Goal: Information Seeking & Learning: Learn about a topic

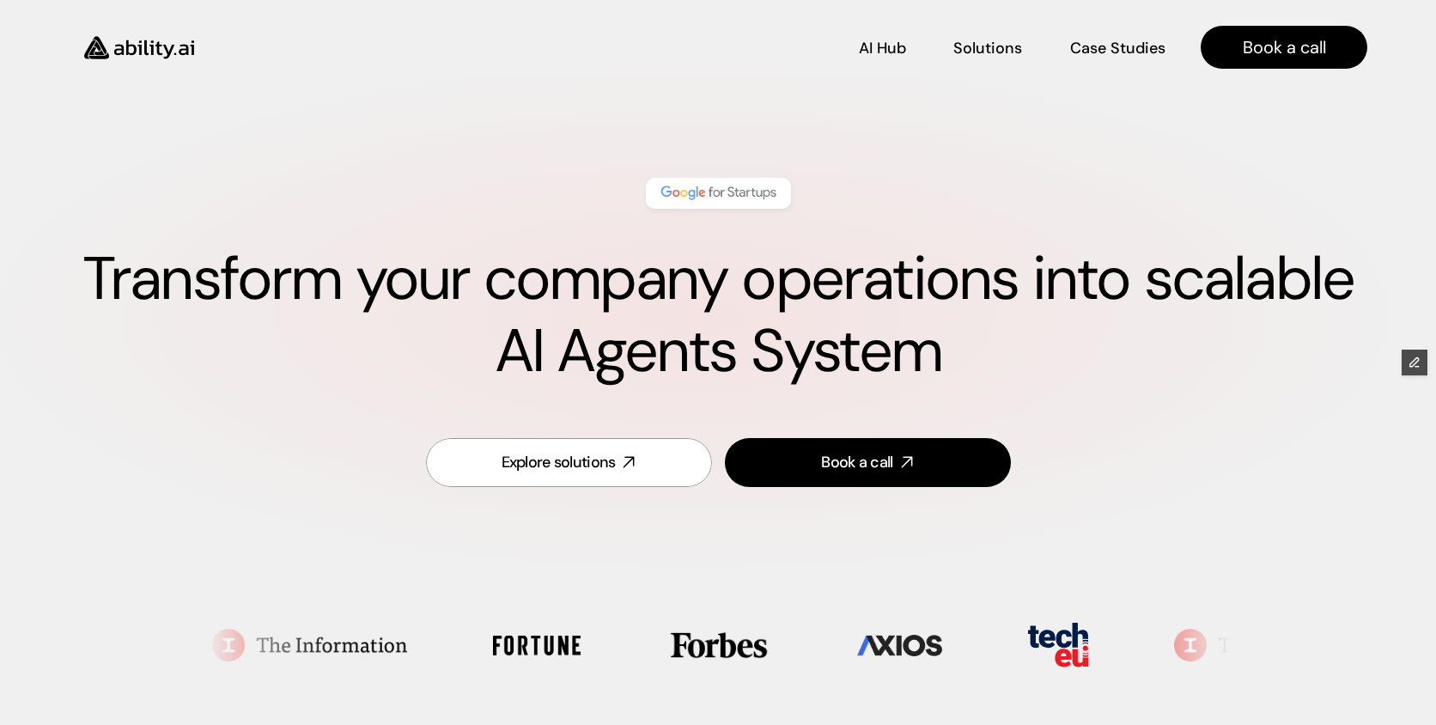
scroll to position [3031, 0]
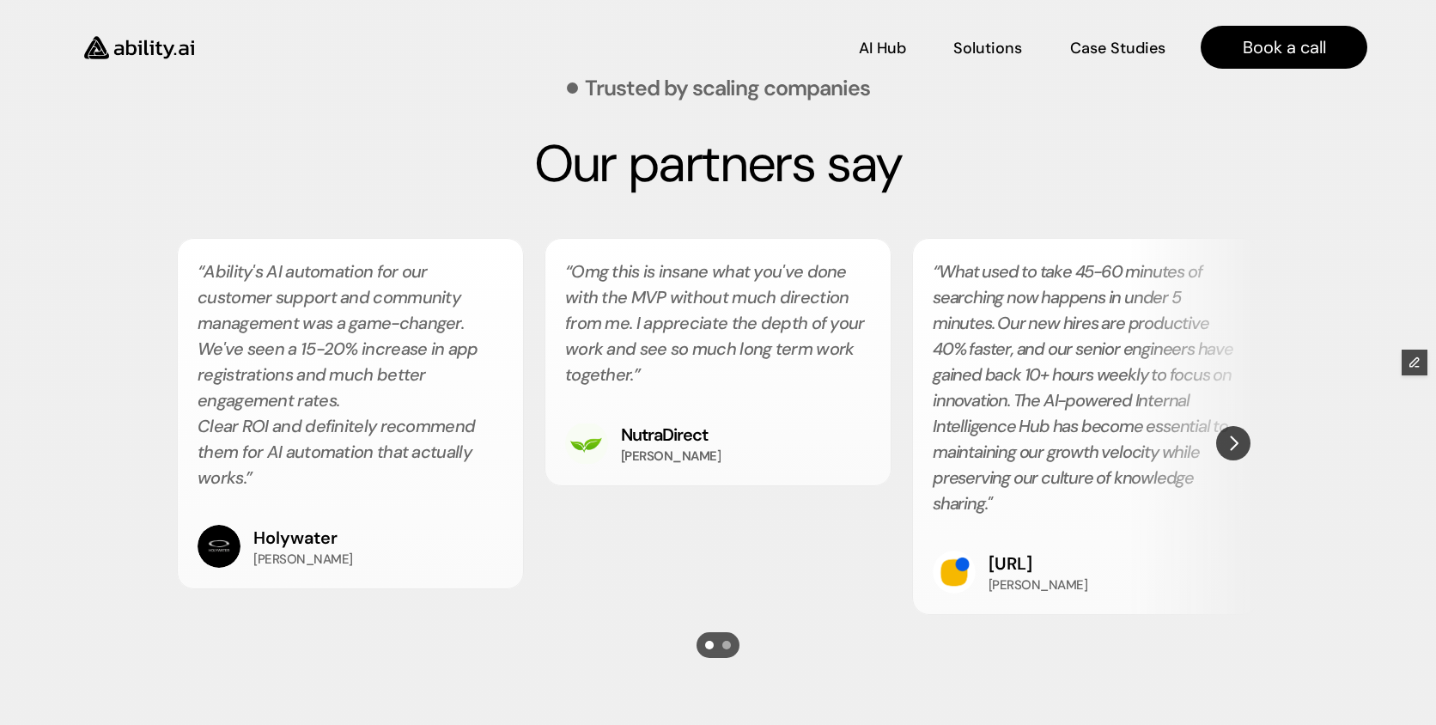
scroll to position [3014, 0]
click at [1236, 449] on img "Next" at bounding box center [1232, 443] width 31 height 31
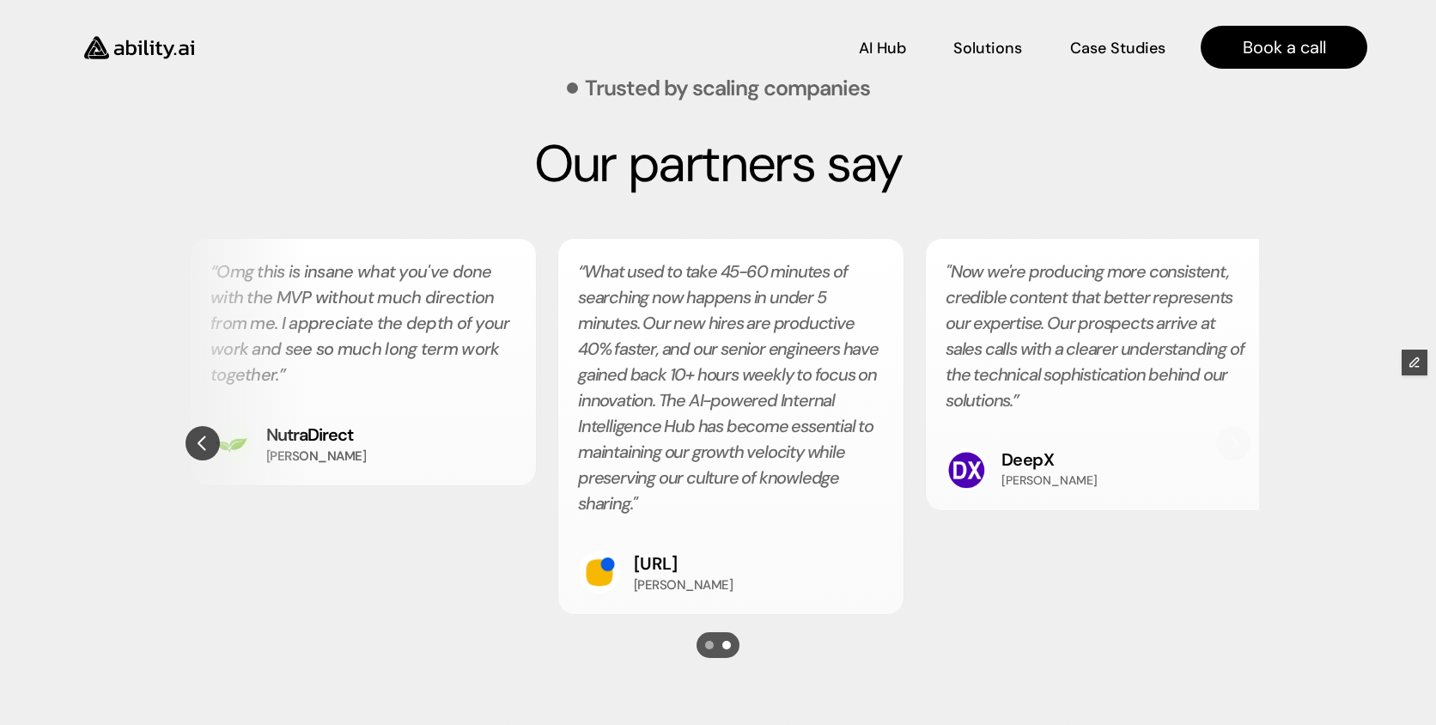
scroll to position [0, 367]
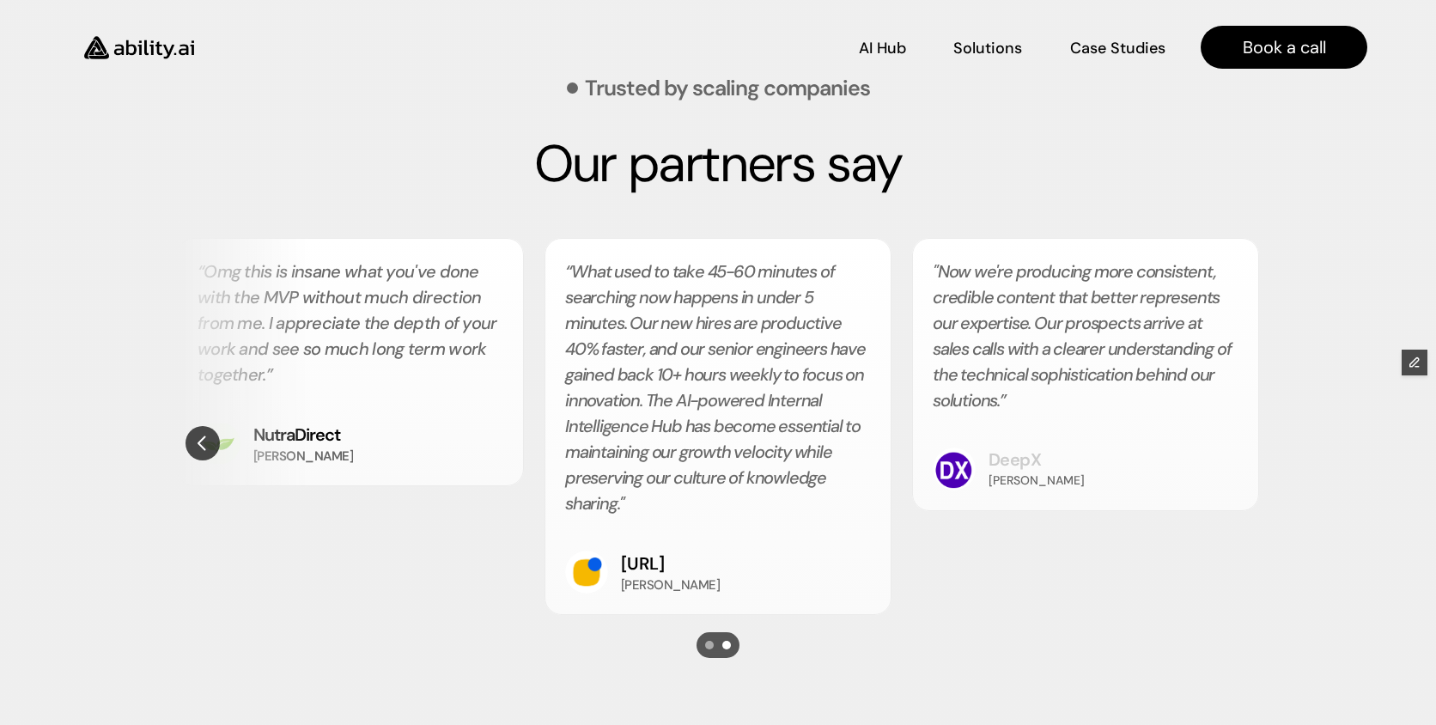
click at [1005, 460] on link "DeepX" at bounding box center [1014, 459] width 53 height 22
click at [194, 449] on img "Previous" at bounding box center [202, 444] width 33 height 33
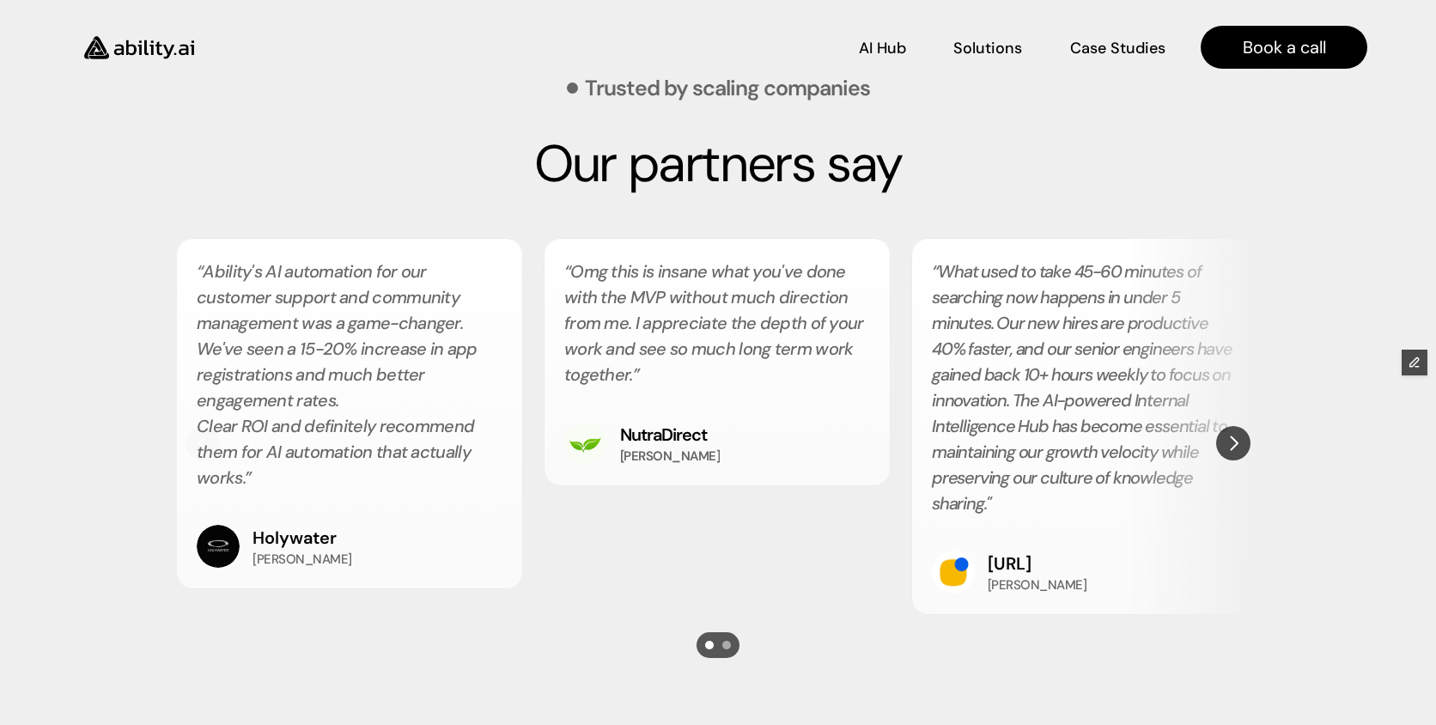
scroll to position [0, 0]
click at [194, 448] on div "“Ability's AI automation for our customer support and community management was …" at bounding box center [350, 413] width 347 height 351
click at [639, 440] on link "NutraDirect" at bounding box center [664, 434] width 87 height 22
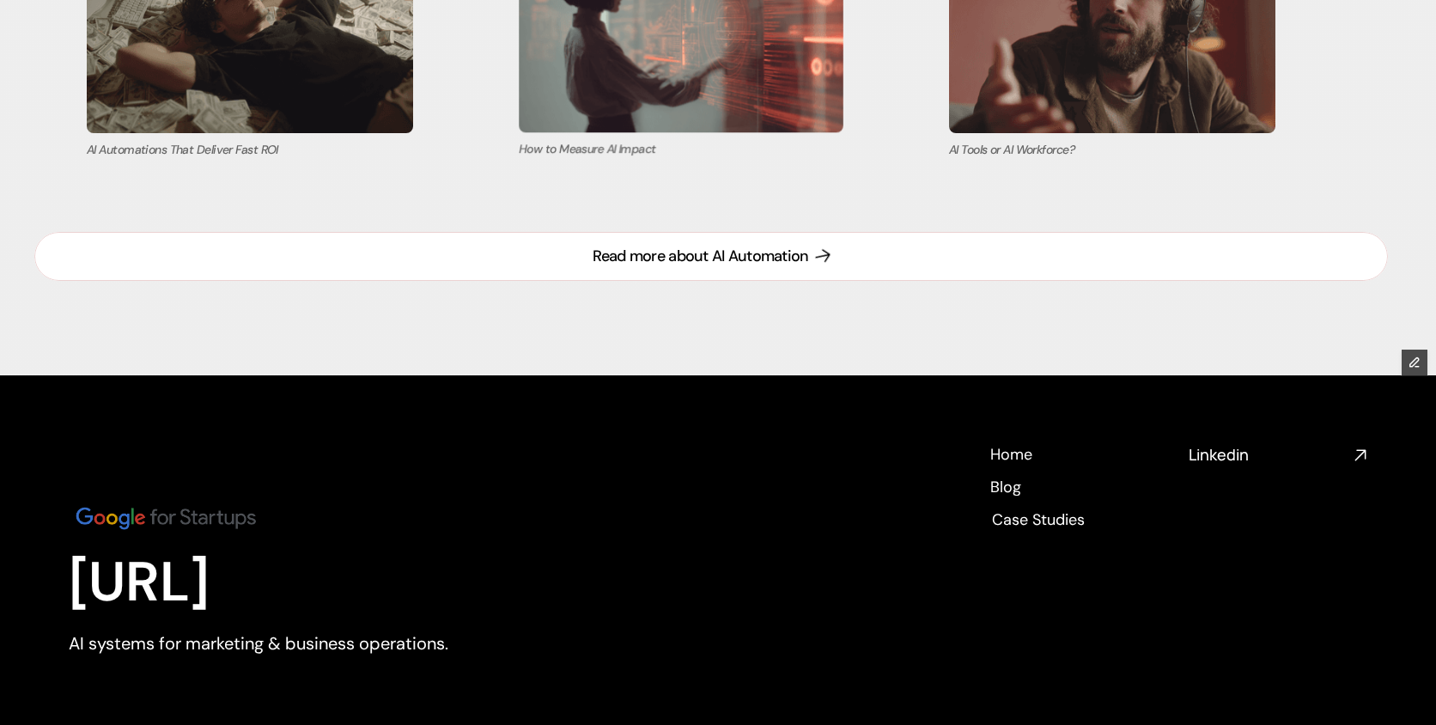
scroll to position [7463, 0]
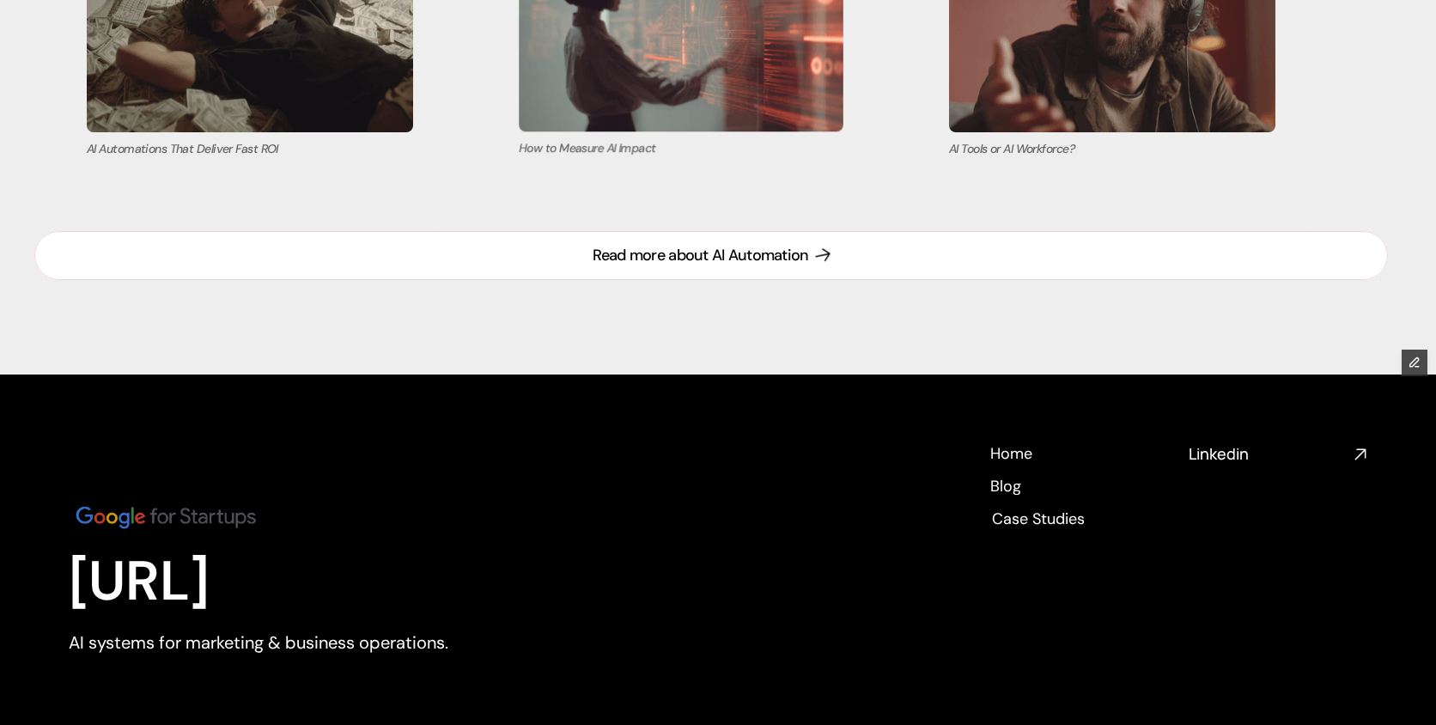
click at [736, 252] on div "Read more about AI Automation" at bounding box center [699, 255] width 215 height 21
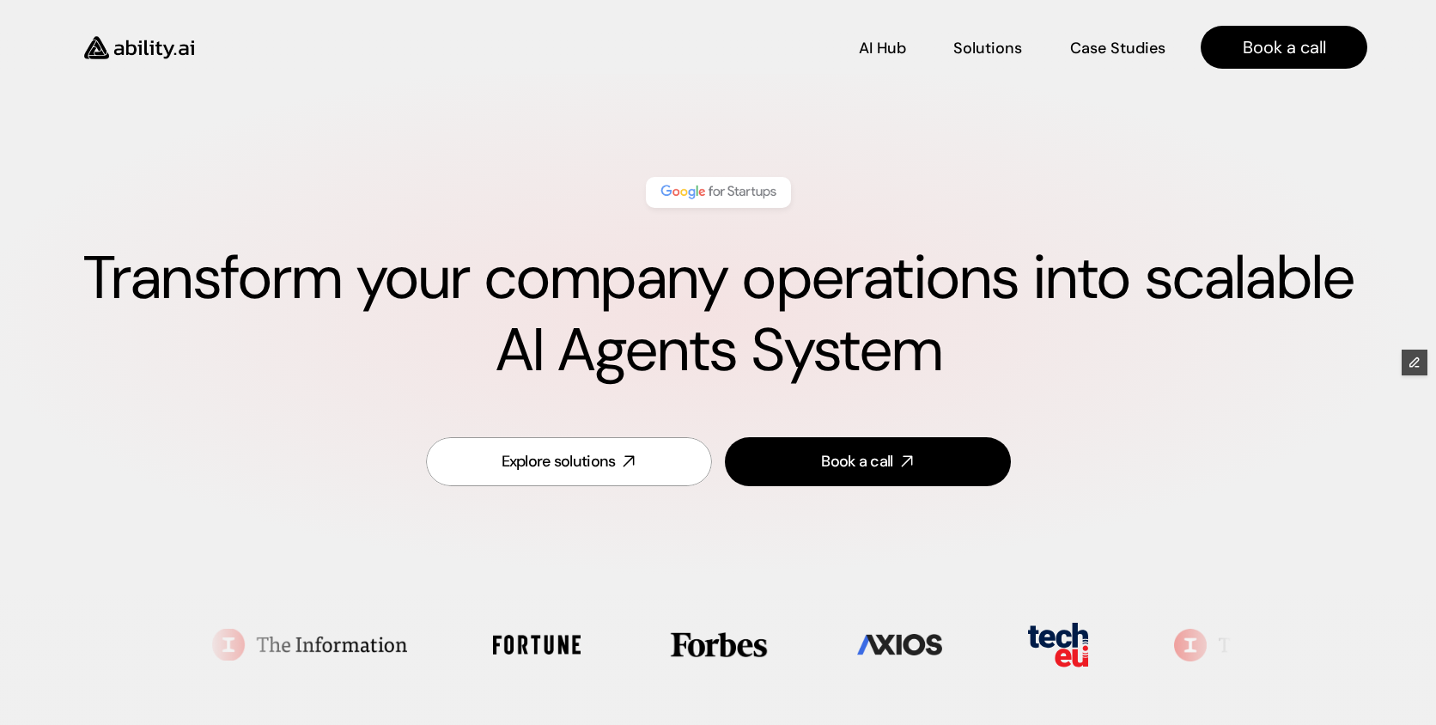
scroll to position [0, 0]
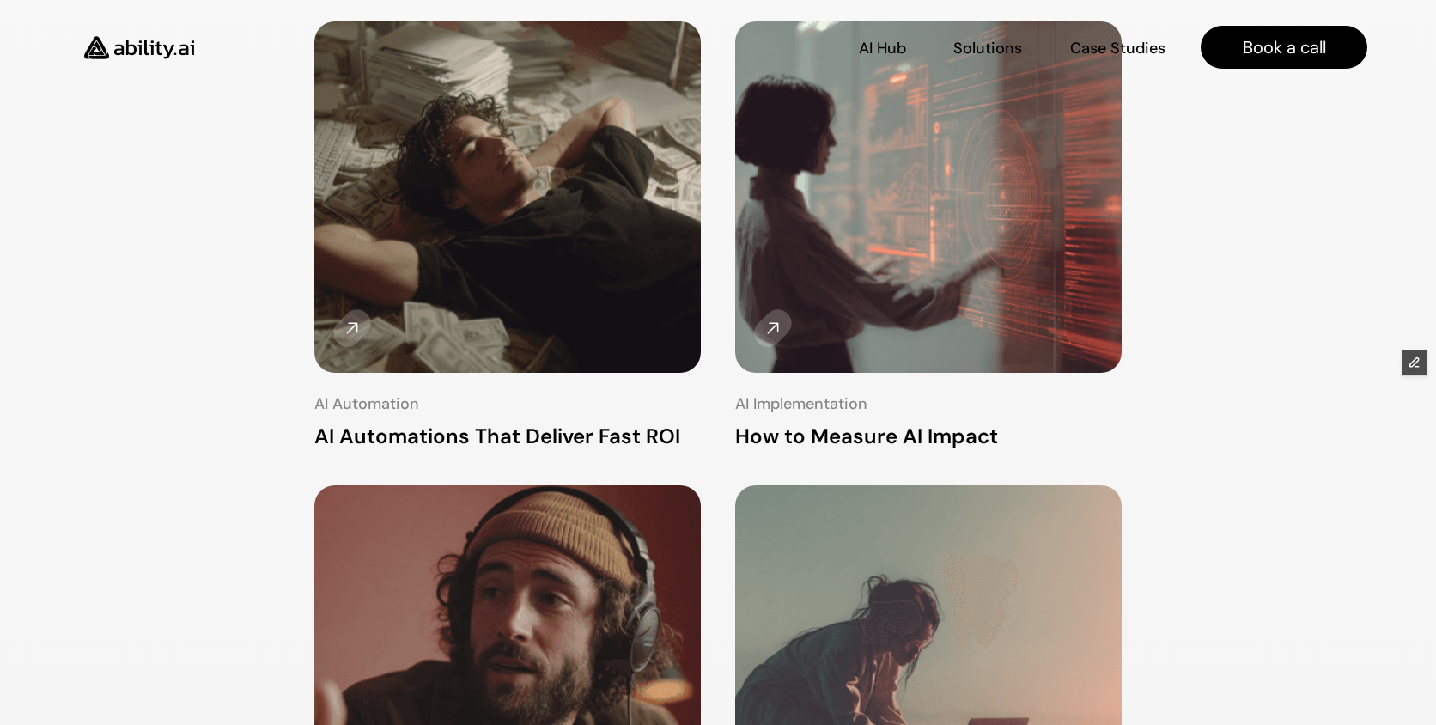
scroll to position [6, 0]
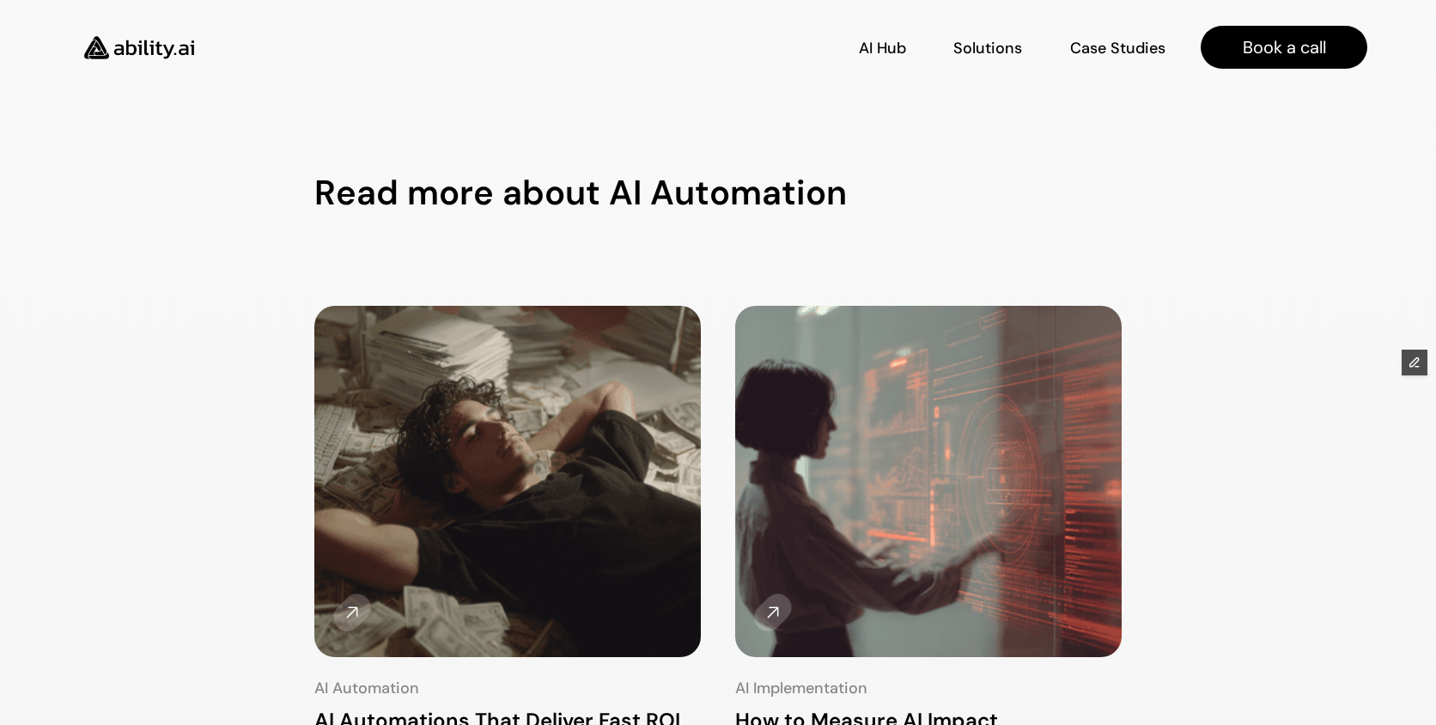
click at [139, 54] on img at bounding box center [139, 48] width 141 height 54
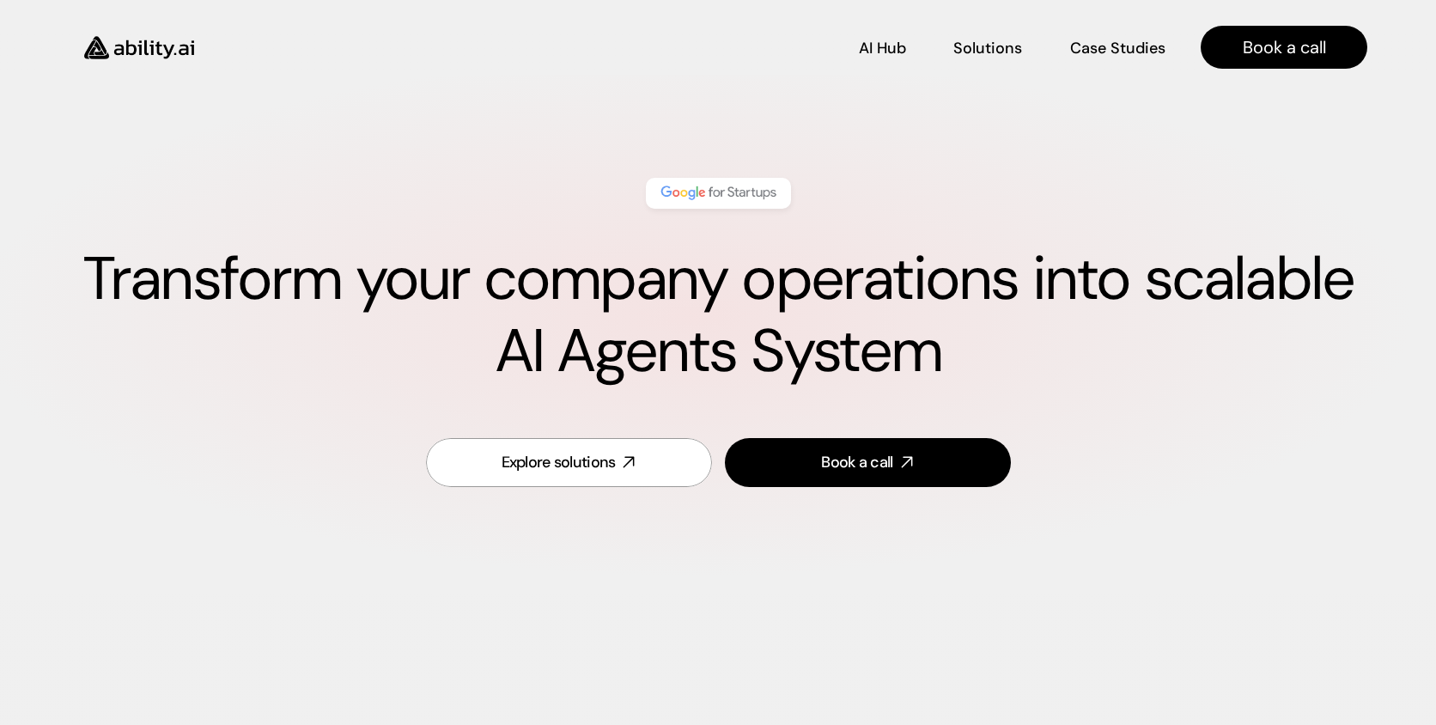
click at [1108, 46] on p "Case Studies" at bounding box center [1117, 48] width 95 height 21
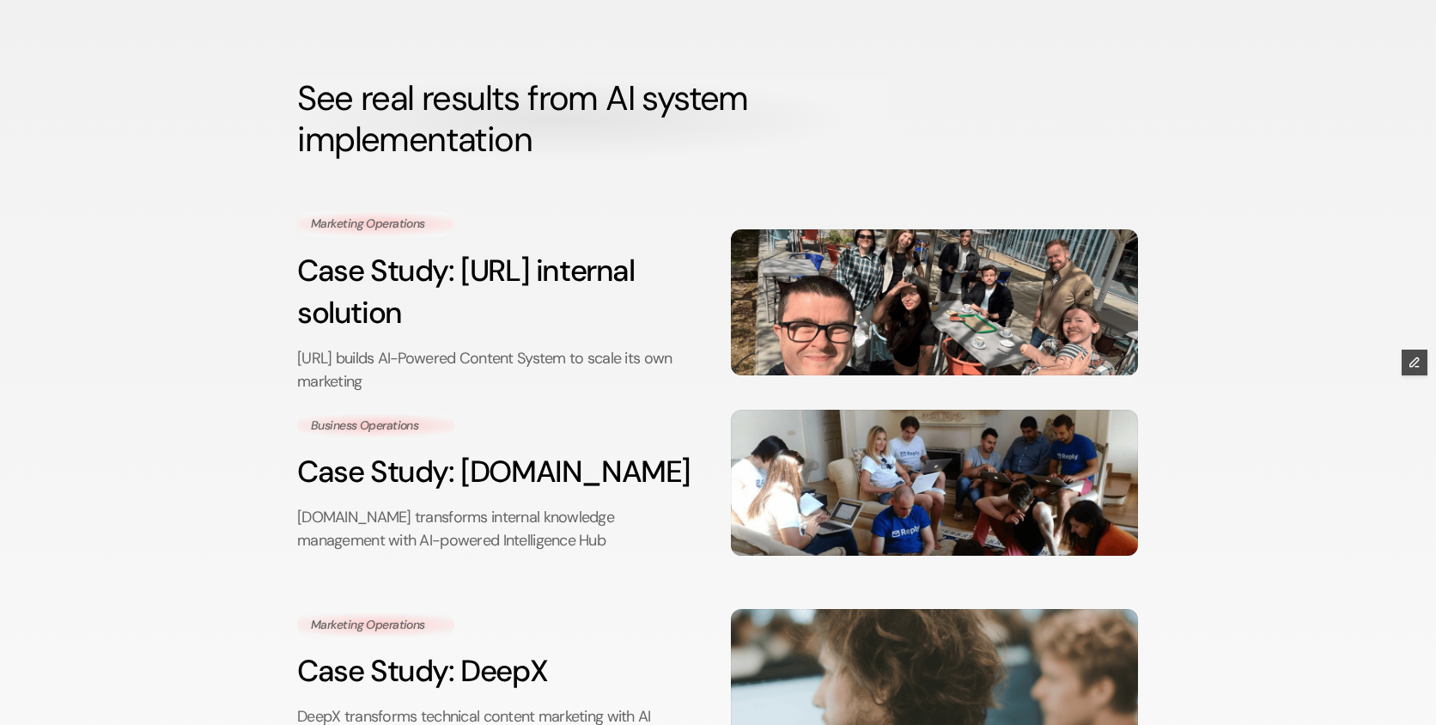
scroll to position [79, 0]
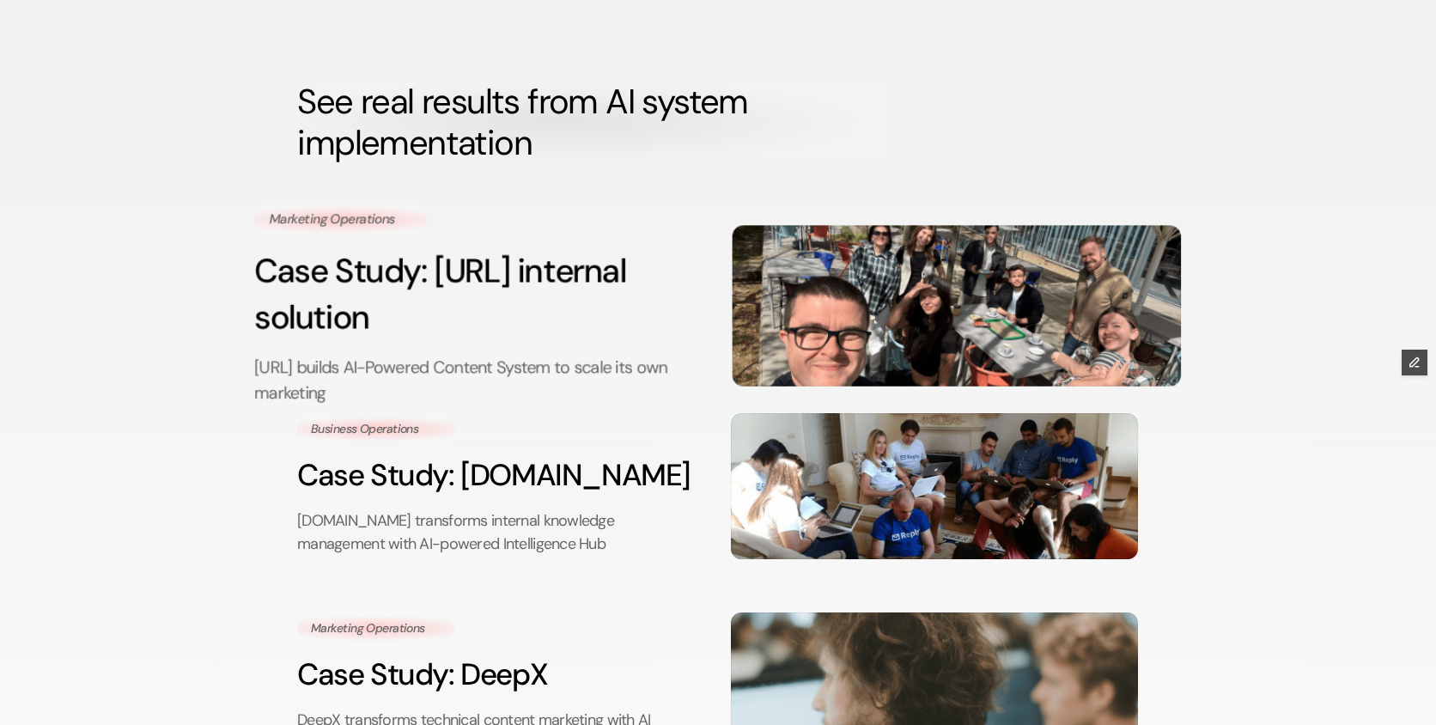
click at [604, 294] on h3 "Case Study: Ability.ai internal solution" at bounding box center [478, 293] width 449 height 93
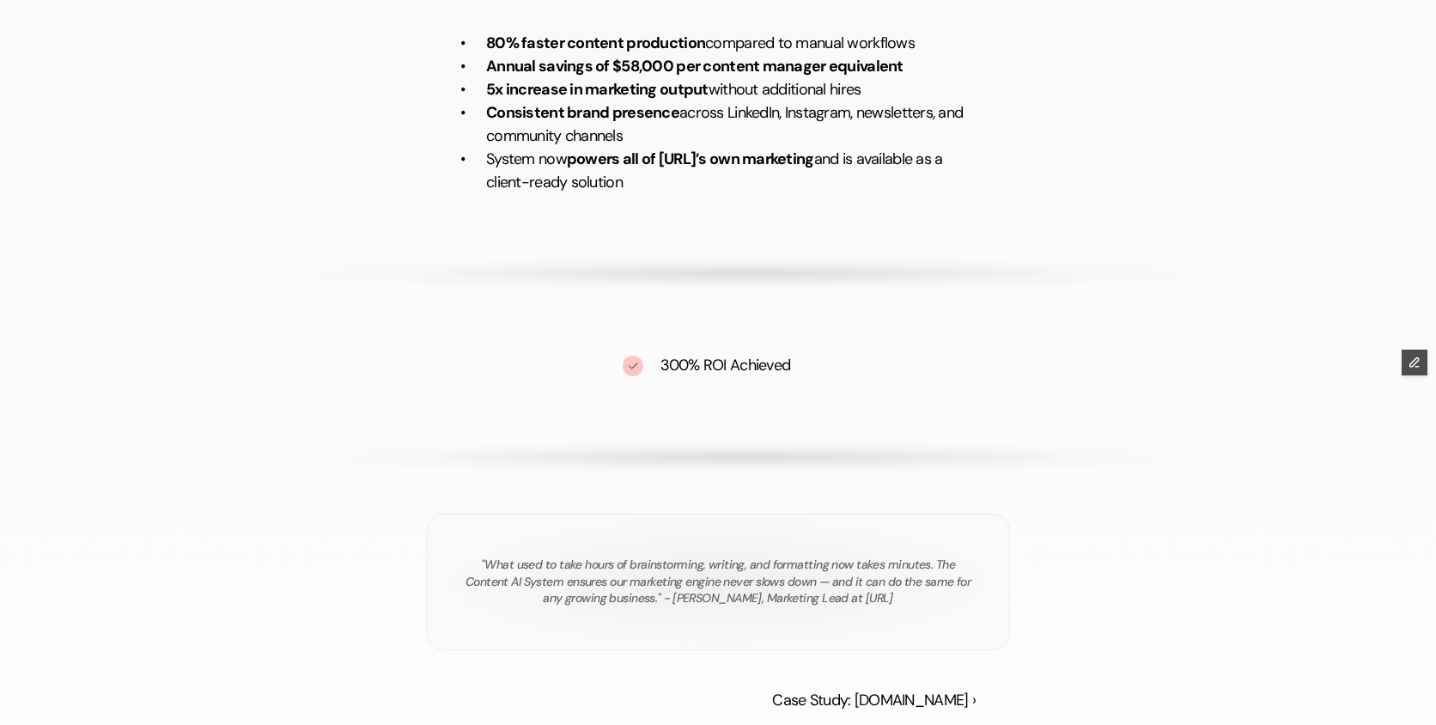
scroll to position [2388, 0]
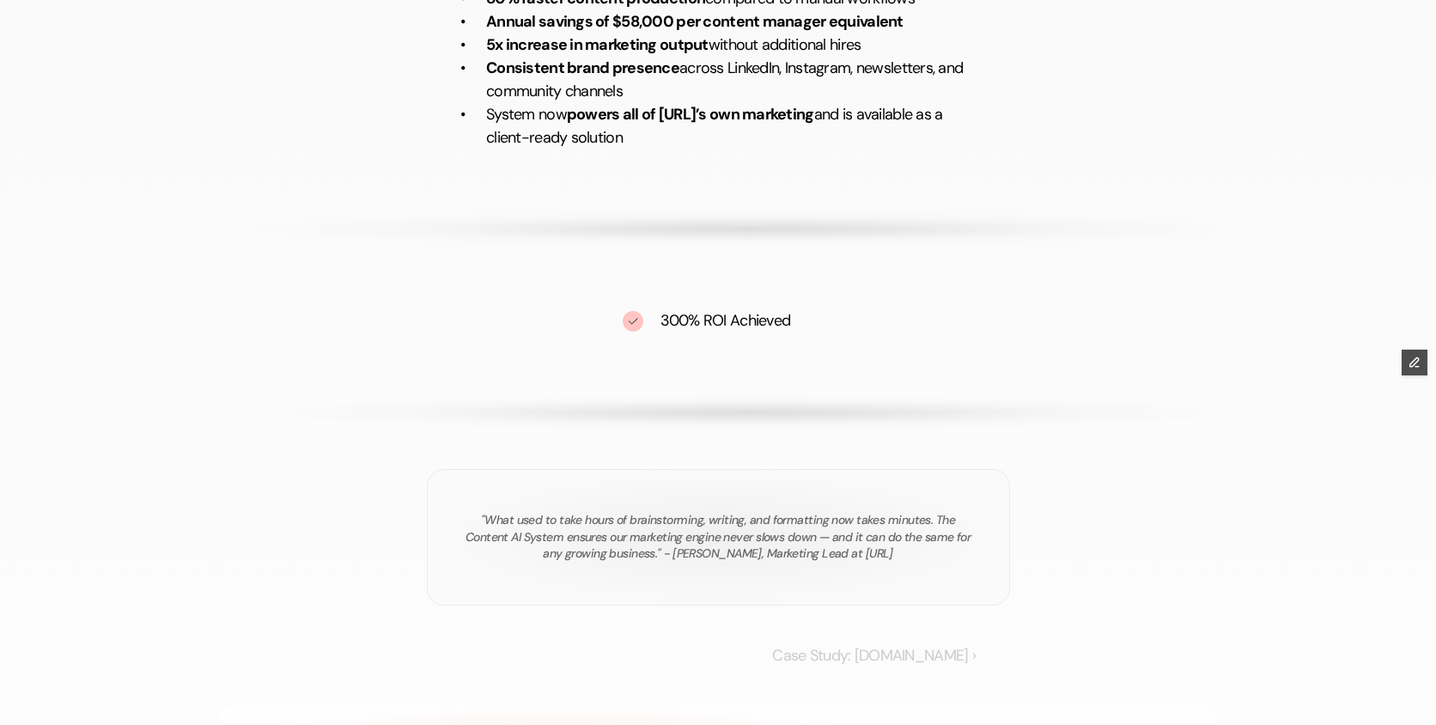
click at [911, 659] on link "Case Study: [DOMAIN_NAME] ›" at bounding box center [873, 655] width 203 height 21
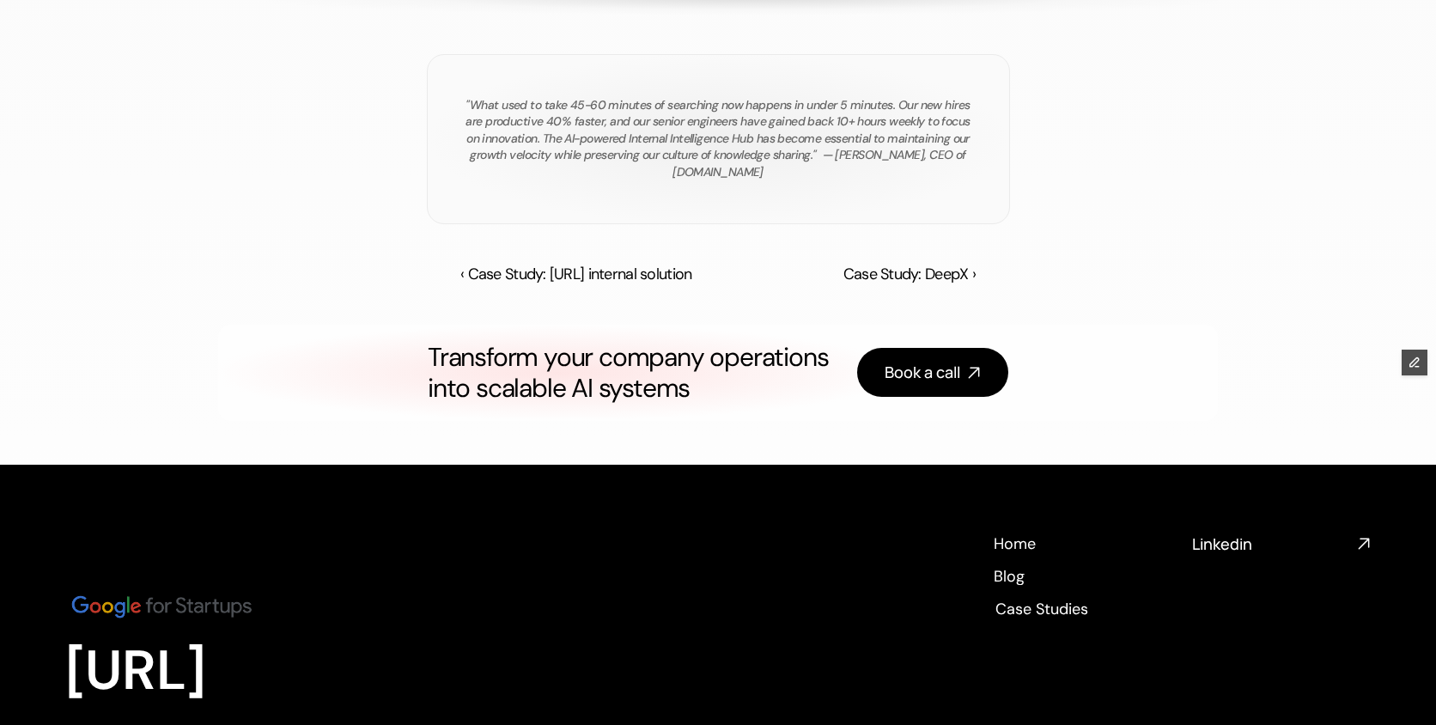
scroll to position [2892, 0]
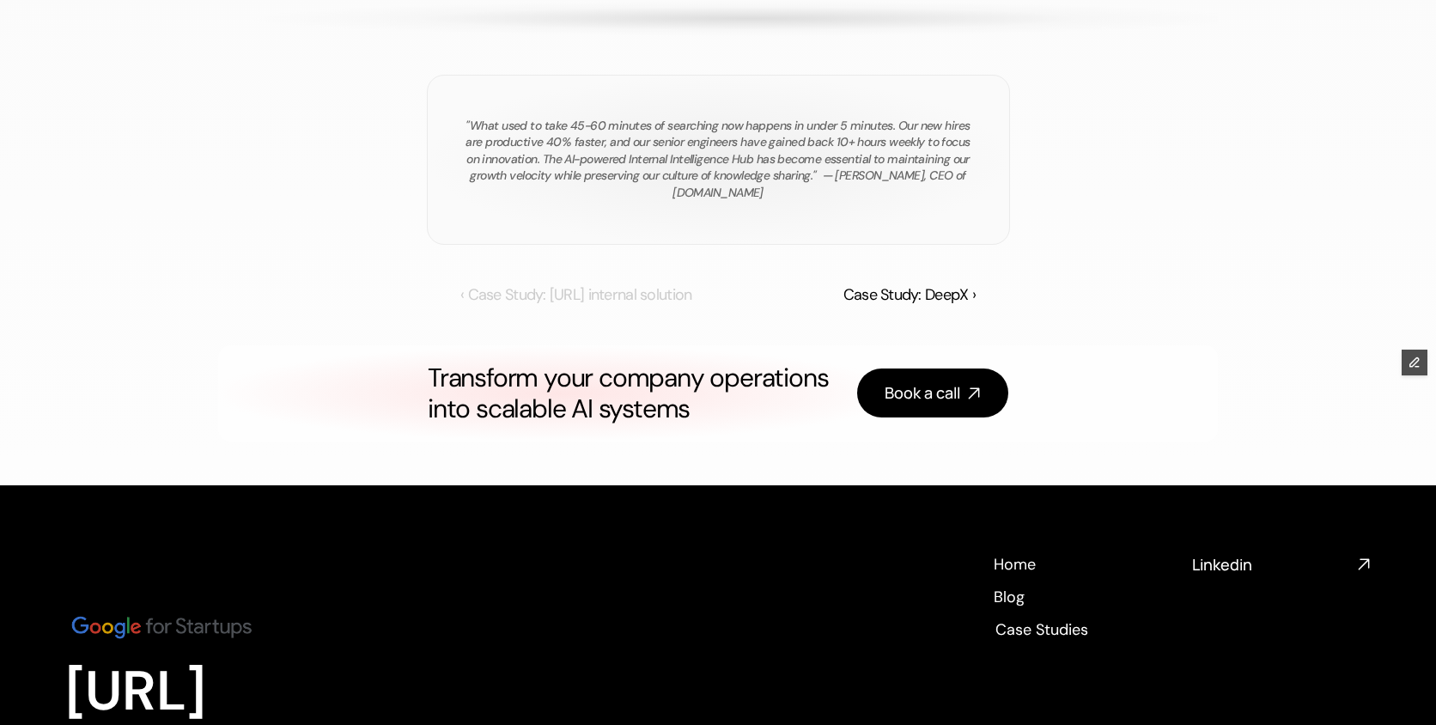
click at [619, 300] on link "‹ Case Study: [URL] internal solution" at bounding box center [575, 294] width 231 height 21
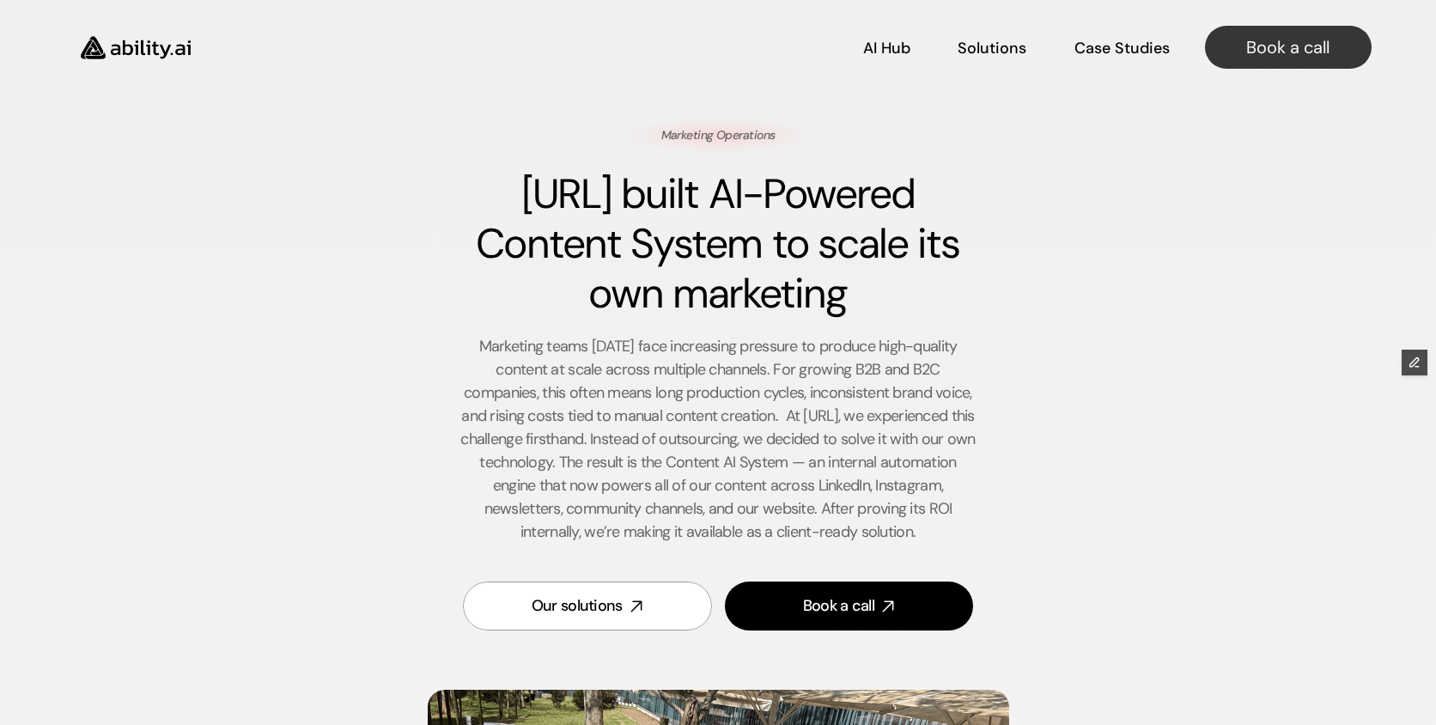
click at [1147, 337] on div "Marketing Operations Ability.ai built AI-Powered Content System to scale its ow…" at bounding box center [717, 384] width 999 height 533
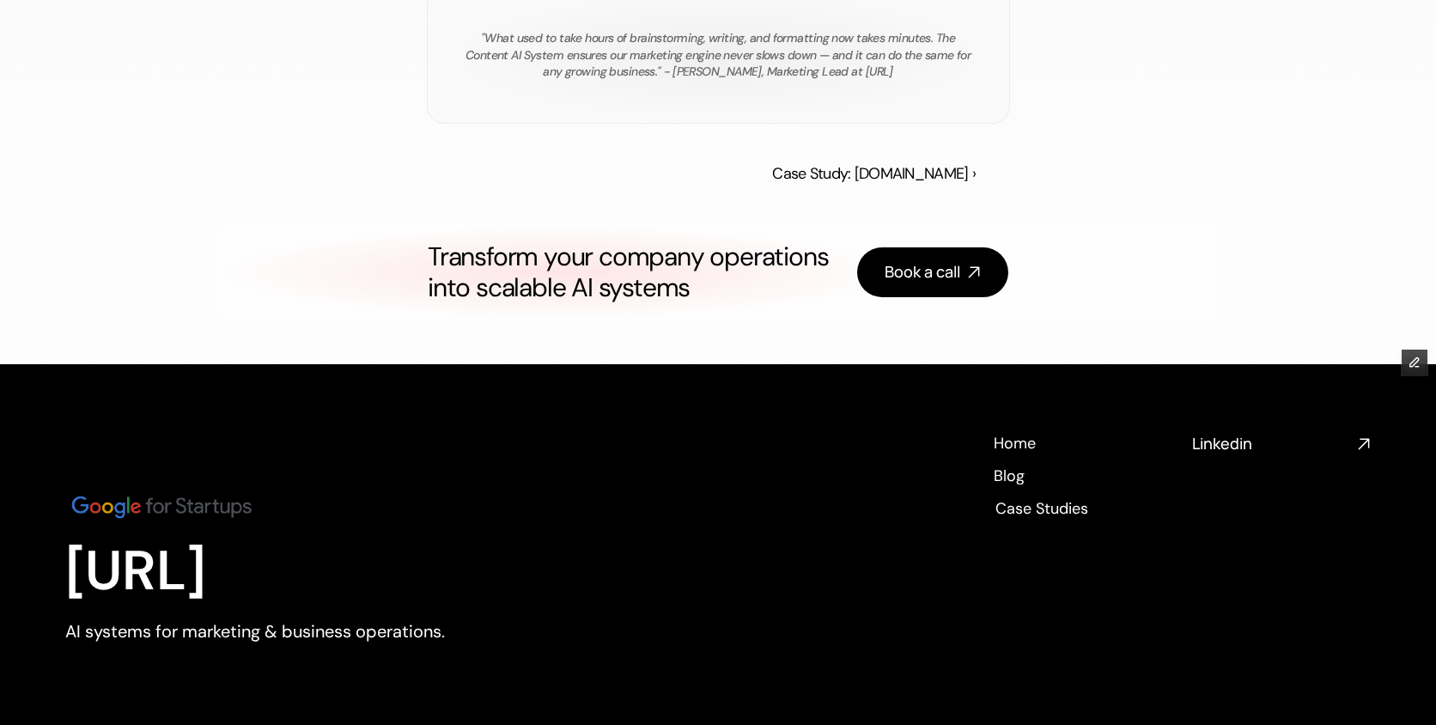
scroll to position [3002, 0]
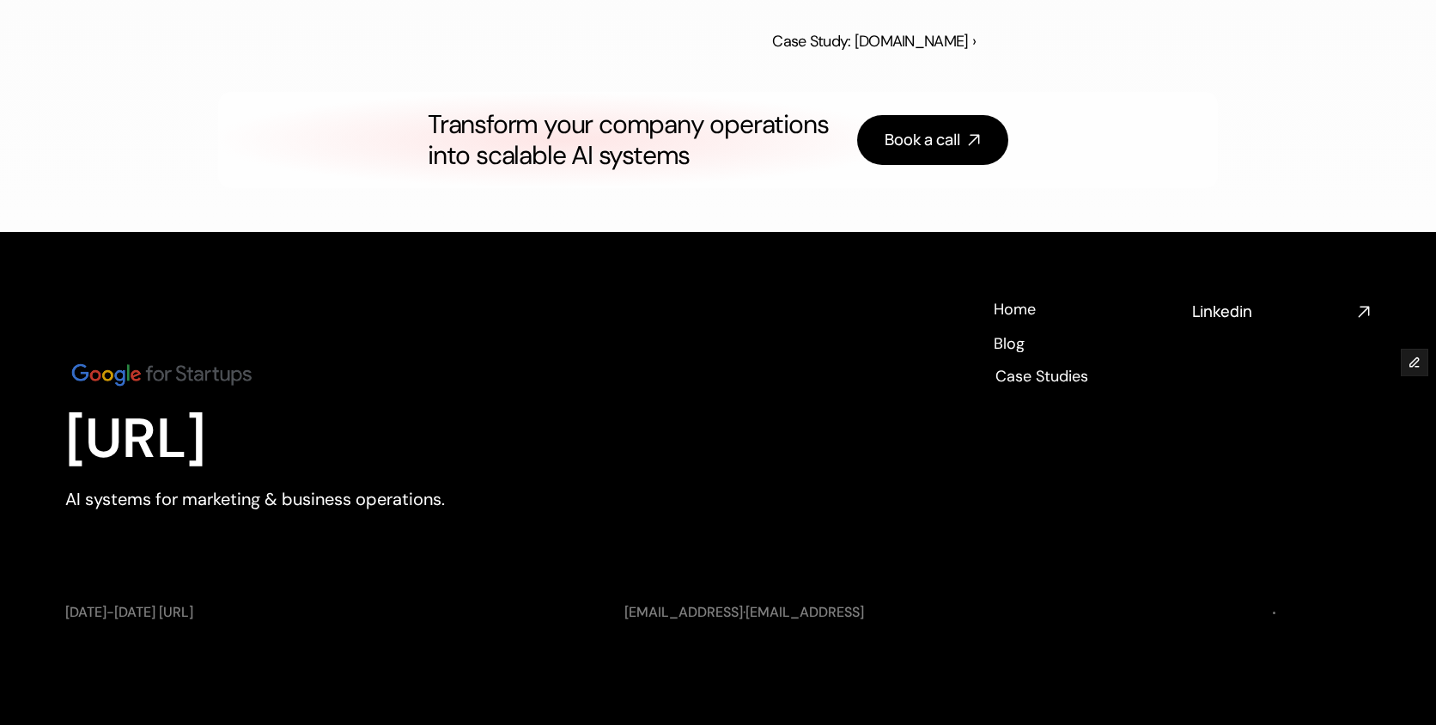
click at [1006, 334] on div "Blog Blog" at bounding box center [1008, 342] width 32 height 19
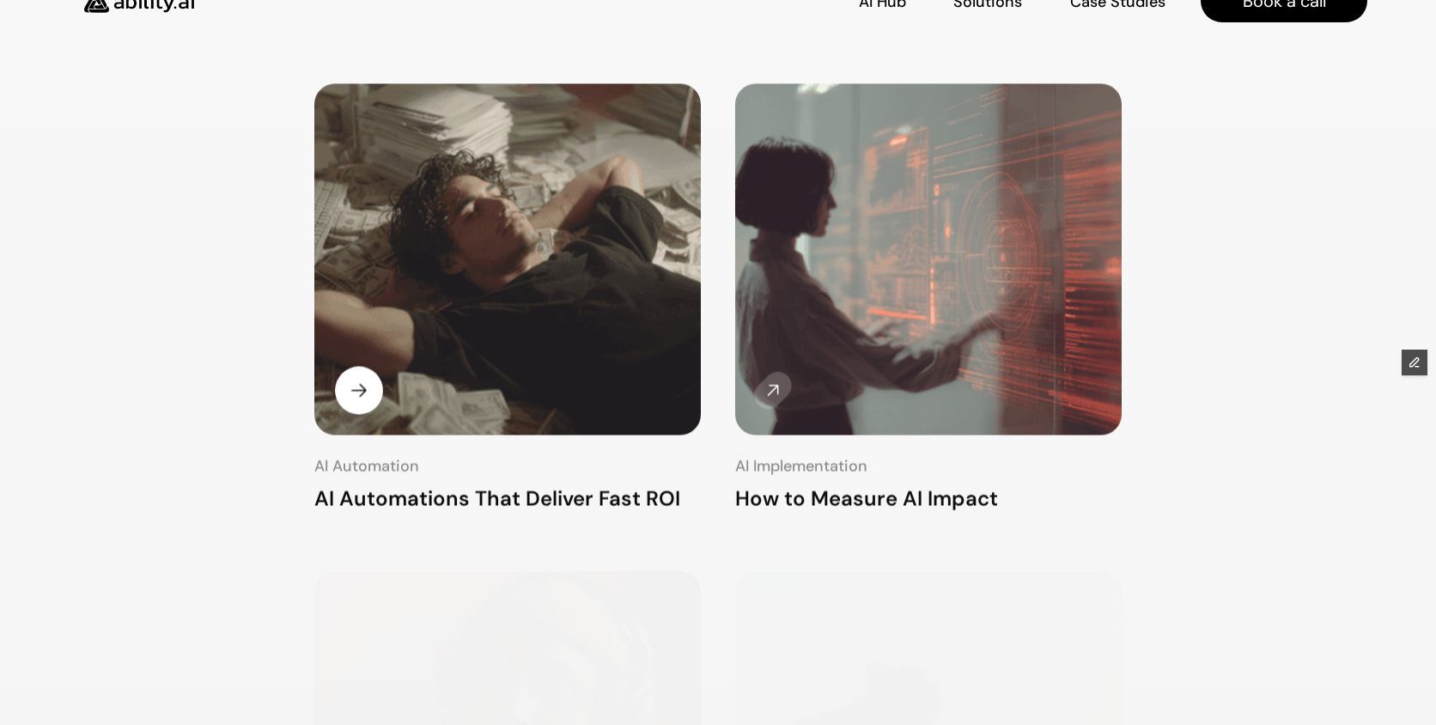
scroll to position [338, 0]
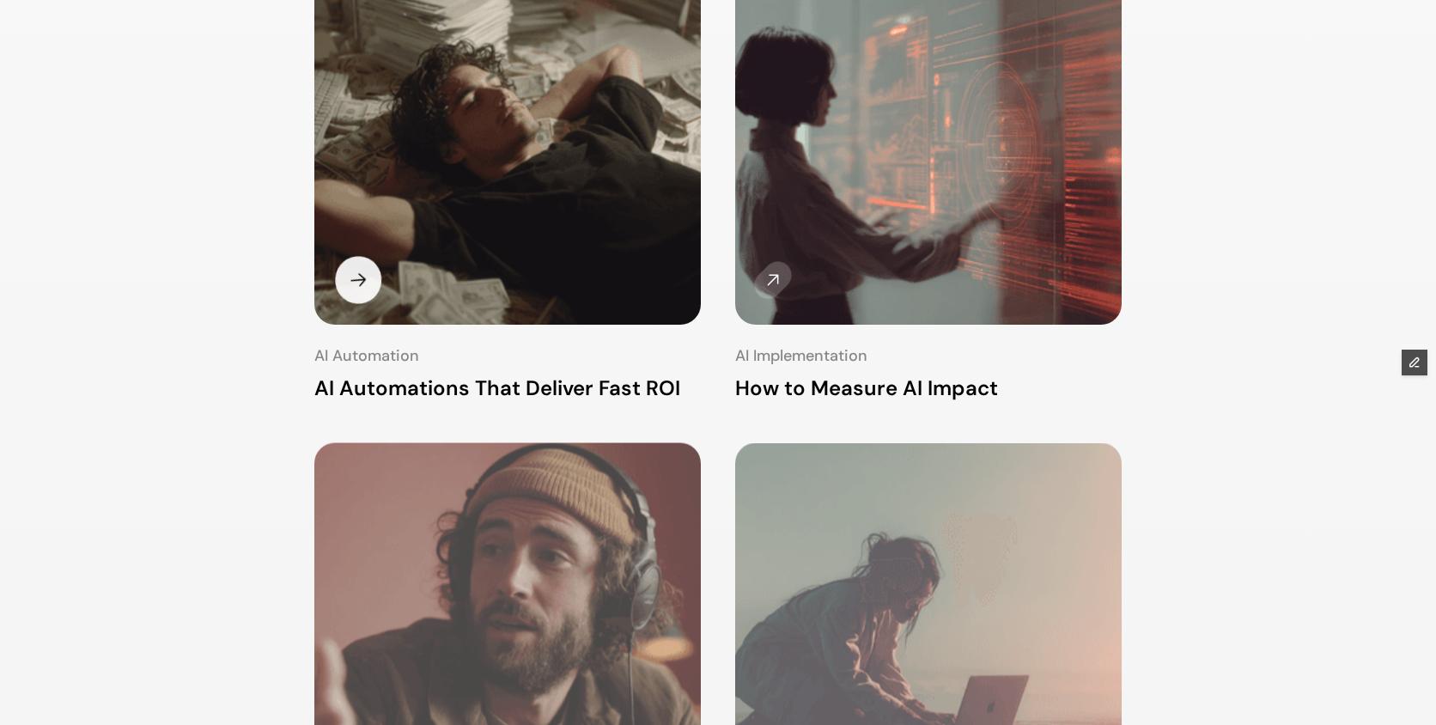
click at [482, 164] on img at bounding box center [507, 151] width 407 height 370
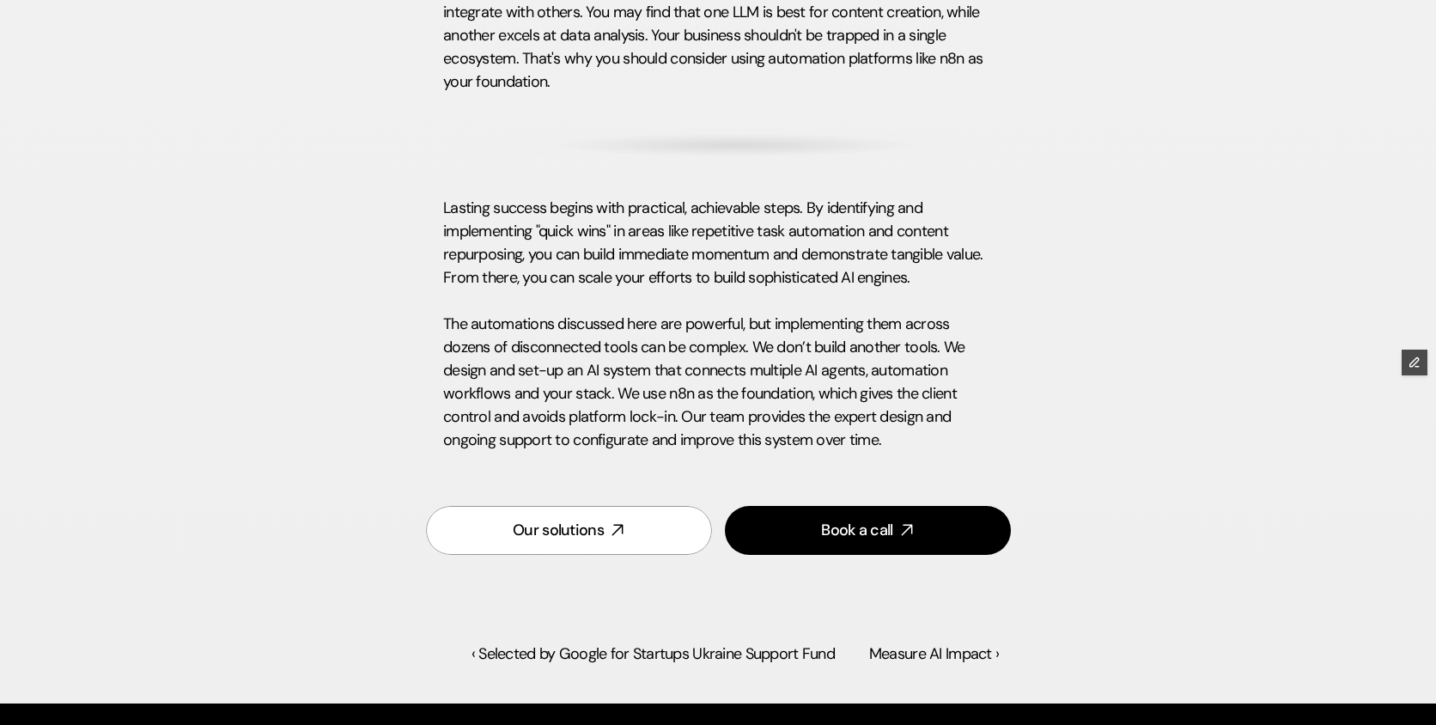
scroll to position [3572, 0]
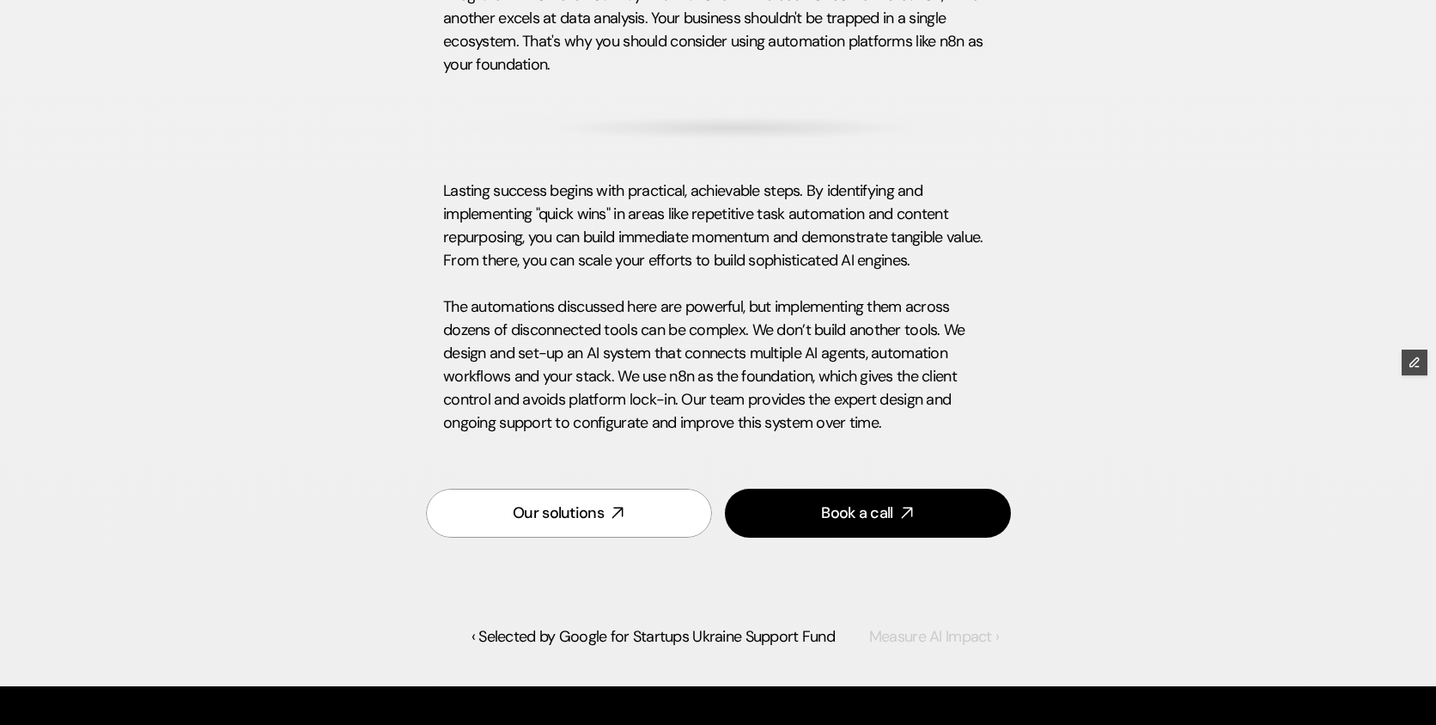
click at [944, 640] on link "Measure AI Impact ›" at bounding box center [934, 636] width 130 height 21
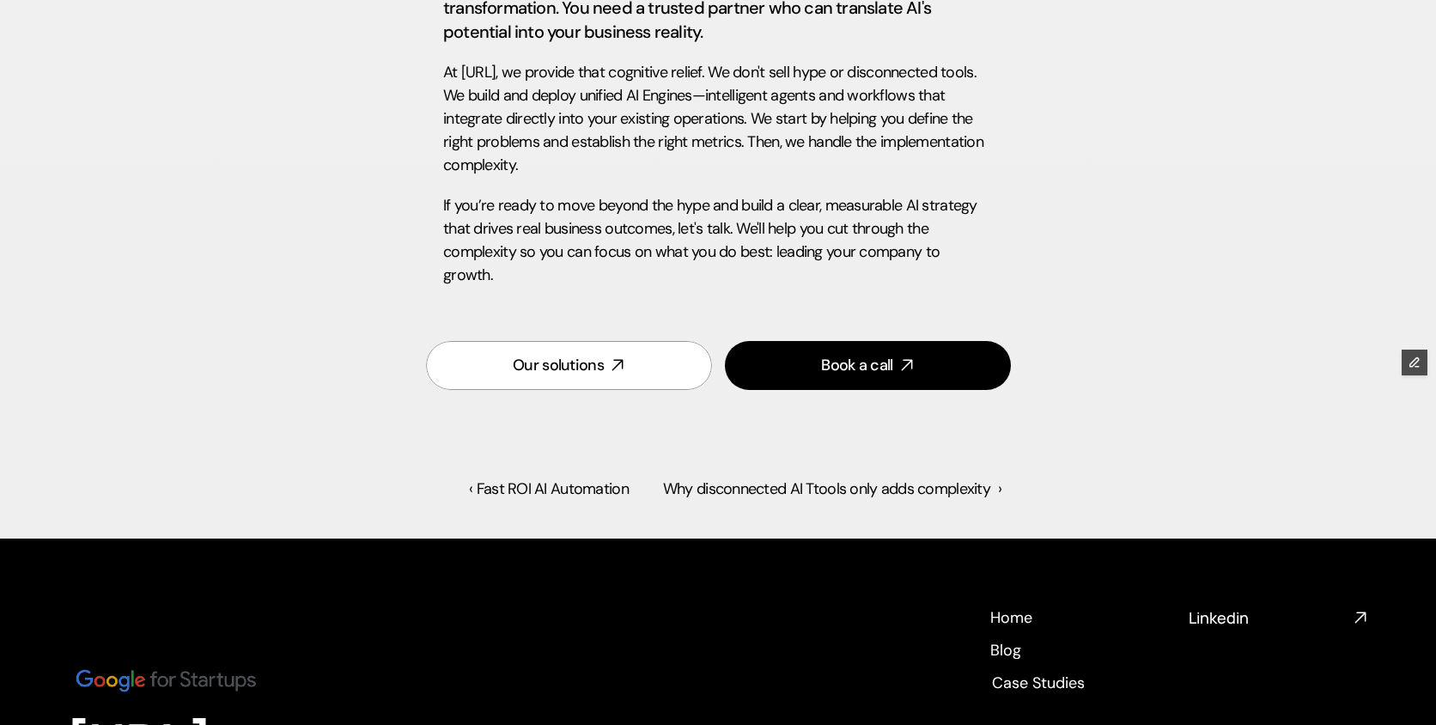
scroll to position [5118, 0]
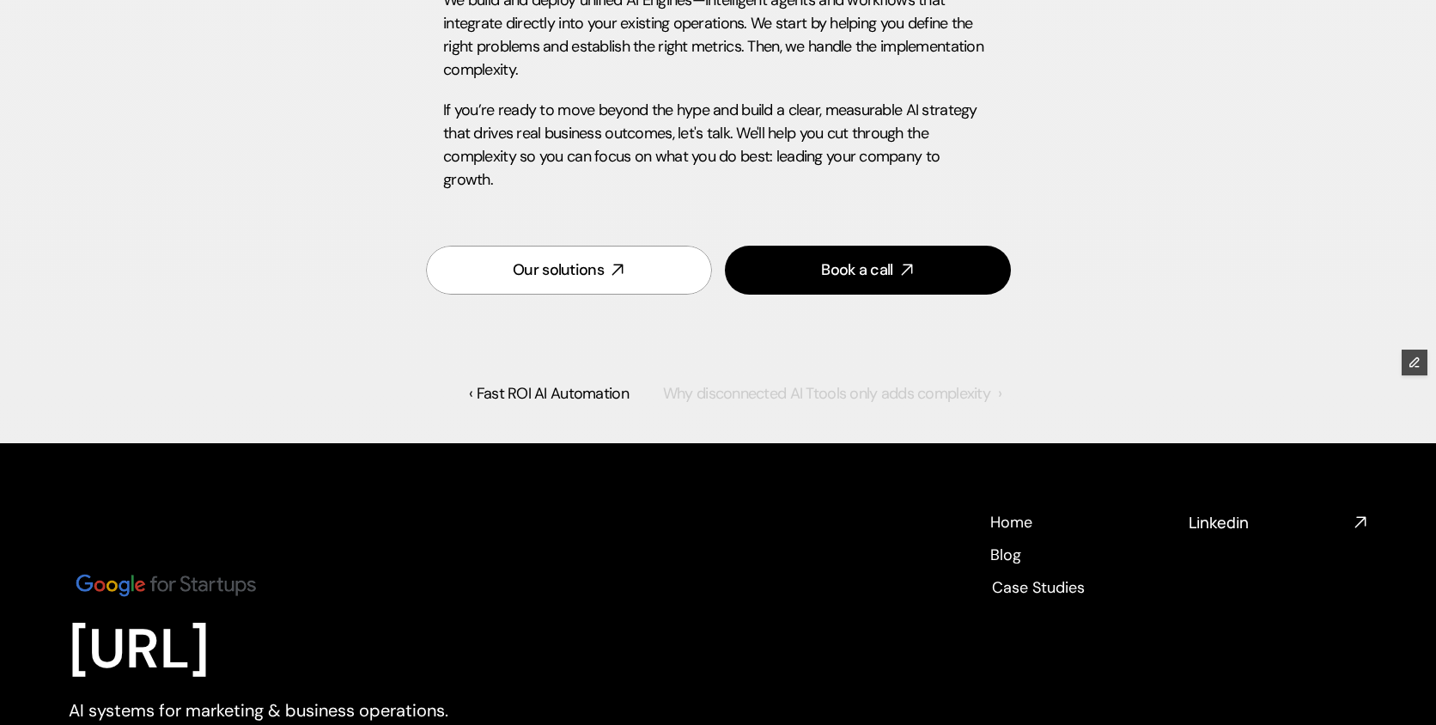
click at [892, 383] on link "Why disconnected AI Ttools only adds complexity ›" at bounding box center [832, 393] width 338 height 21
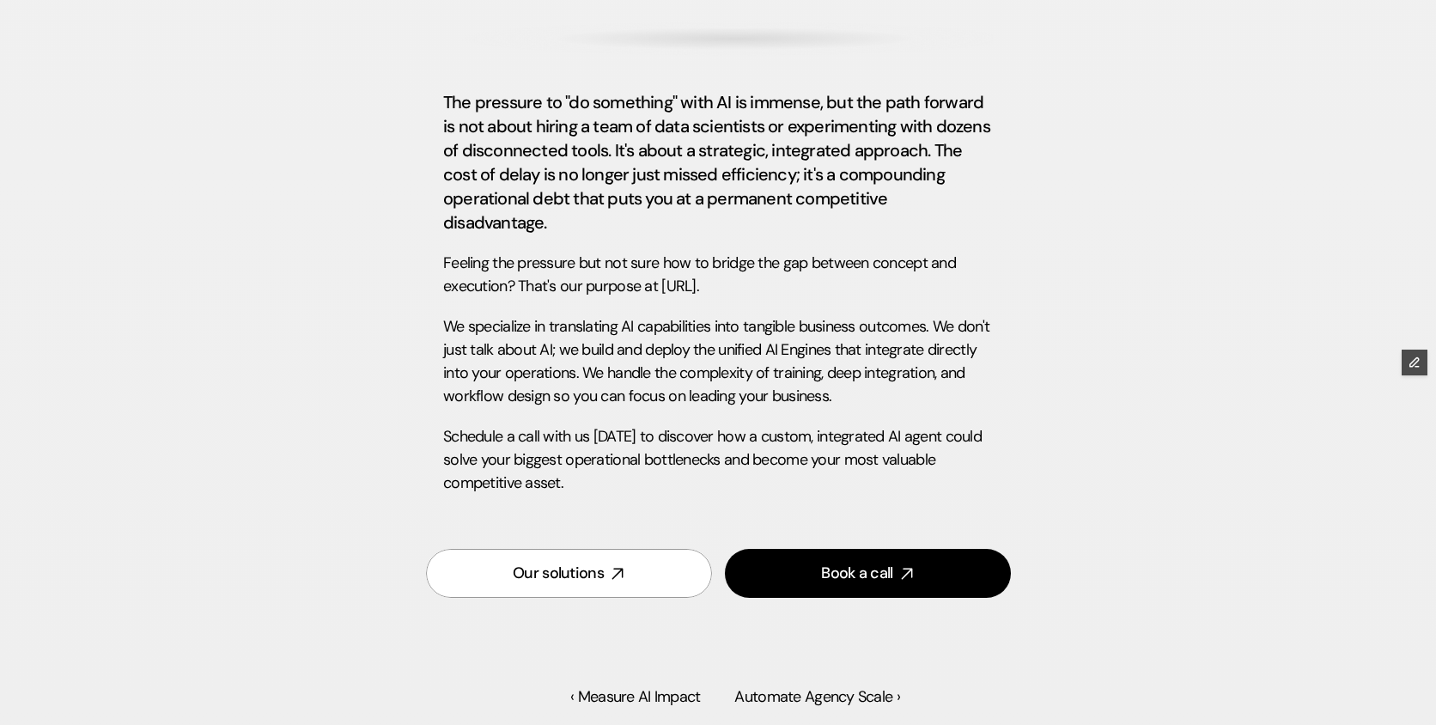
scroll to position [4666, 0]
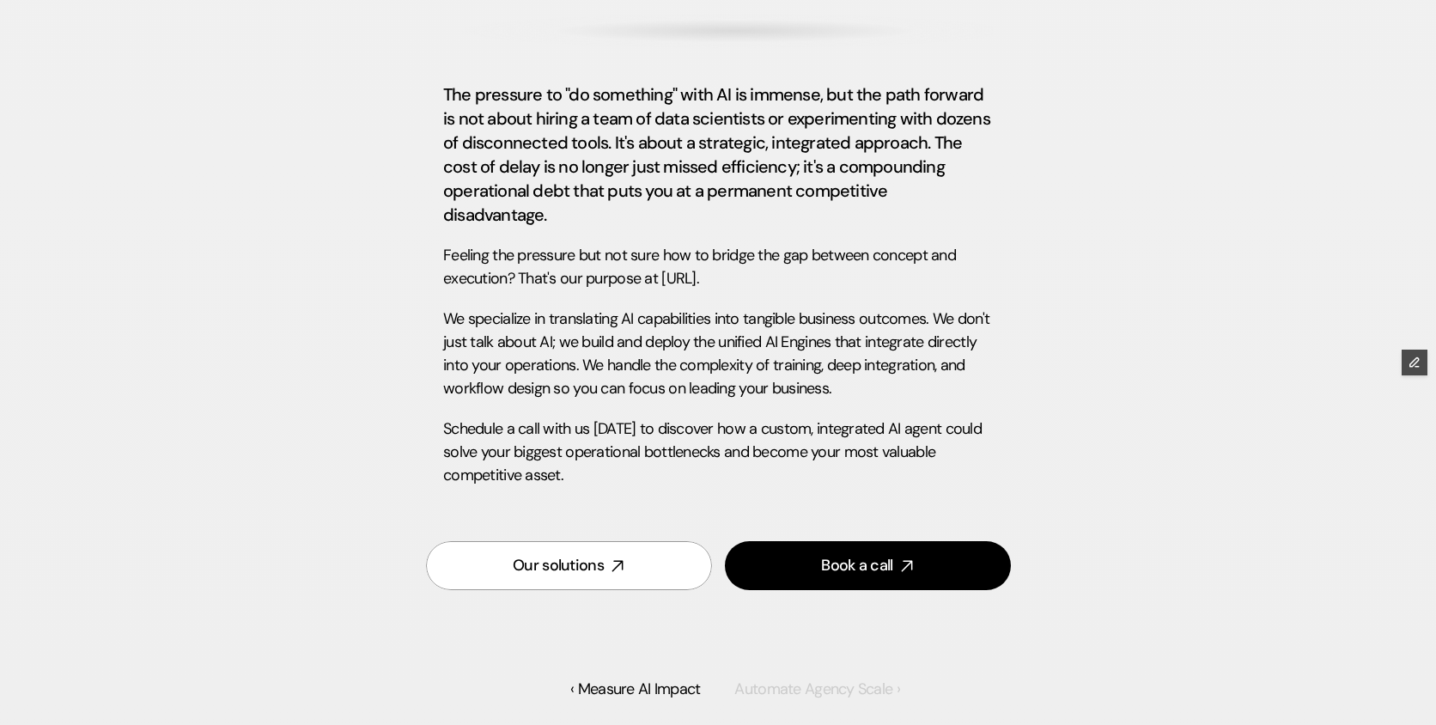
click at [850, 678] on link "Automate Agency Scale ›" at bounding box center [816, 688] width 165 height 21
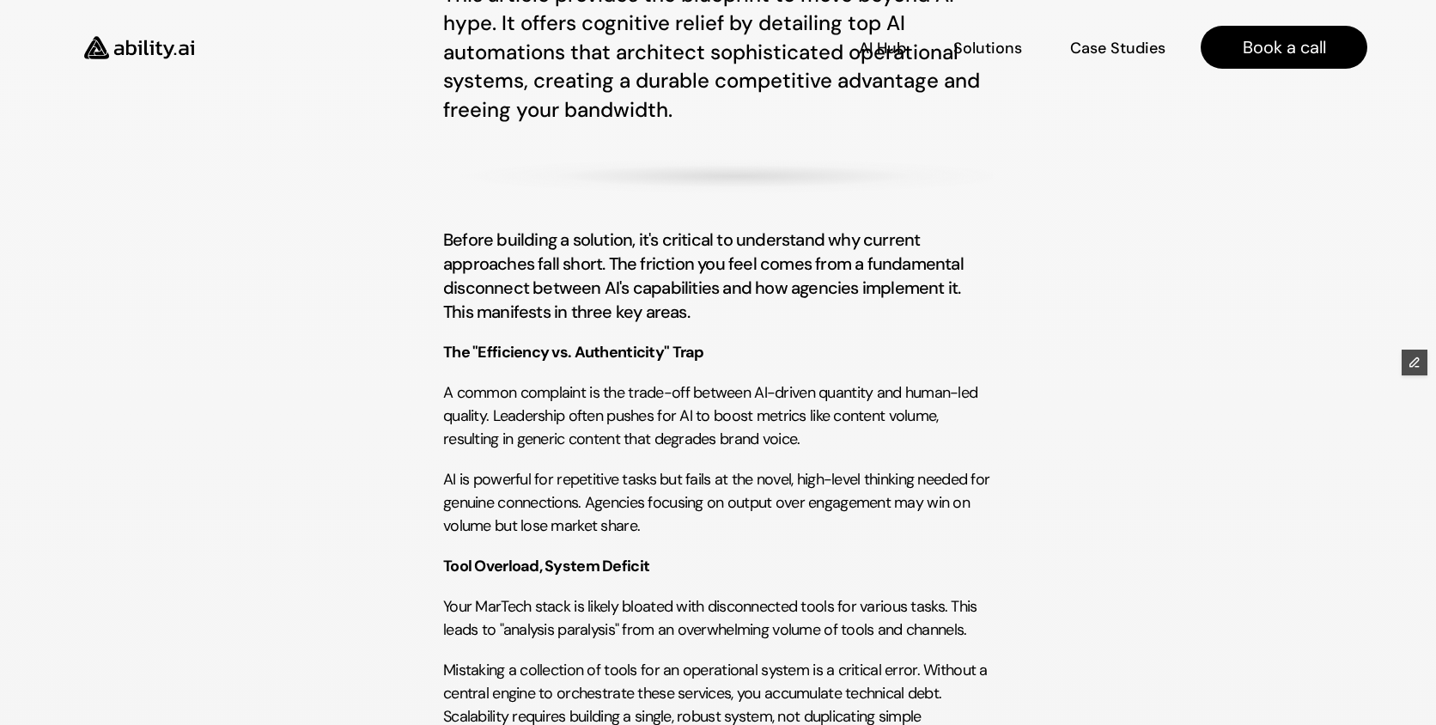
scroll to position [733, 0]
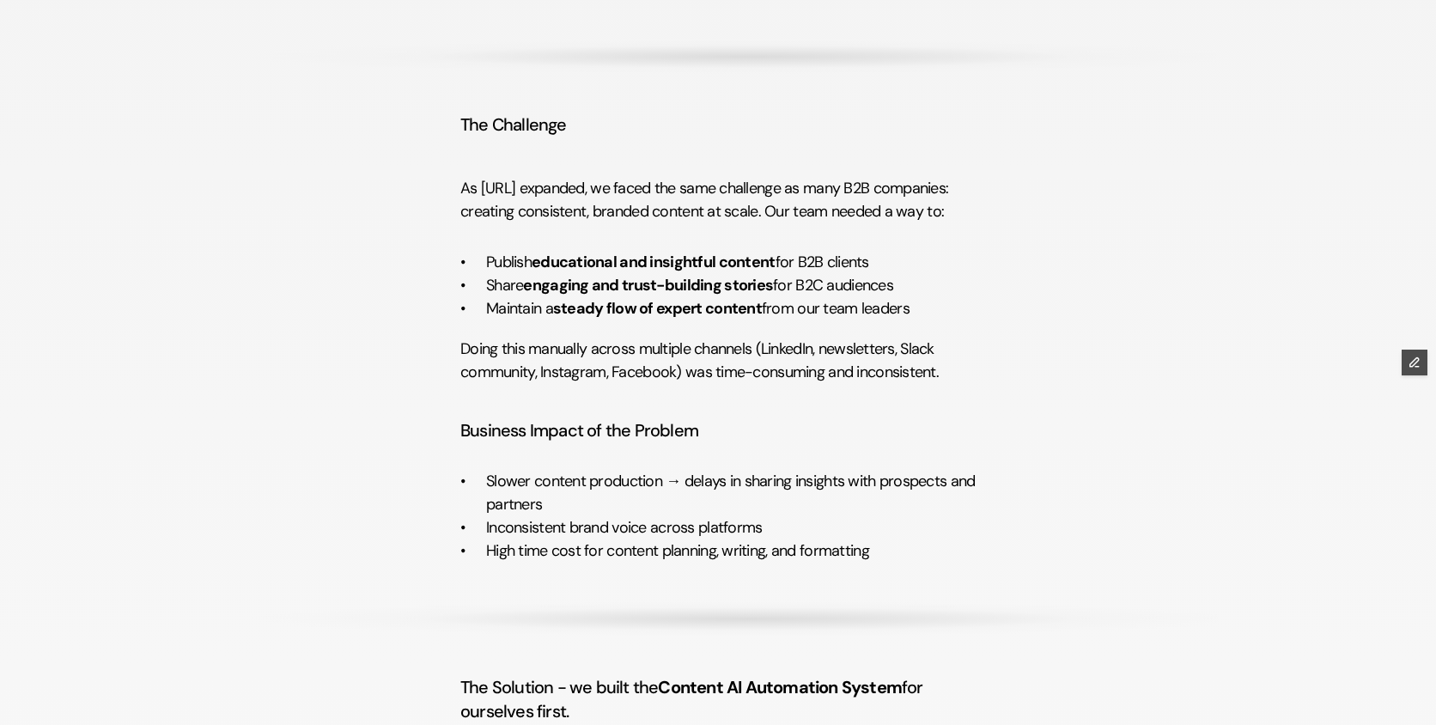
scroll to position [1072, 0]
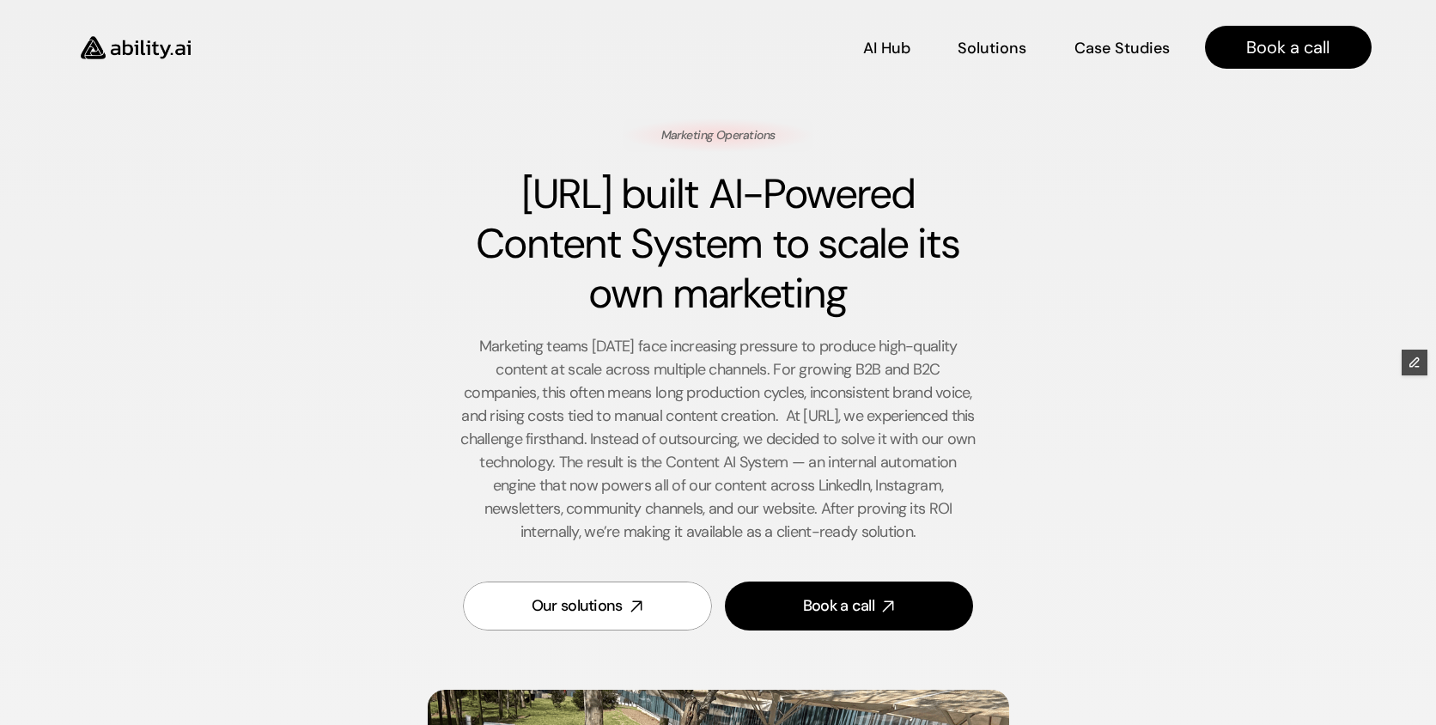
click at [113, 49] on img at bounding box center [135, 48] width 141 height 54
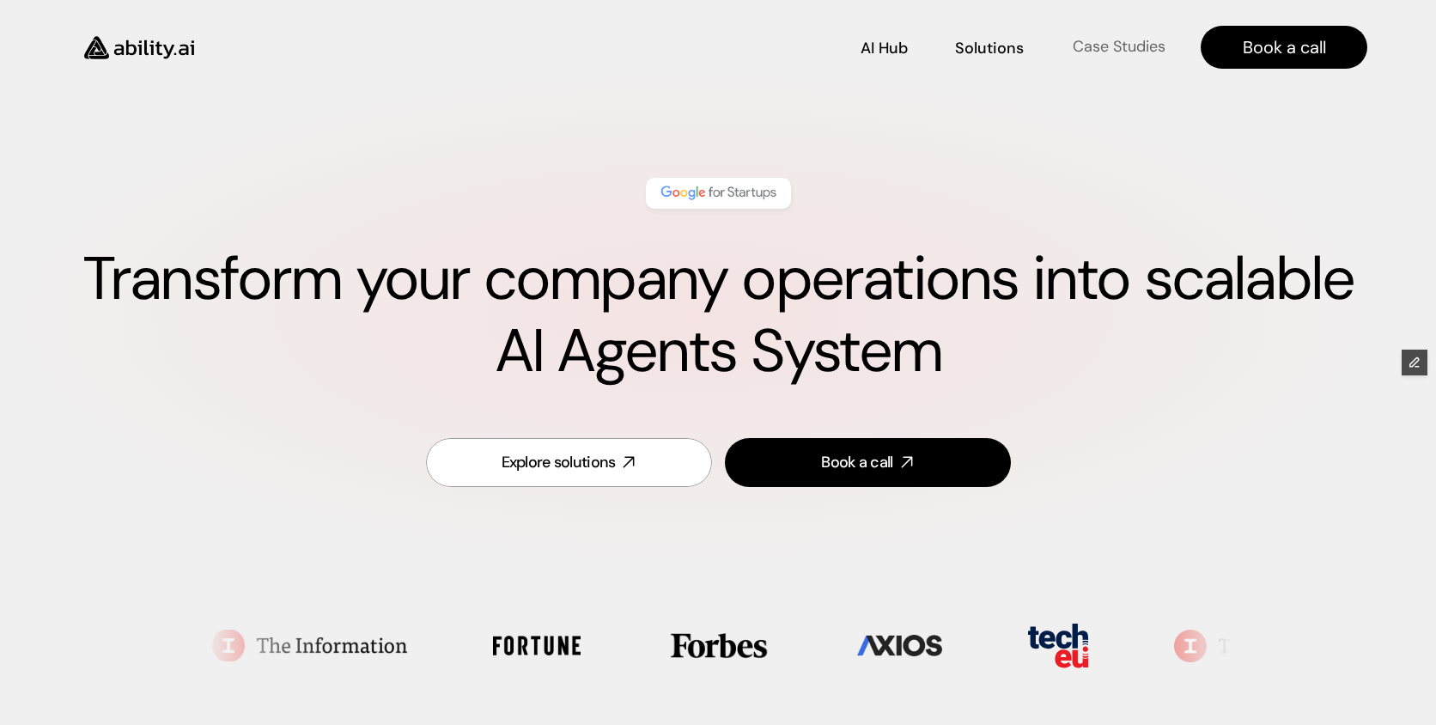
click at [1110, 41] on p "Case Studies" at bounding box center [1117, 45] width 93 height 21
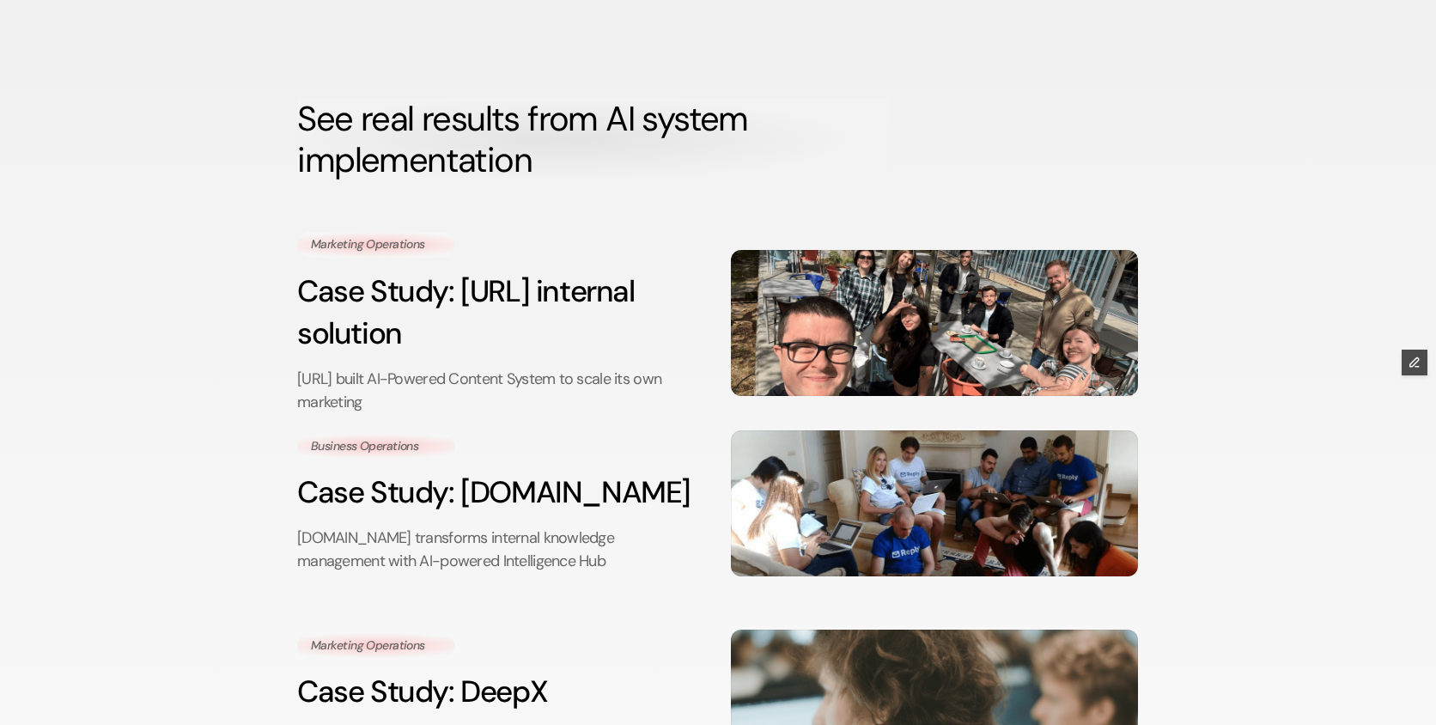
scroll to position [53, 0]
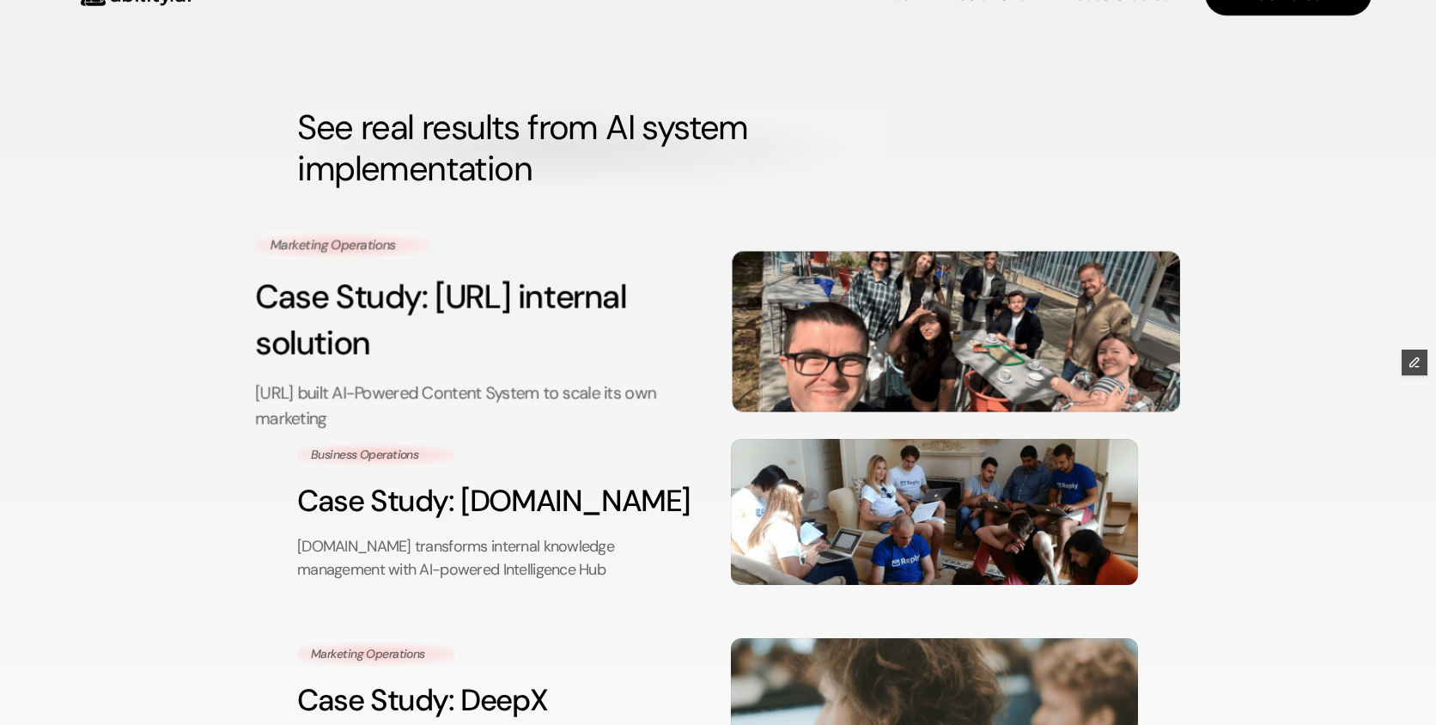
click at [531, 314] on h3 "Case Study: Ability.ai internal solution" at bounding box center [479, 319] width 448 height 93
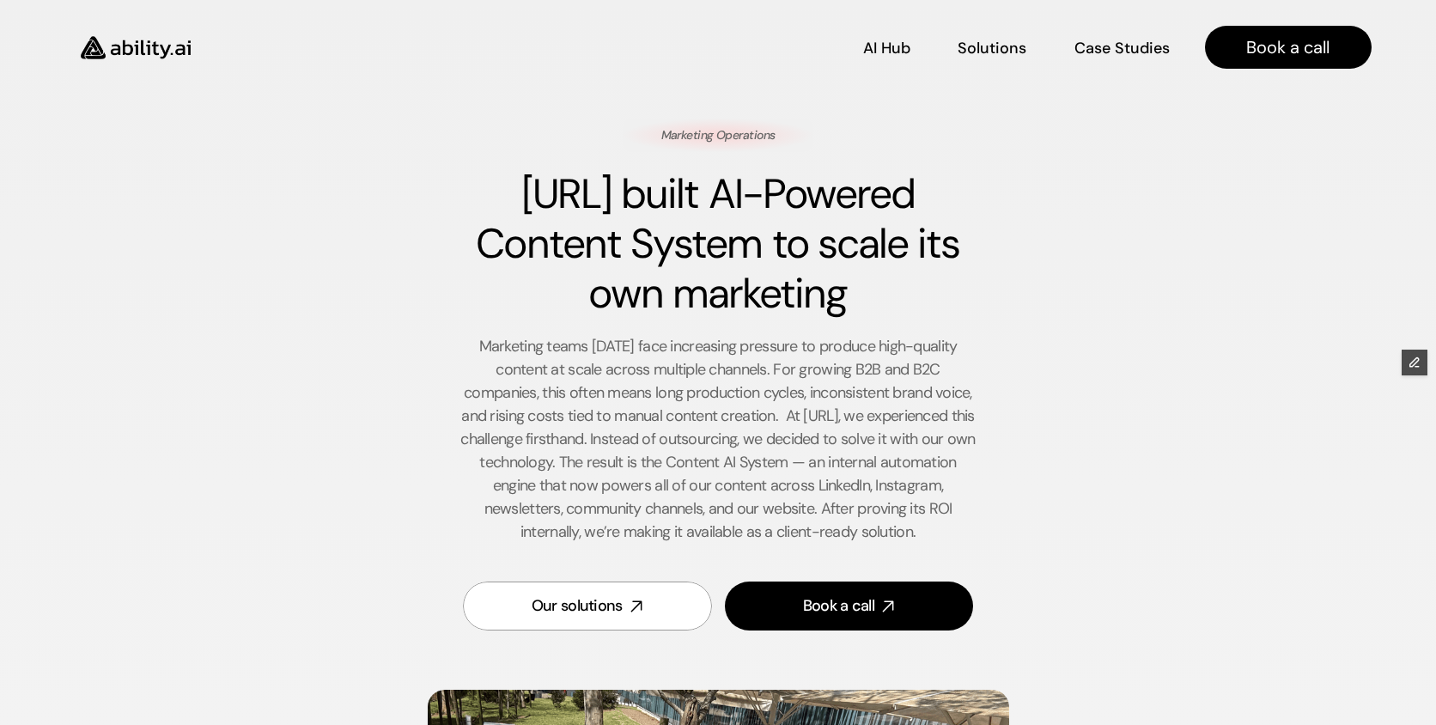
click at [136, 55] on img at bounding box center [135, 48] width 141 height 54
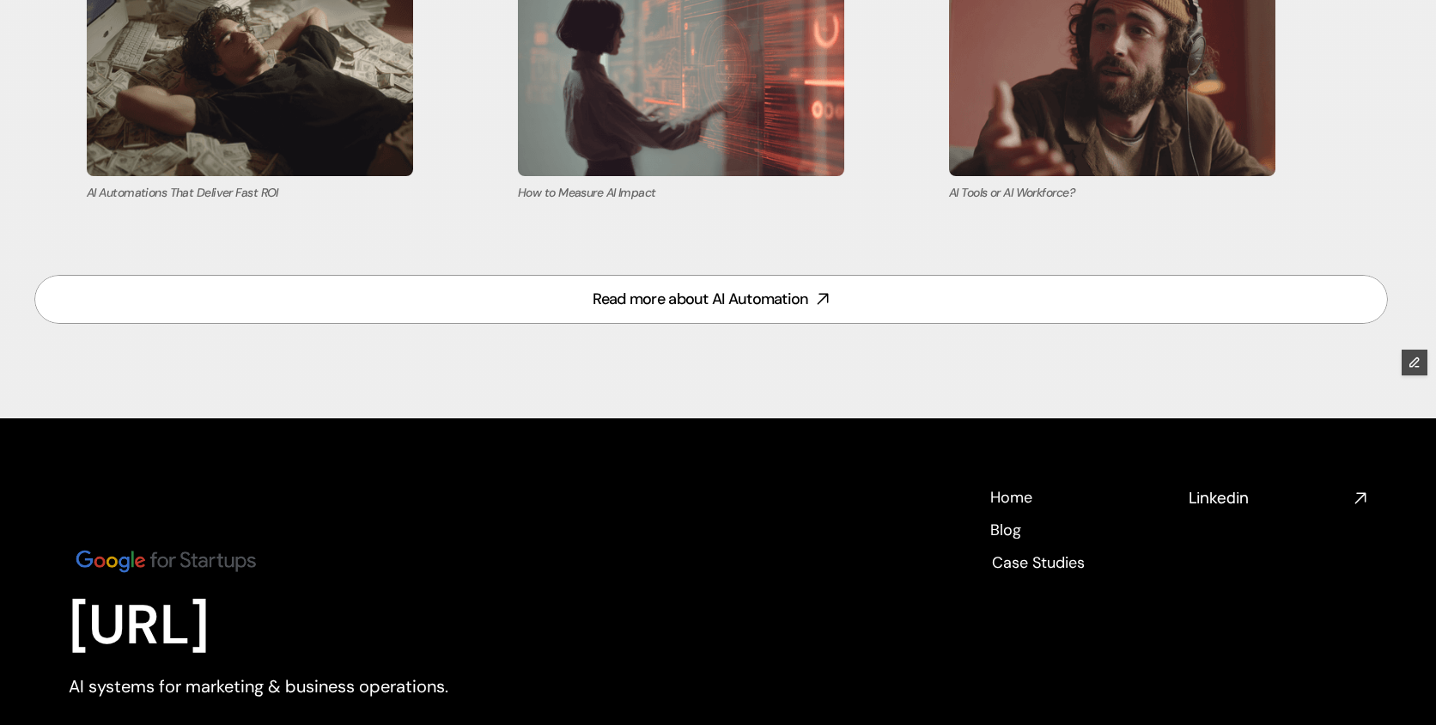
scroll to position [7421, 0]
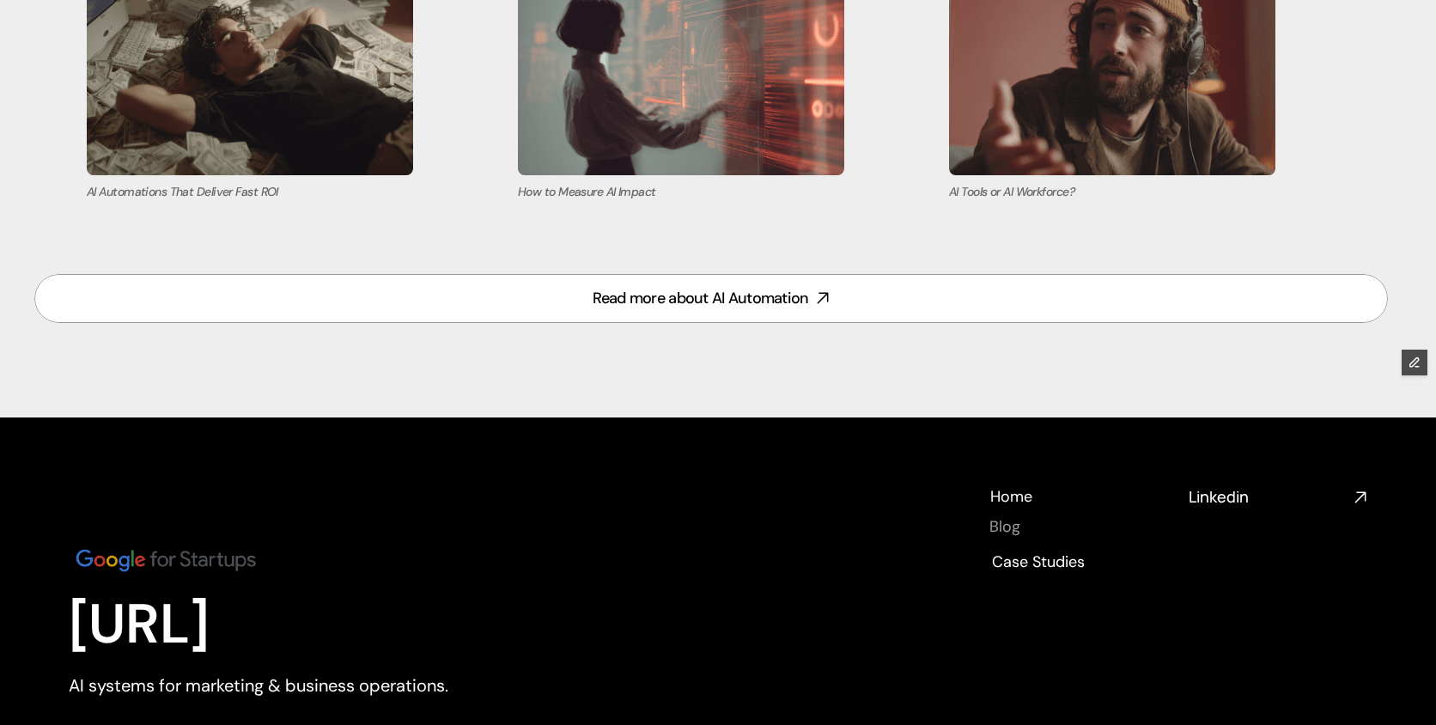
click at [1005, 528] on h4 "Blog" at bounding box center [1004, 526] width 31 height 21
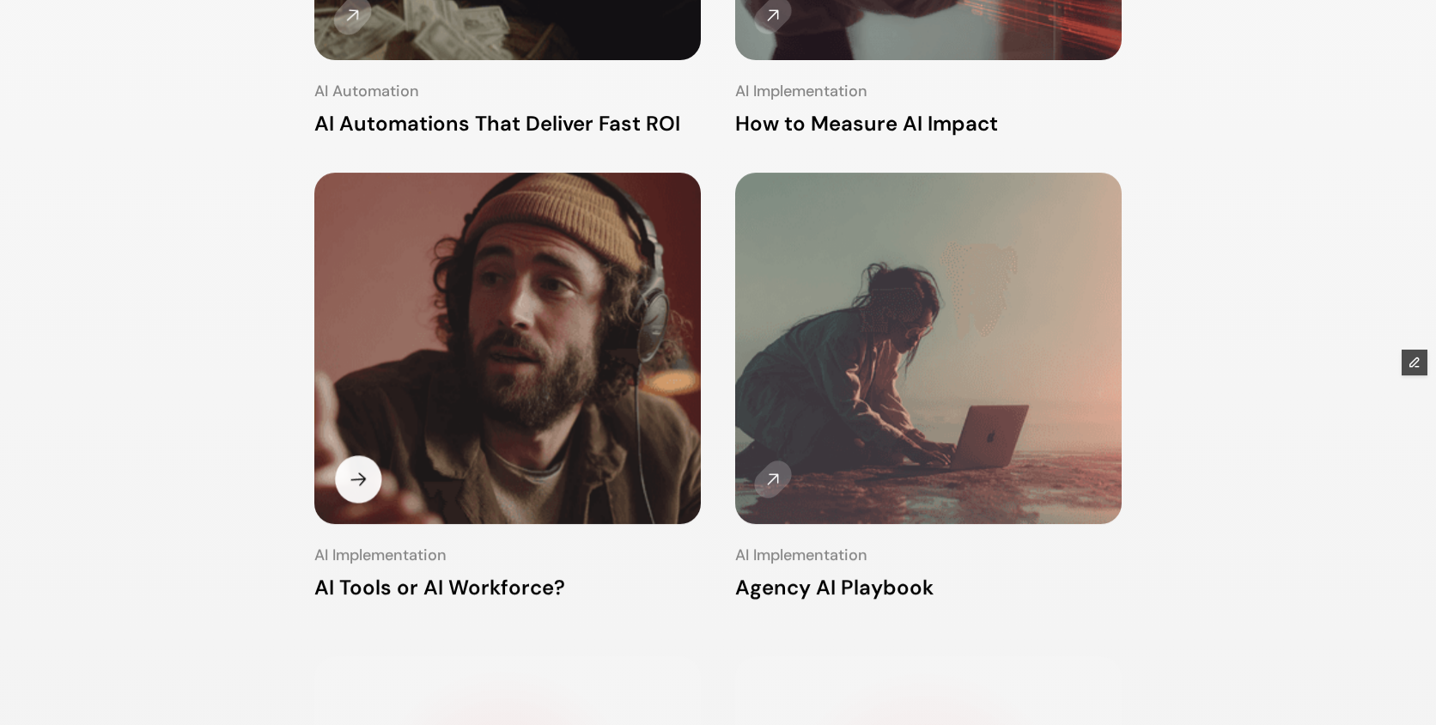
scroll to position [608, 0]
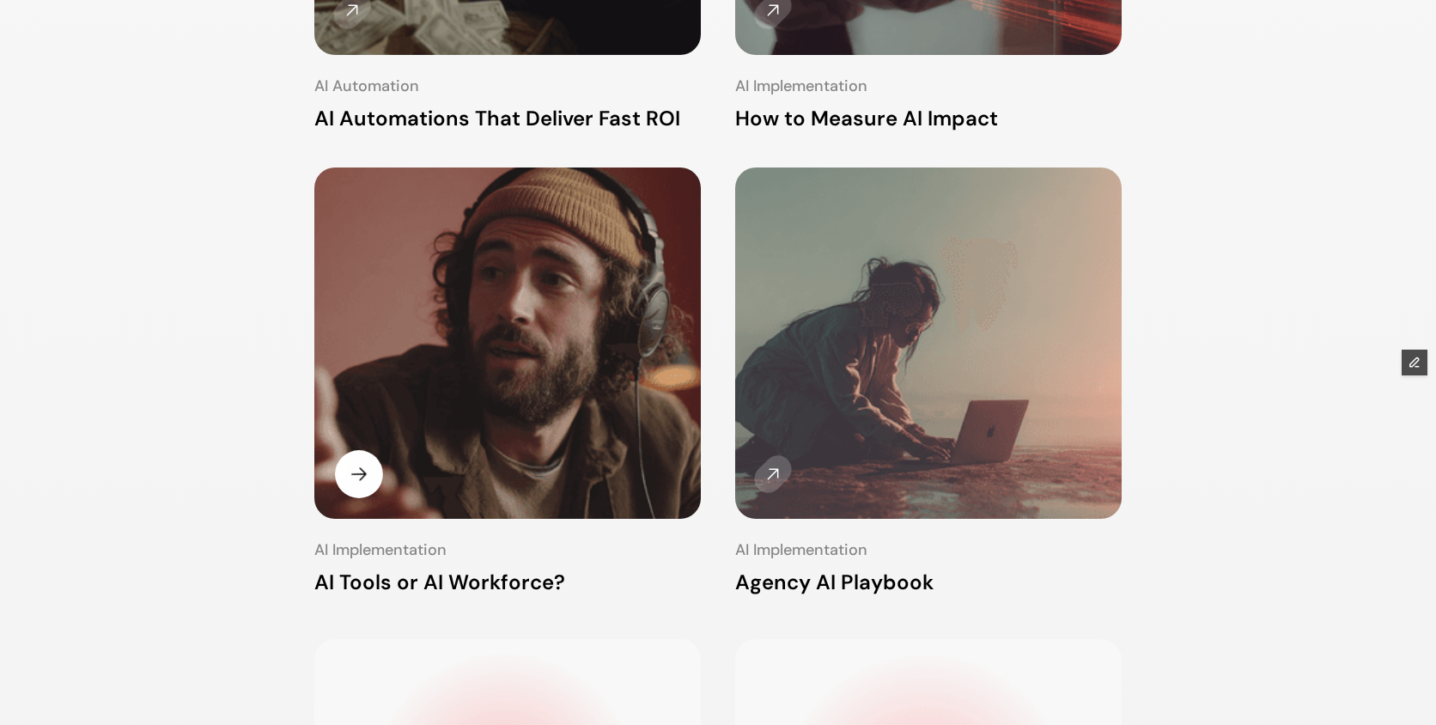
click at [520, 288] on img at bounding box center [508, 345] width 410 height 373
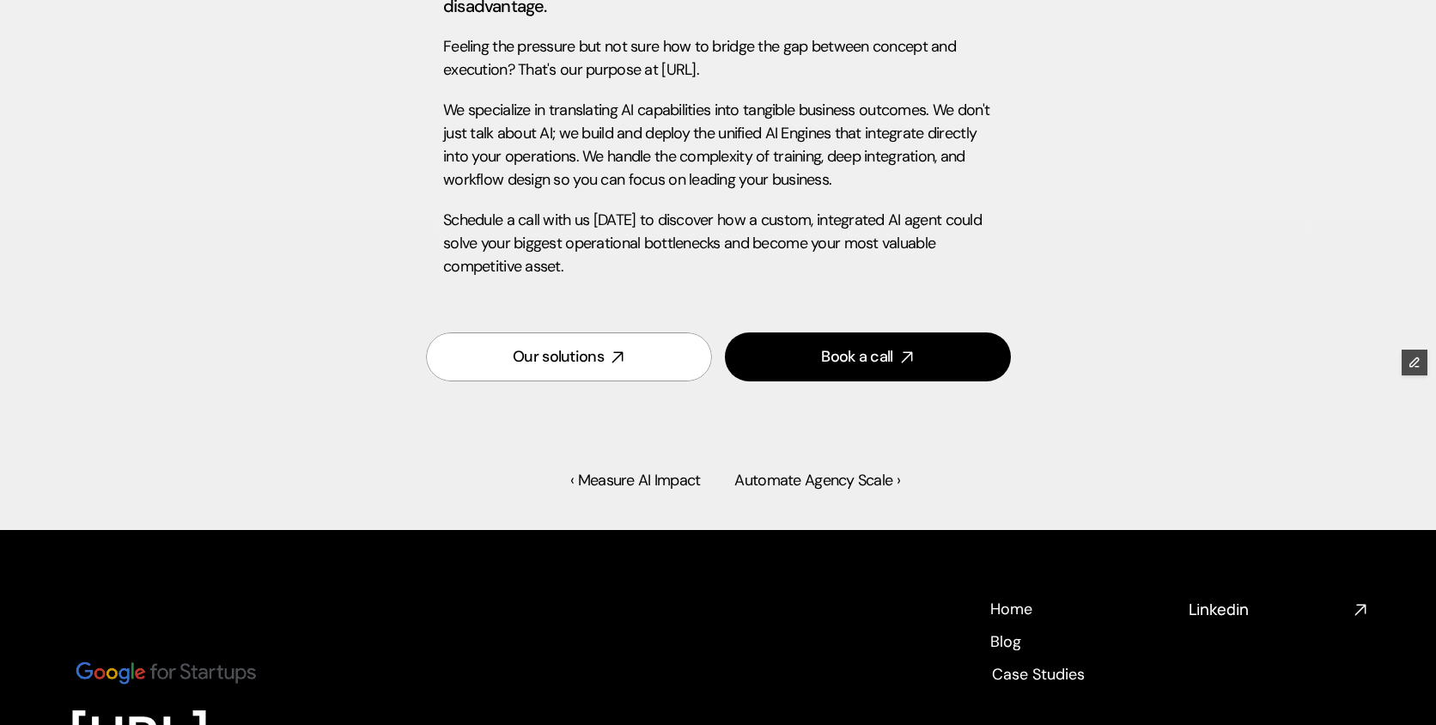
scroll to position [4906, 0]
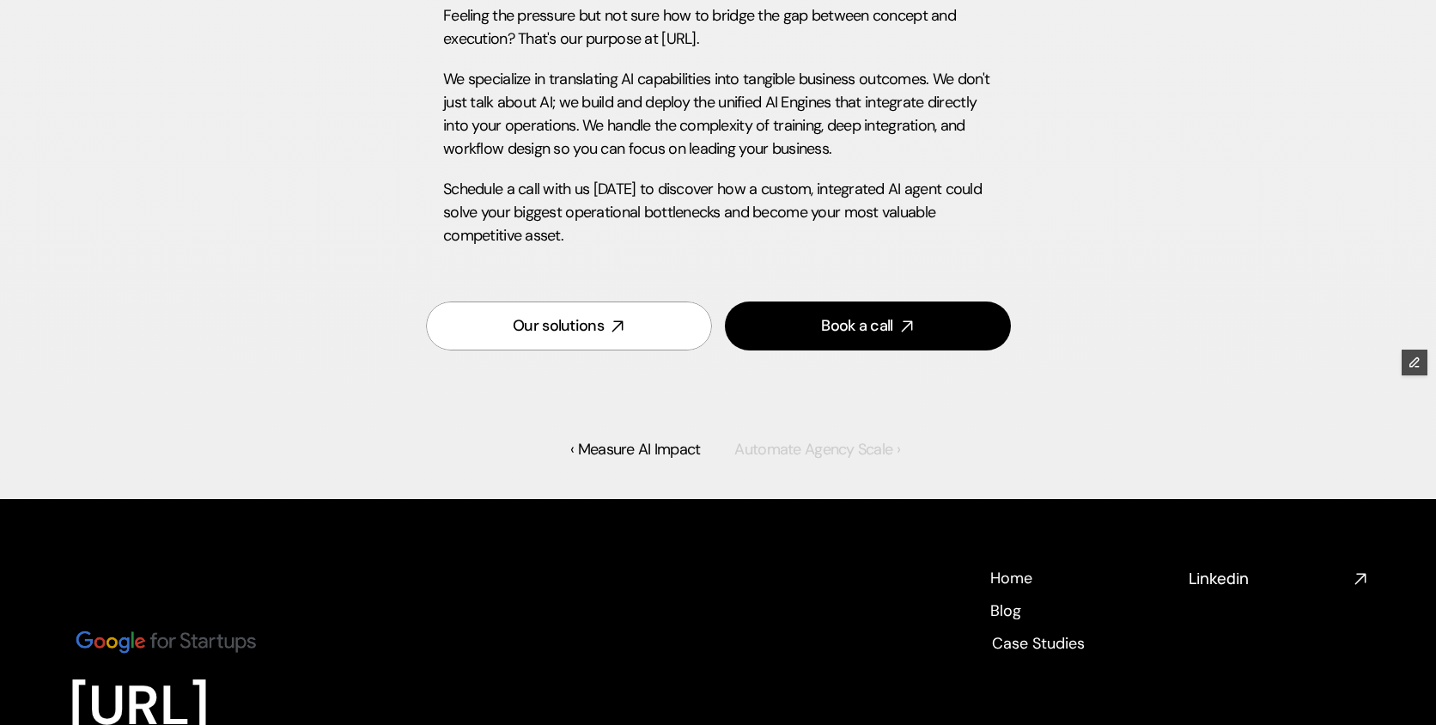
click at [842, 439] on link "Automate Agency Scale ›" at bounding box center [816, 449] width 165 height 21
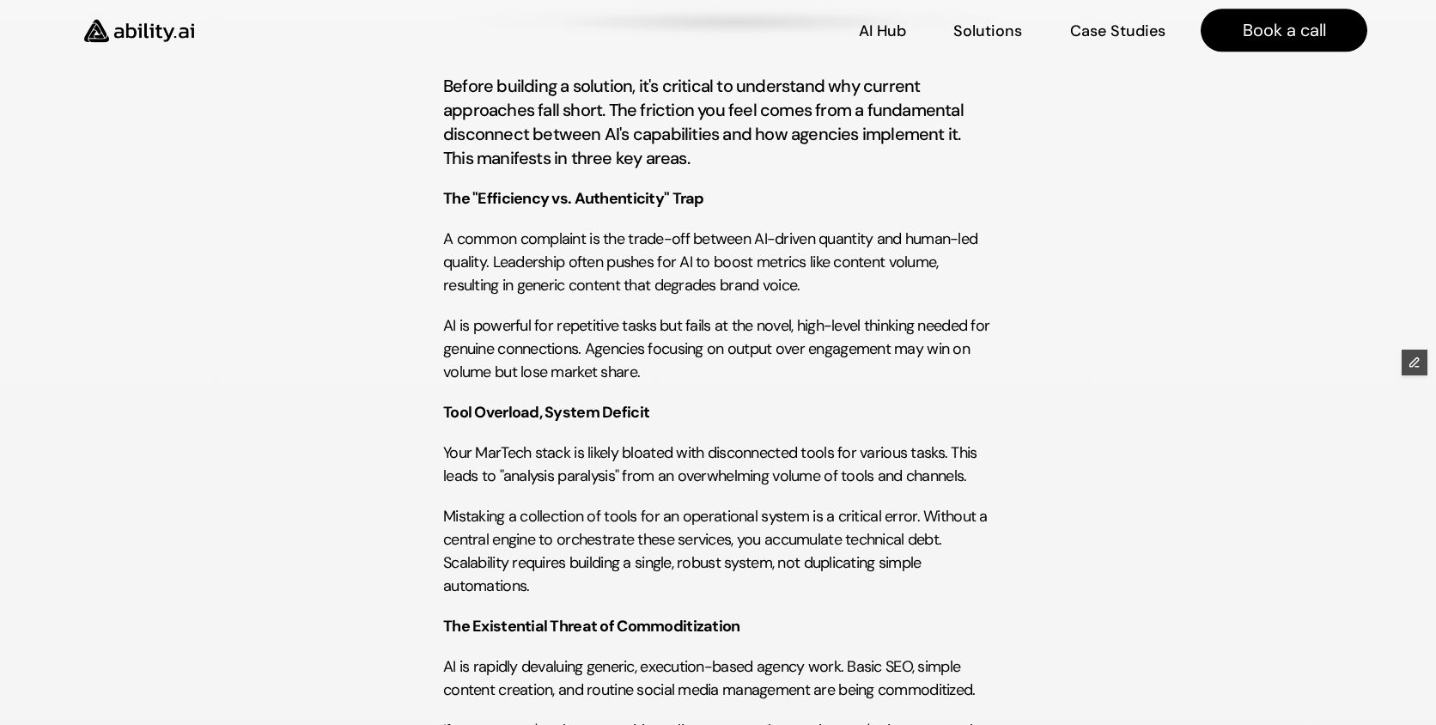
scroll to position [994, 0]
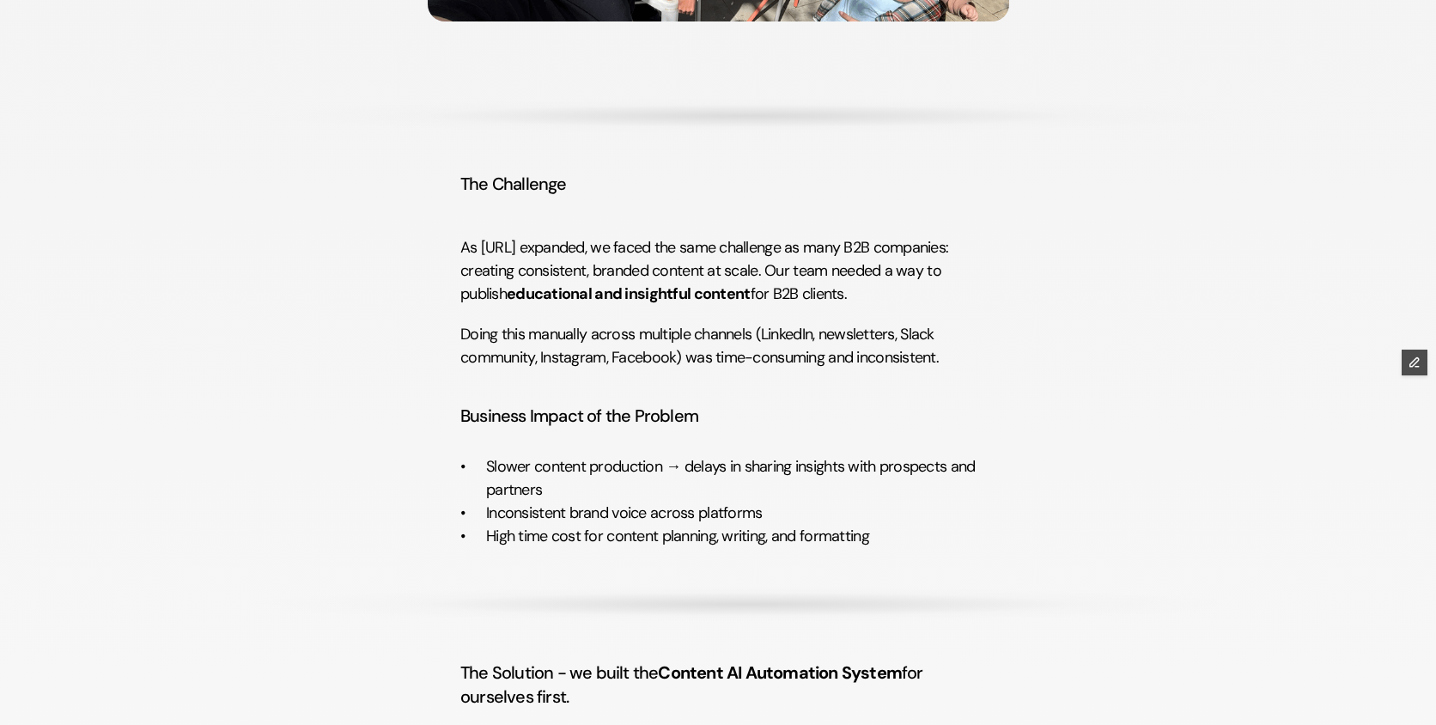
scroll to position [888, 0]
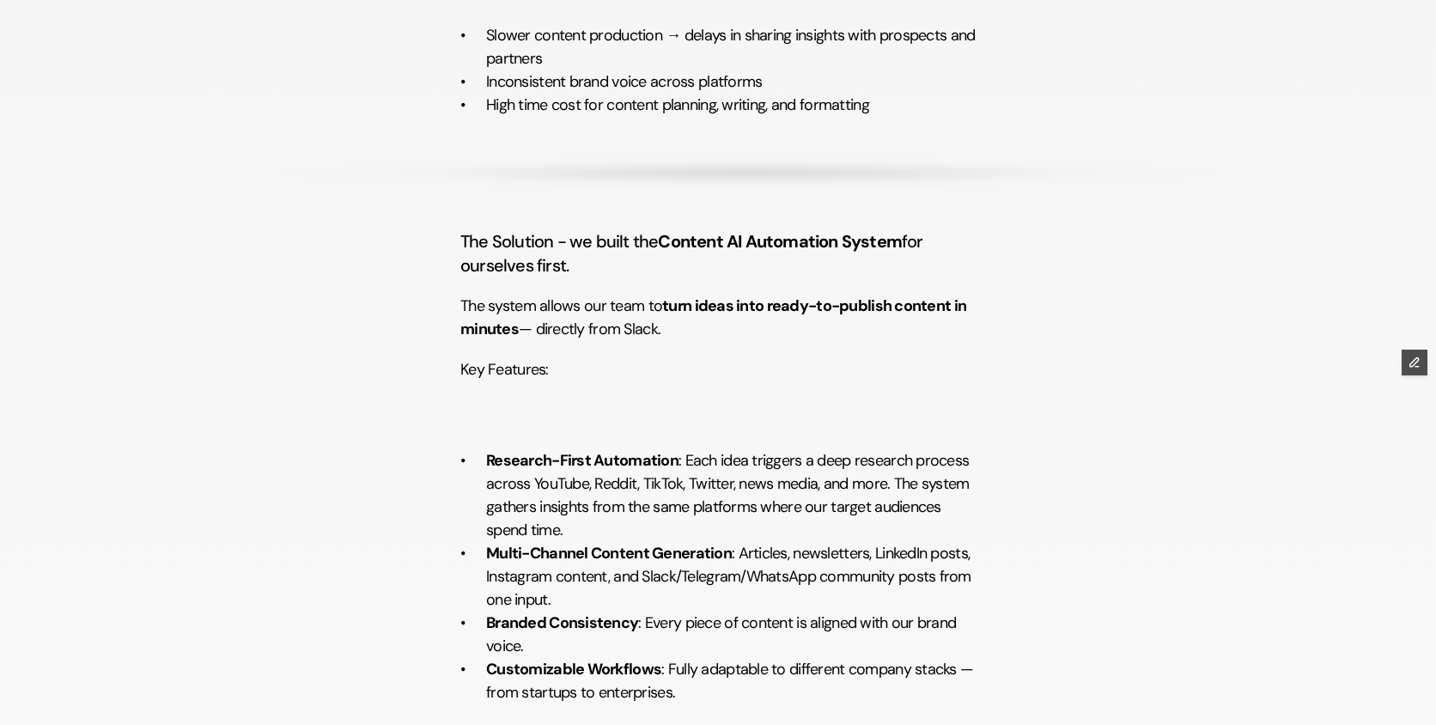
scroll to position [610, 0]
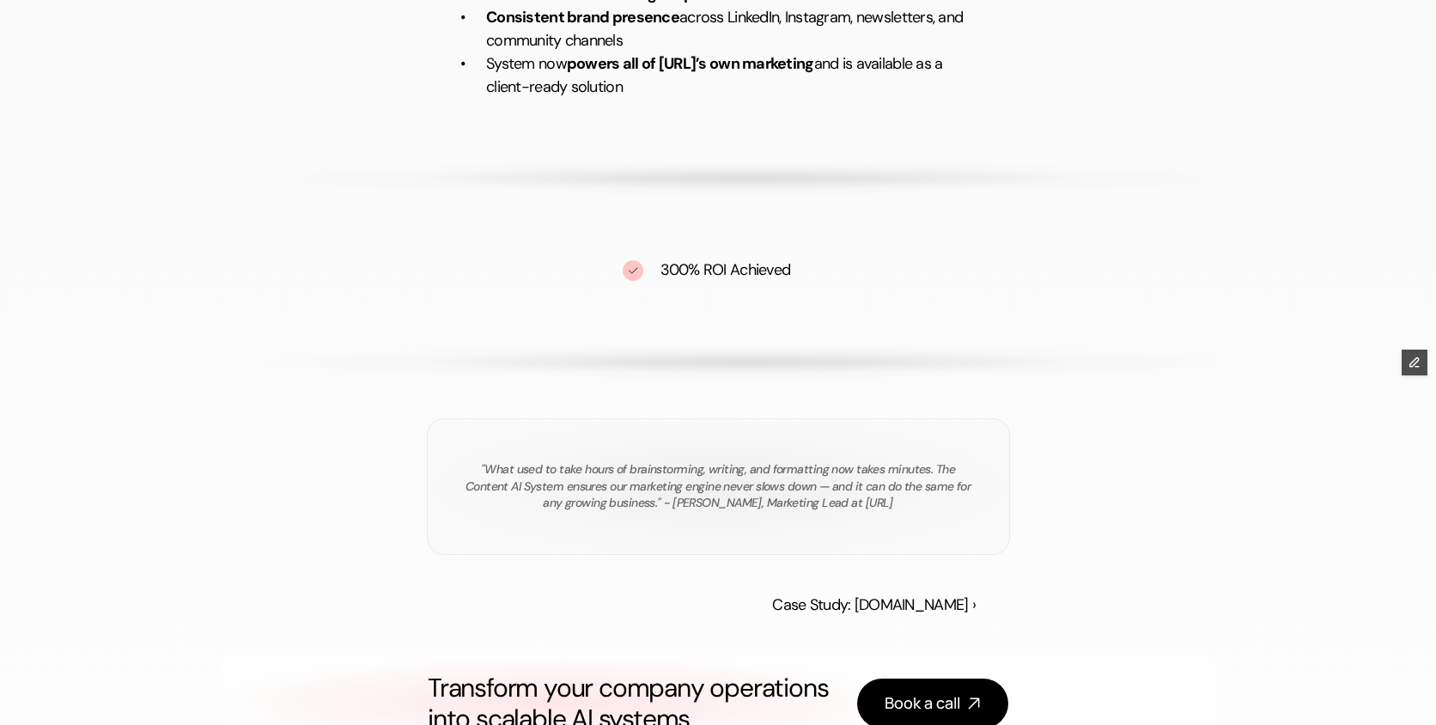
scroll to position [3153, 0]
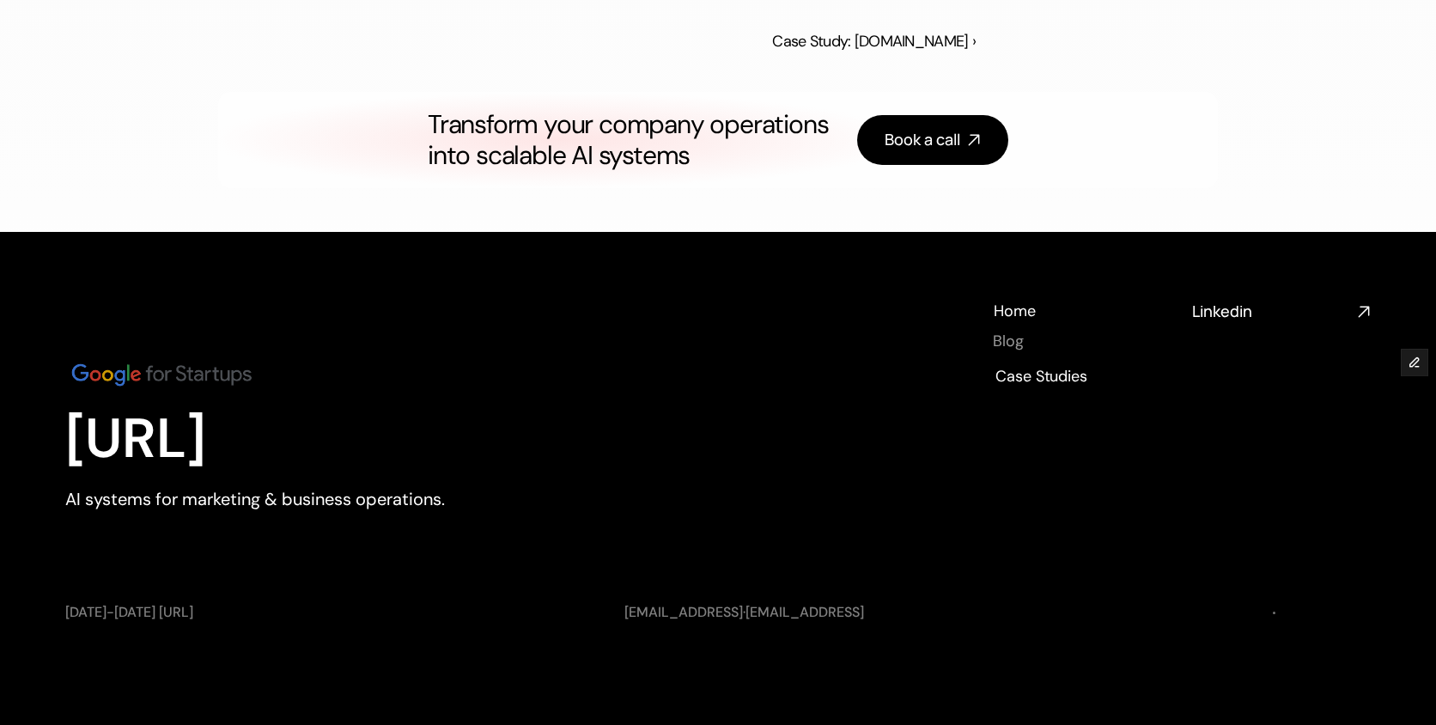
click at [1012, 343] on h4 "Blog" at bounding box center [1007, 341] width 31 height 21
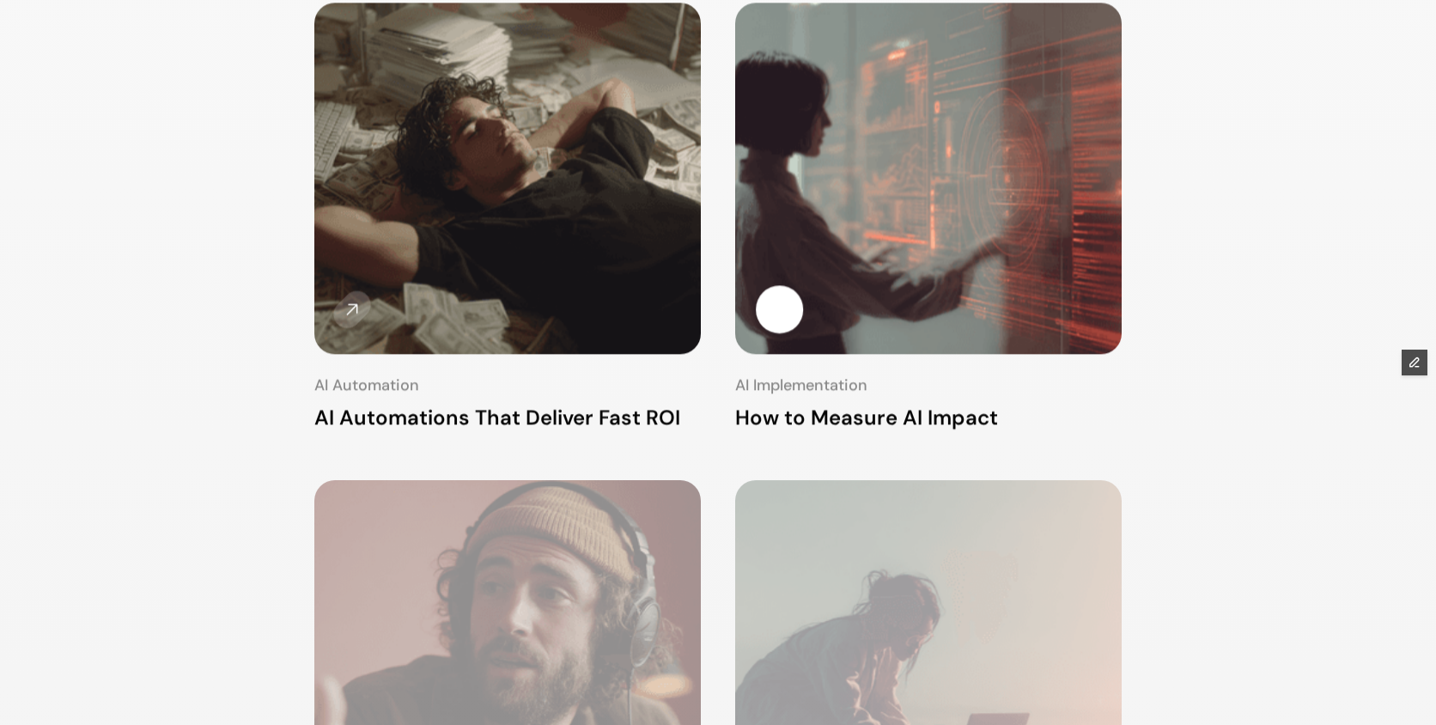
scroll to position [450, 0]
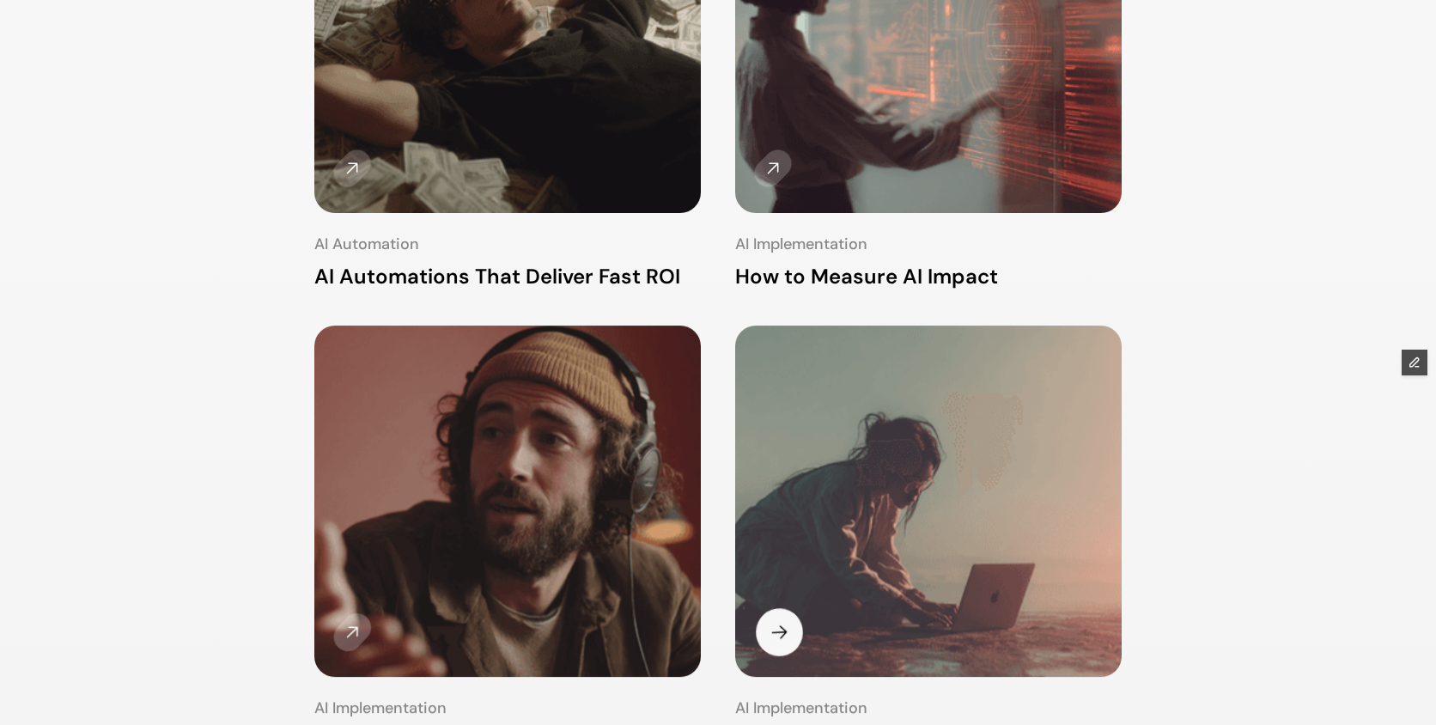
click at [974, 487] on img at bounding box center [928, 503] width 408 height 371
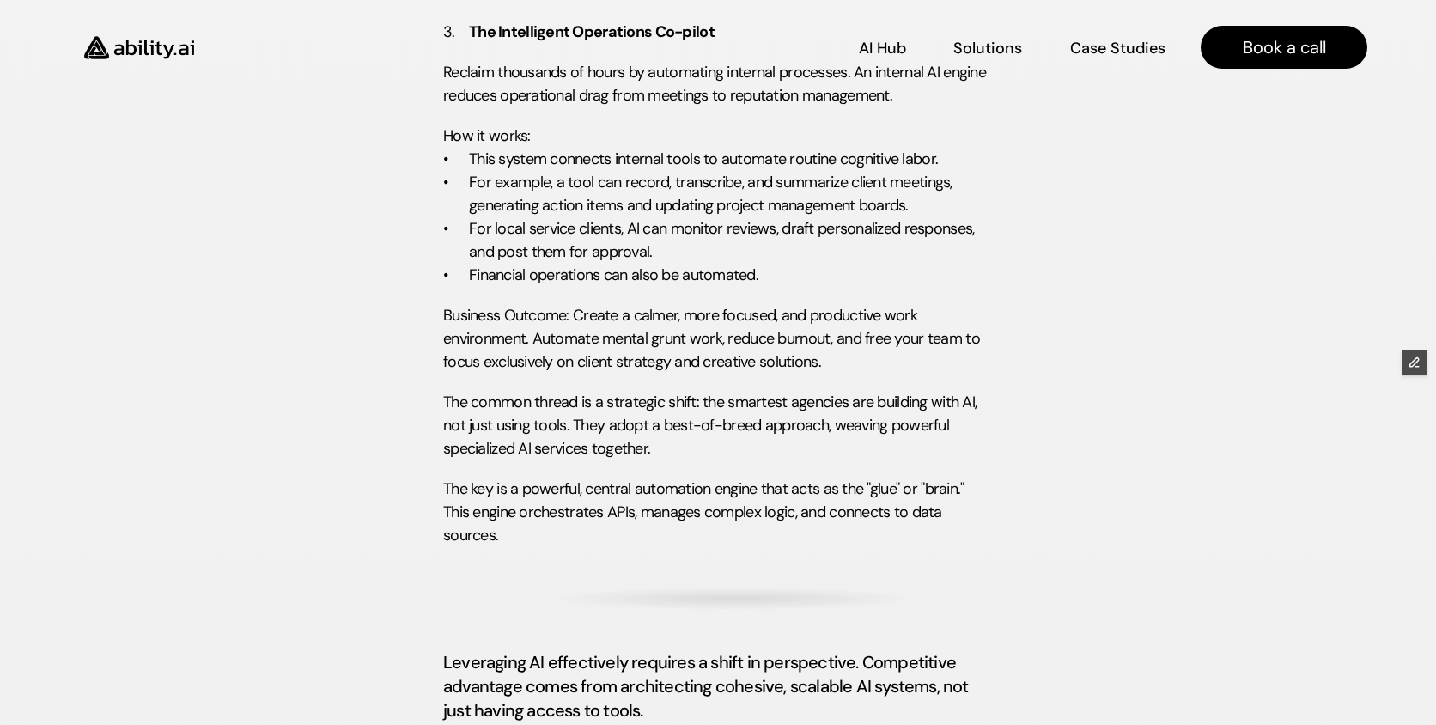
scroll to position [2623, 0]
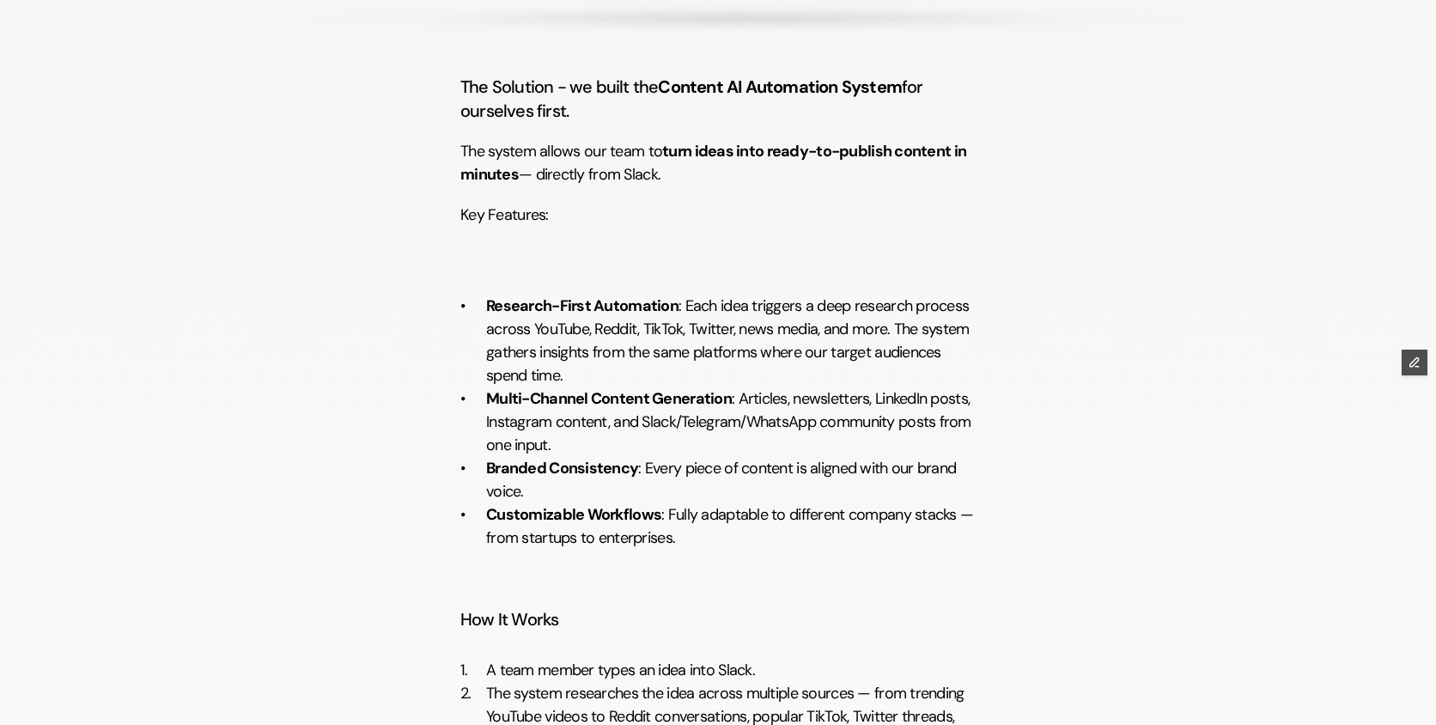
scroll to position [1639, 0]
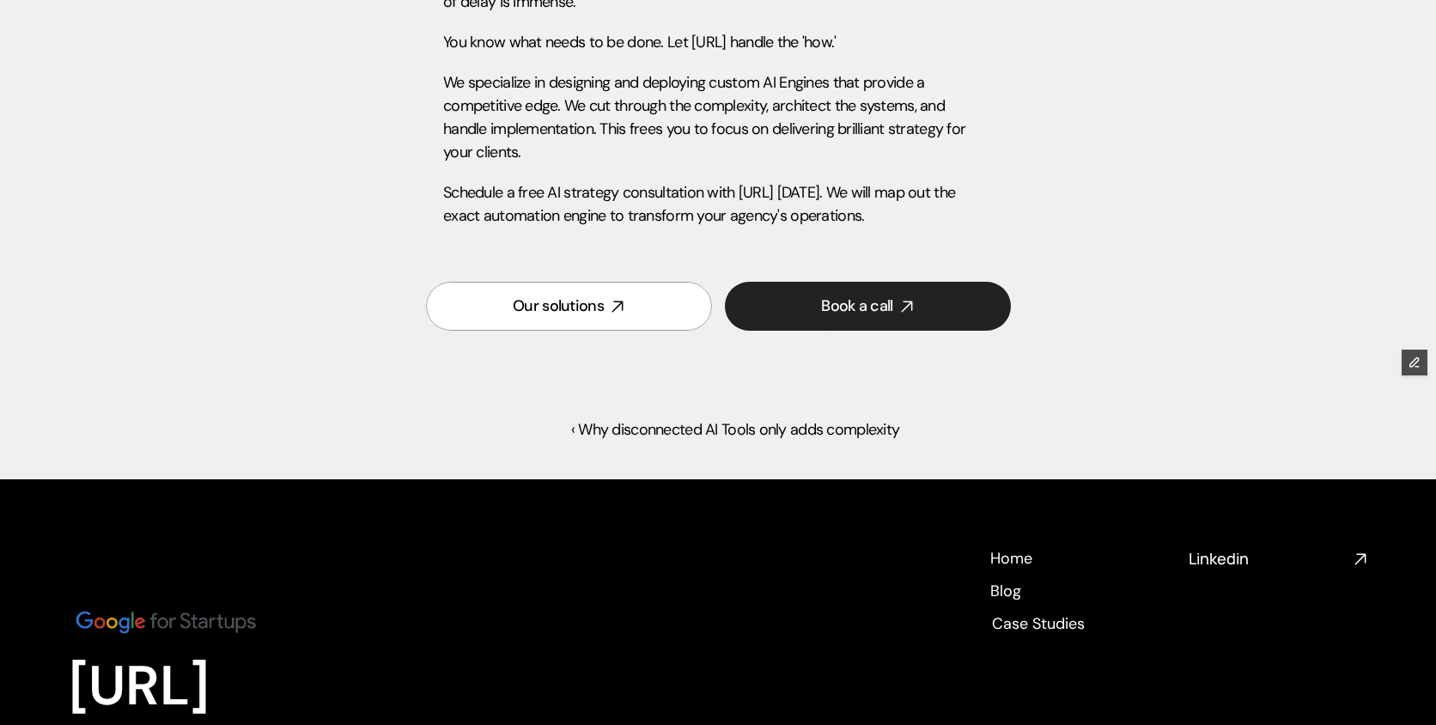
scroll to position [3484, 0]
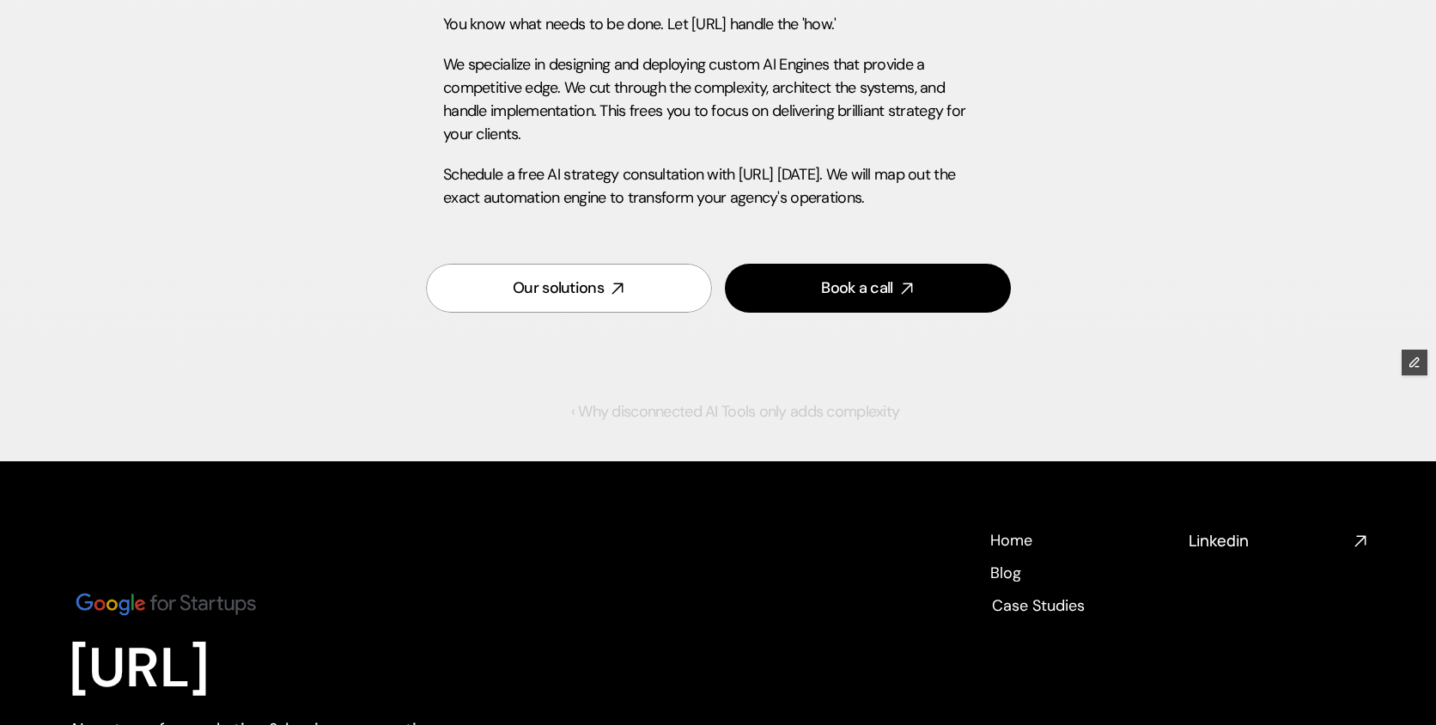
click at [756, 410] on link "‹ Why disconnected AI Tools only adds complexity" at bounding box center [735, 411] width 328 height 21
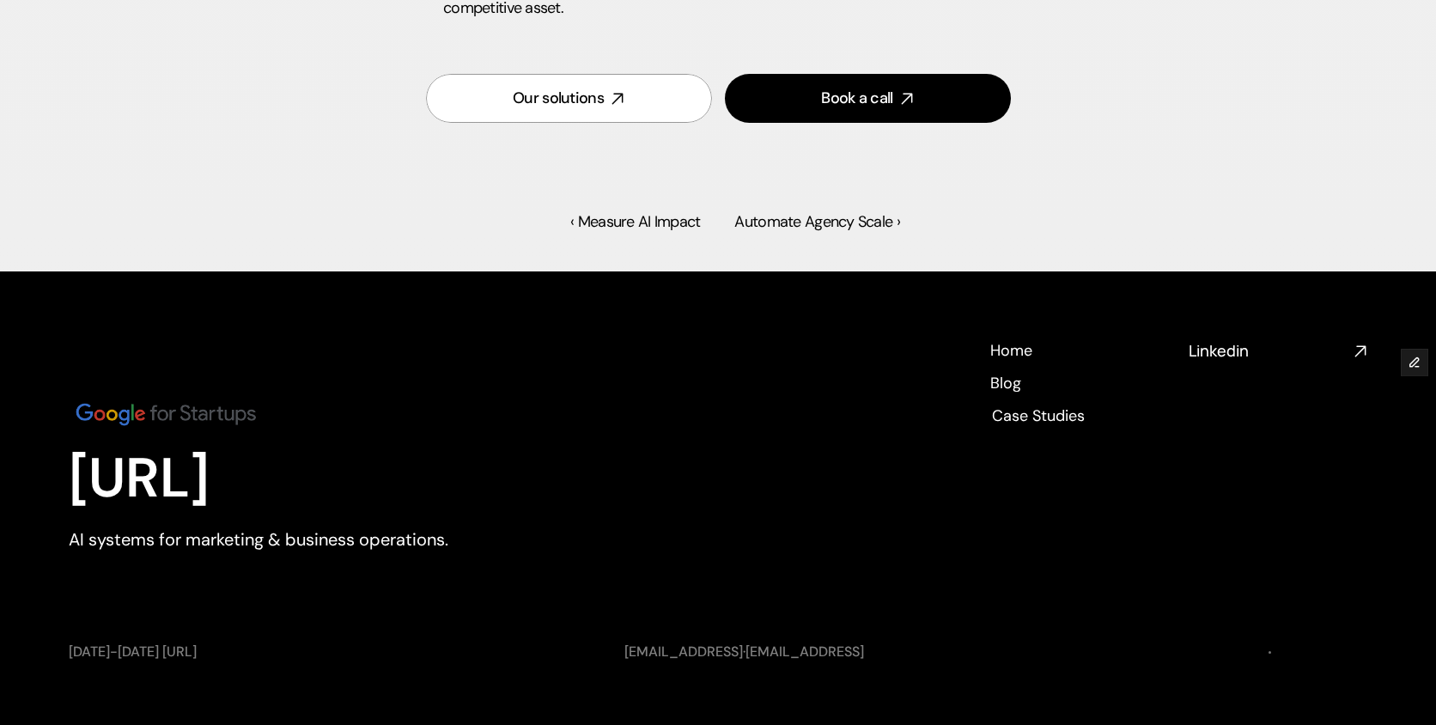
scroll to position [5149, 0]
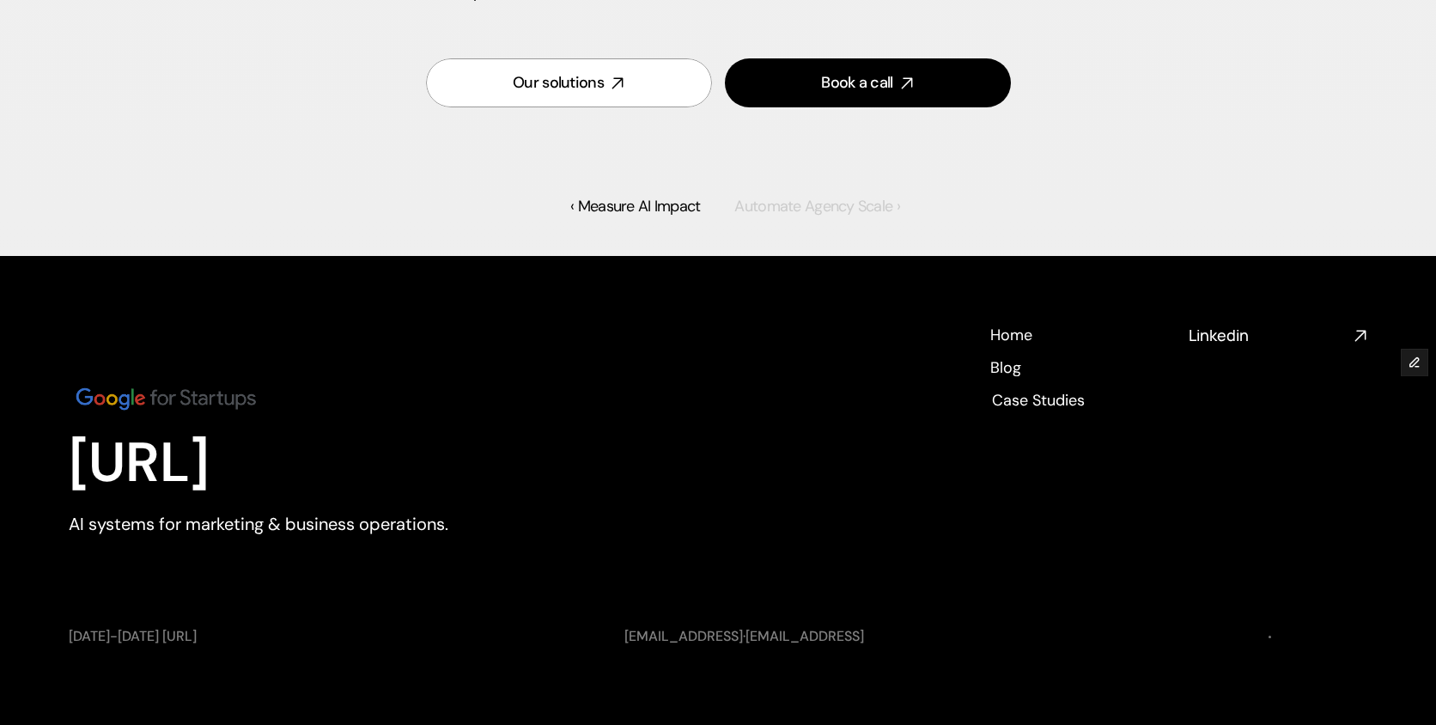
click at [820, 196] on link "Automate Agency Scale ›" at bounding box center [816, 206] width 165 height 21
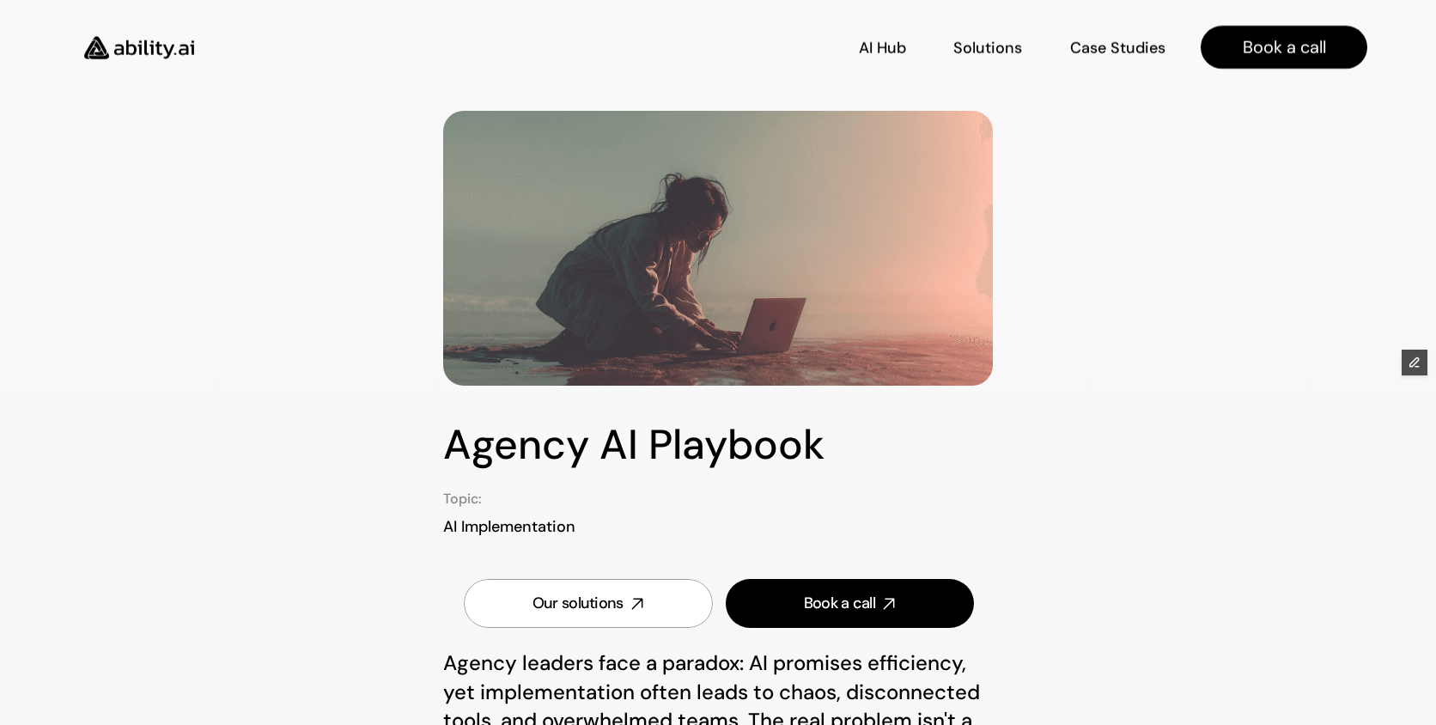
click at [149, 47] on img at bounding box center [139, 48] width 141 height 54
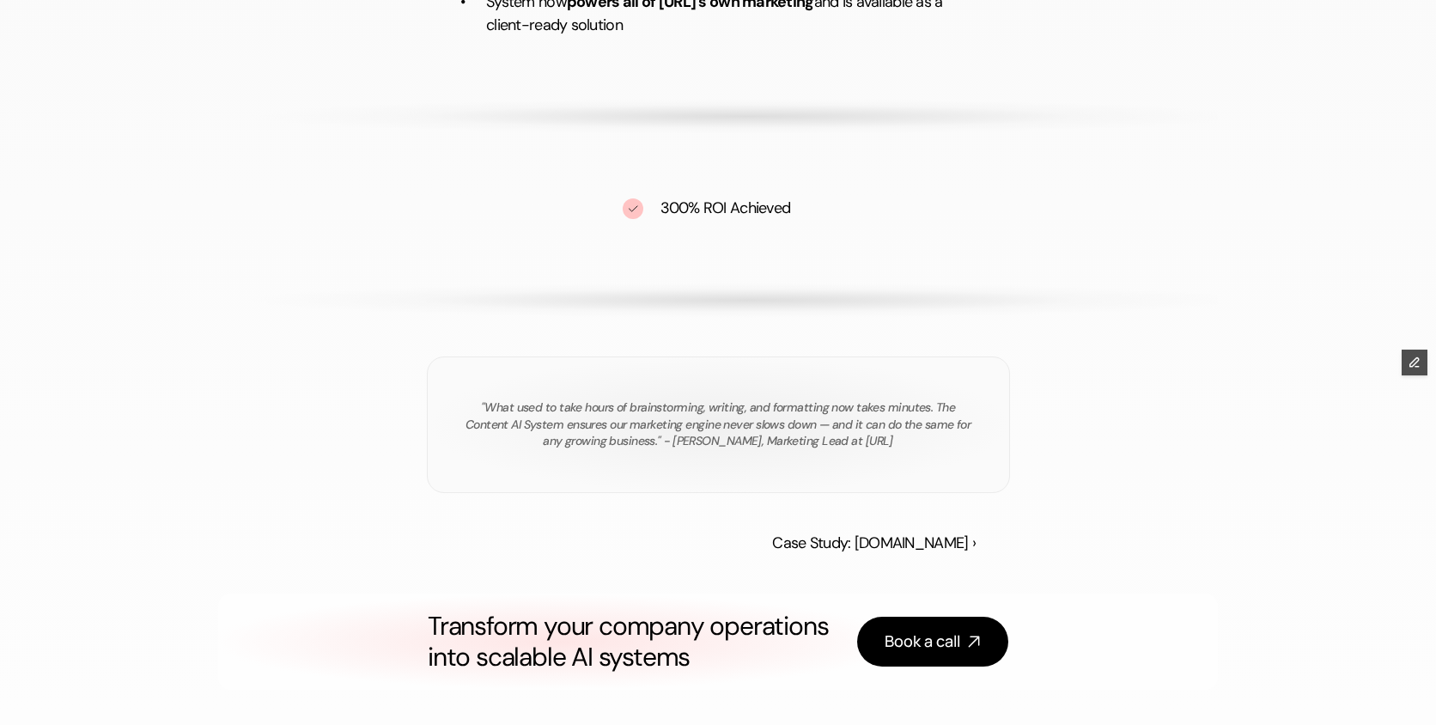
scroll to position [2762, 0]
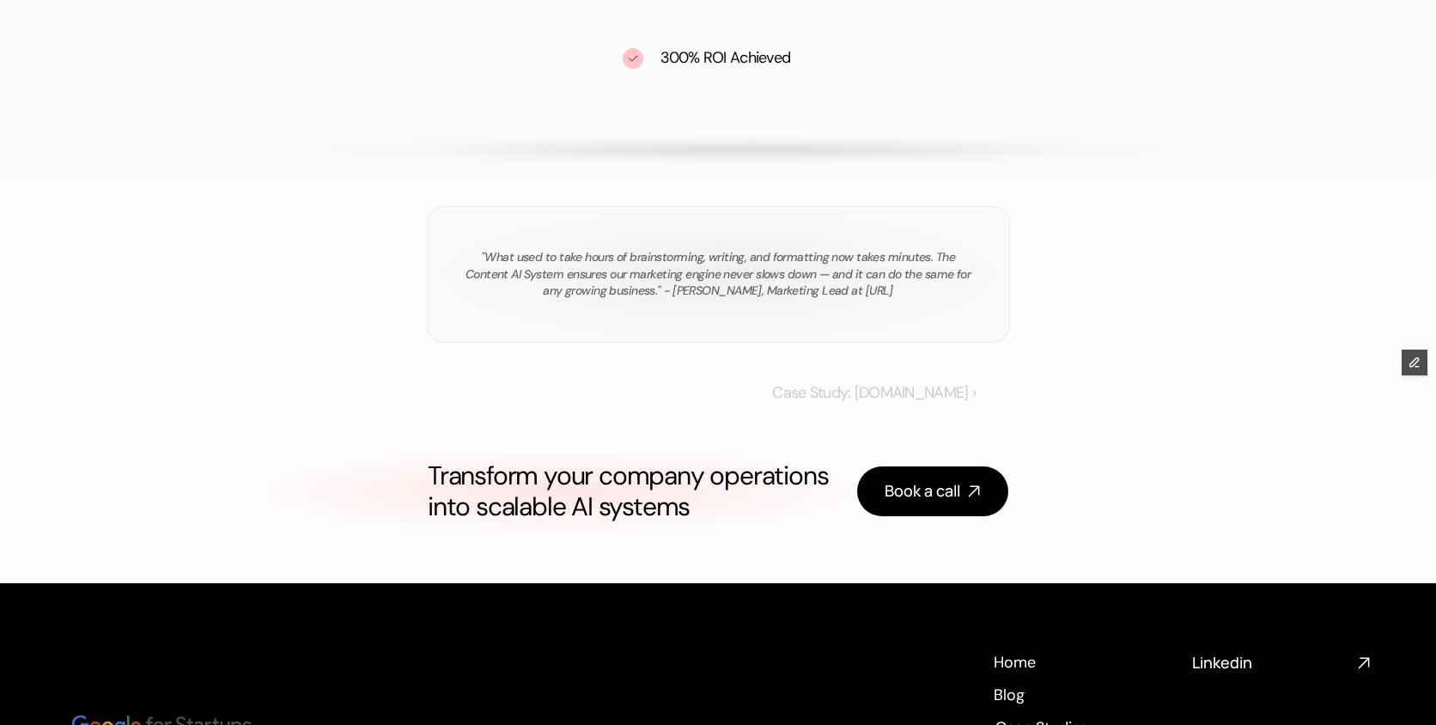
click at [877, 392] on link "Case Study: [DOMAIN_NAME] ›" at bounding box center [873, 392] width 203 height 21
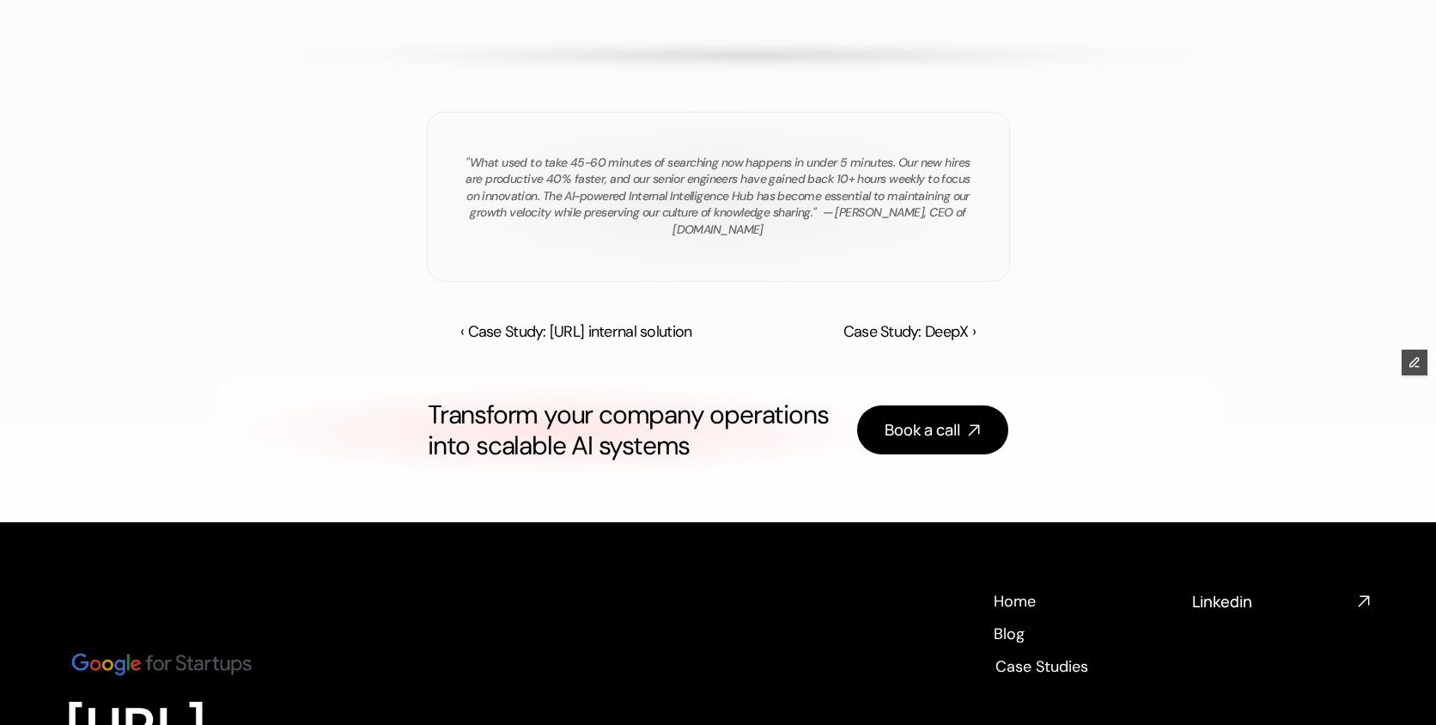
scroll to position [2873, 0]
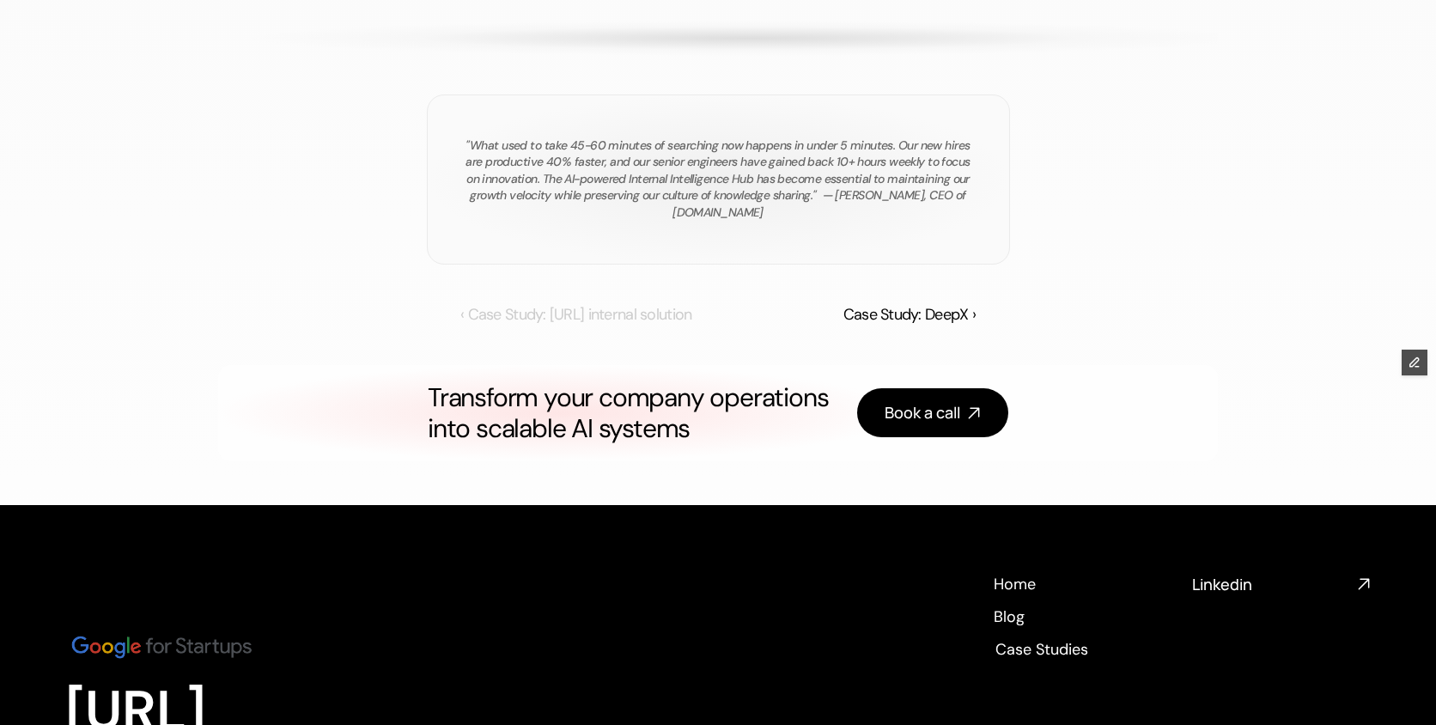
click at [599, 320] on link "‹ Case Study: [URL] internal solution" at bounding box center [575, 314] width 231 height 21
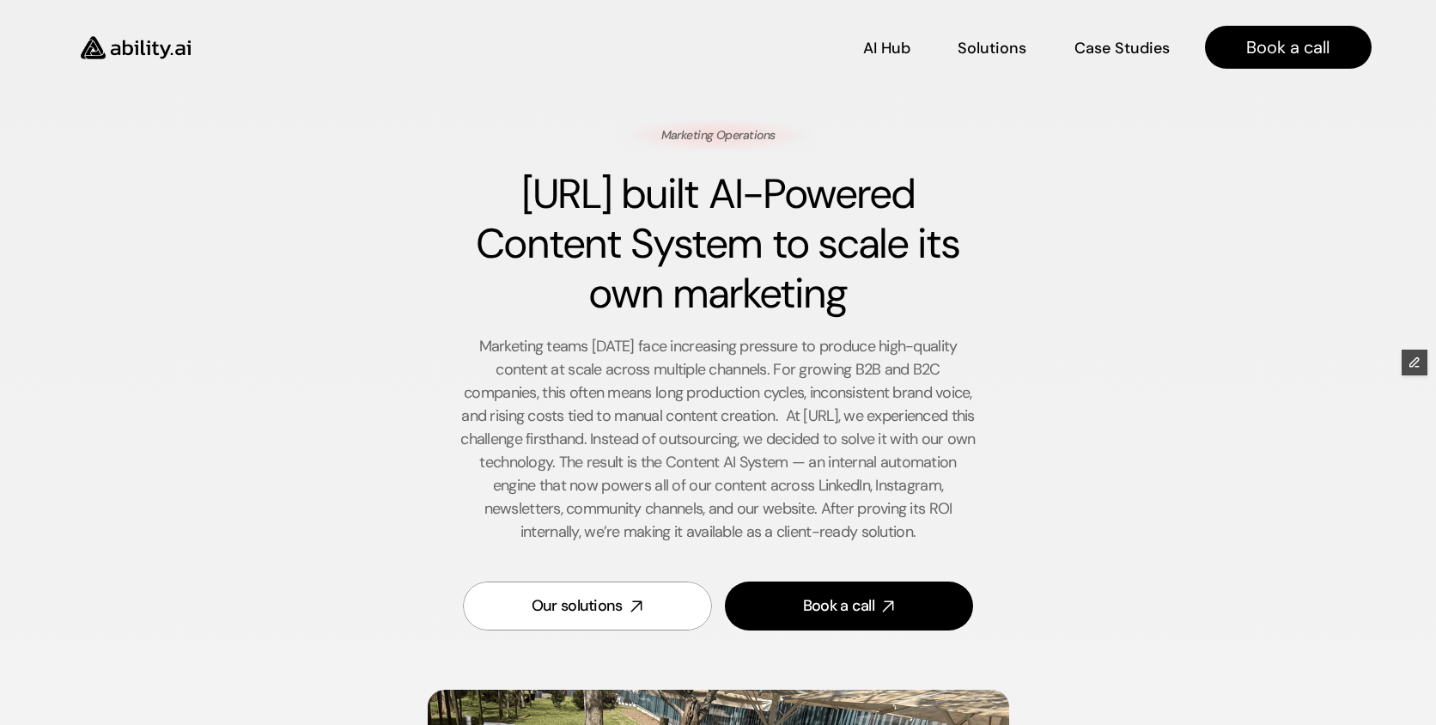
click at [151, 45] on img at bounding box center [135, 48] width 141 height 54
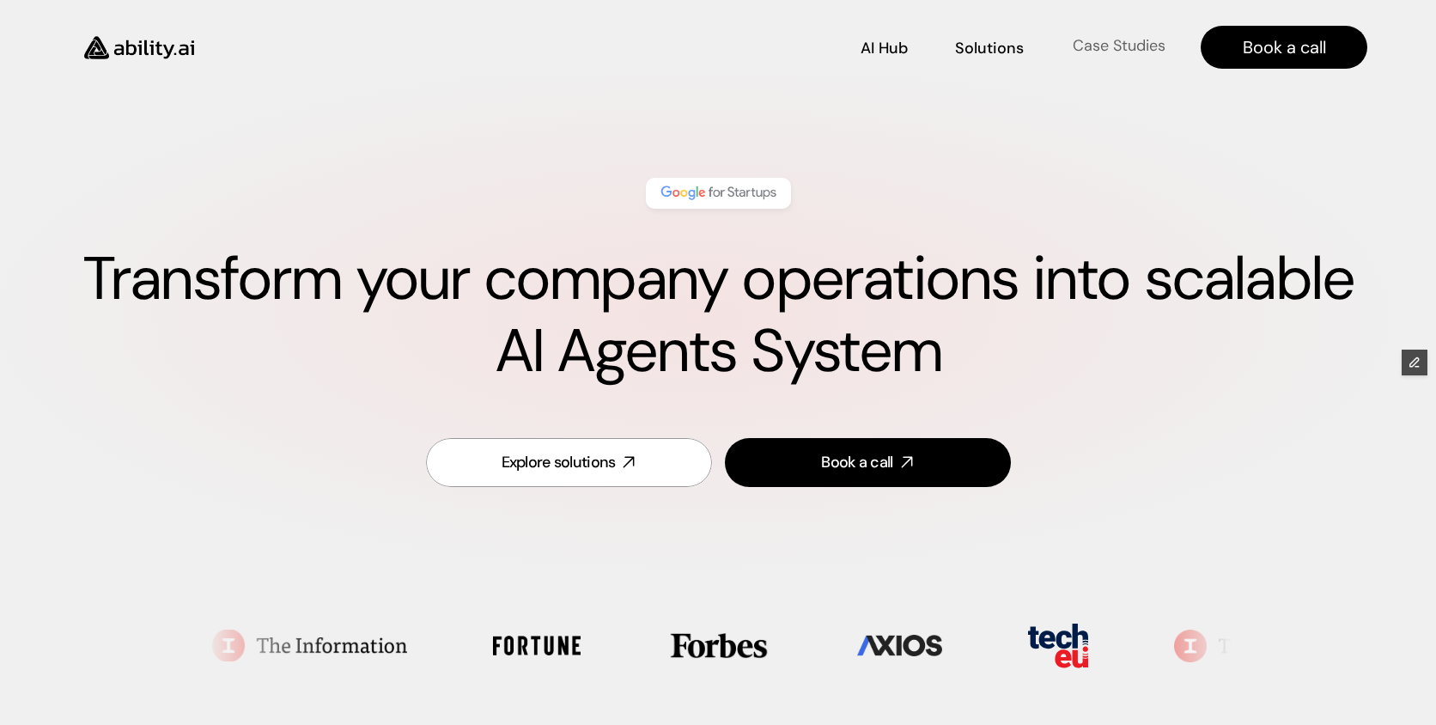
click at [1099, 44] on p "Case Studies" at bounding box center [1118, 45] width 93 height 21
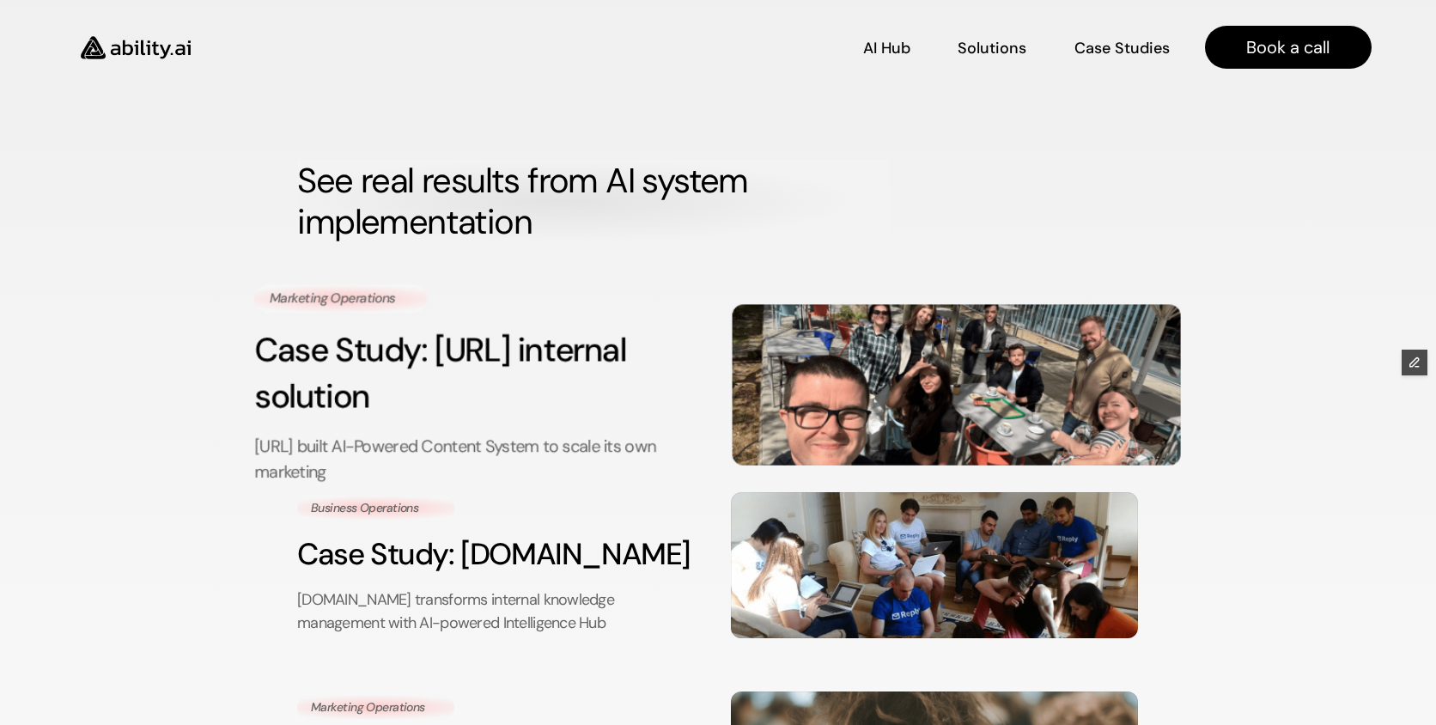
click at [569, 423] on div "Marketing Operations Case Study: [URL] internal solution [URL] built AI-Powered…" at bounding box center [479, 384] width 449 height 200
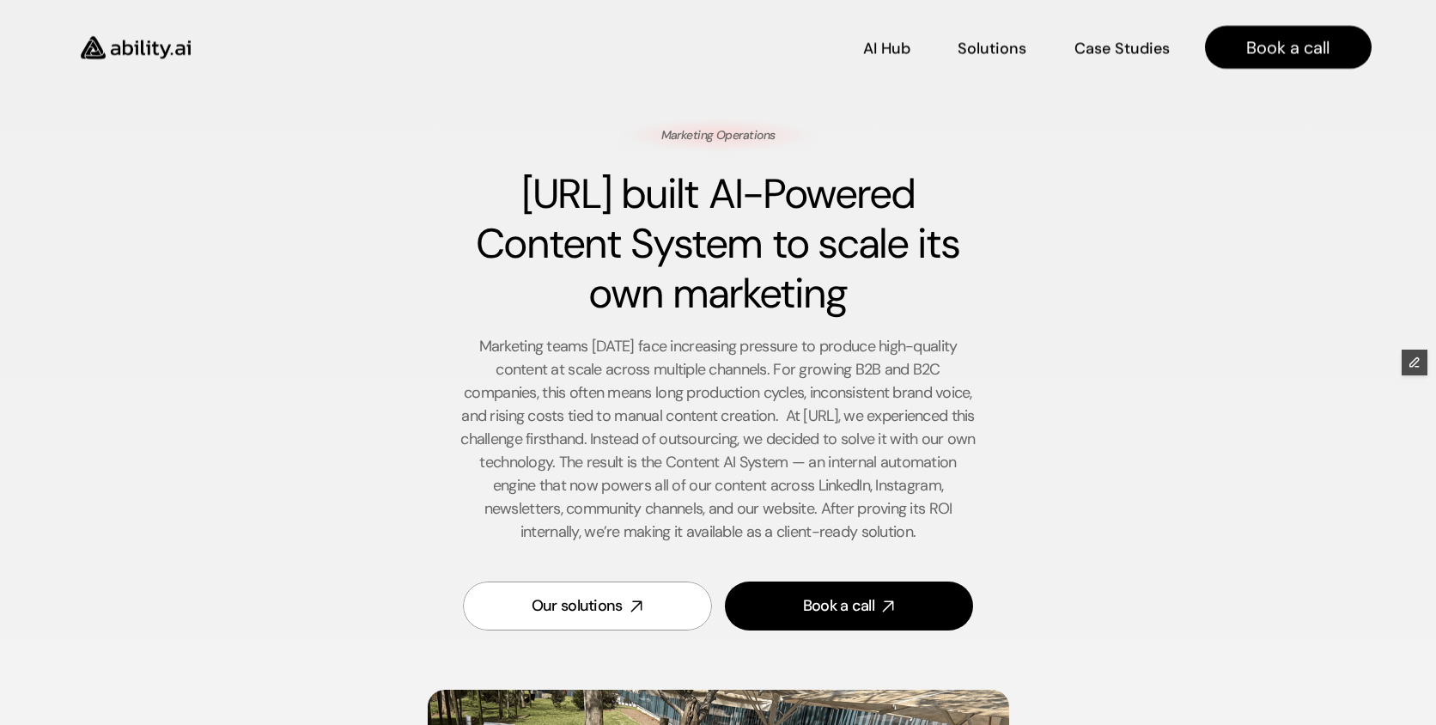
click at [116, 47] on img at bounding box center [135, 48] width 141 height 54
click at [157, 56] on img at bounding box center [135, 48] width 141 height 54
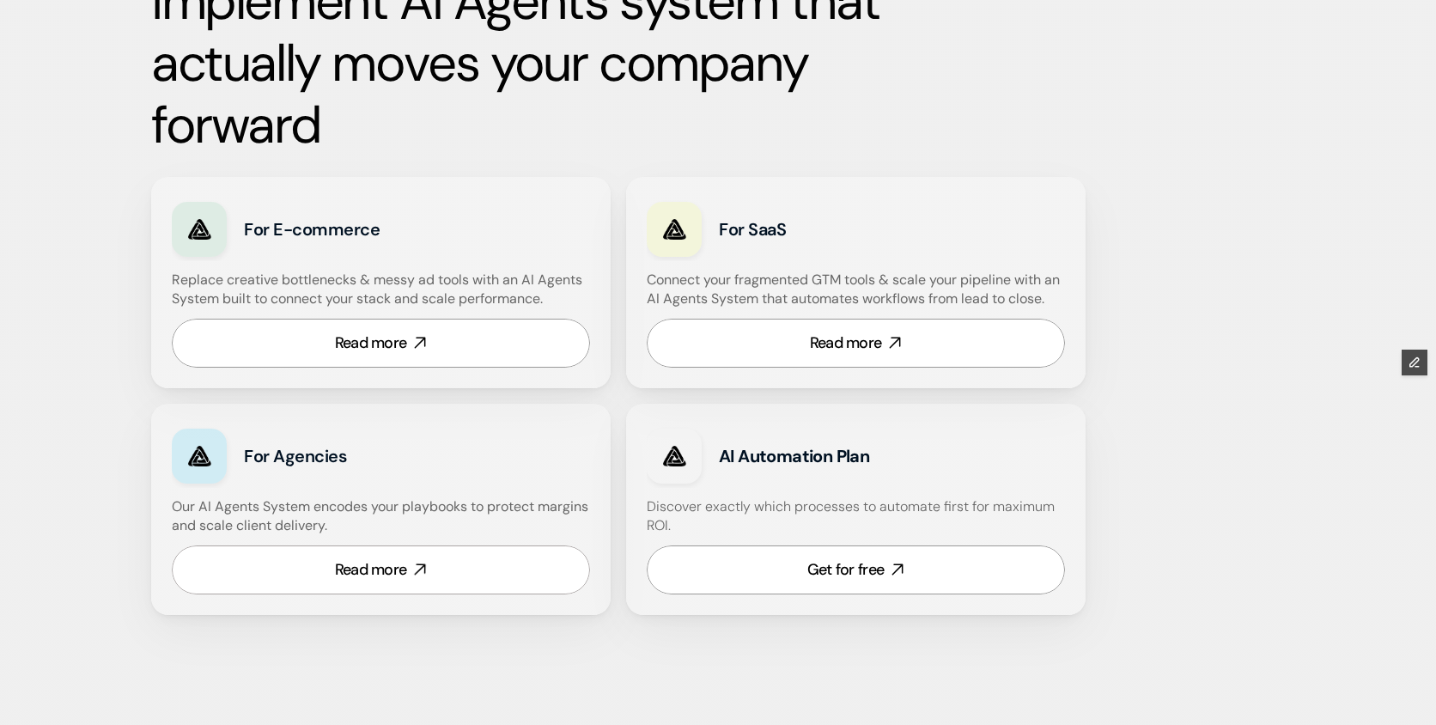
scroll to position [998, 0]
click at [381, 350] on div "Read more" at bounding box center [371, 341] width 72 height 21
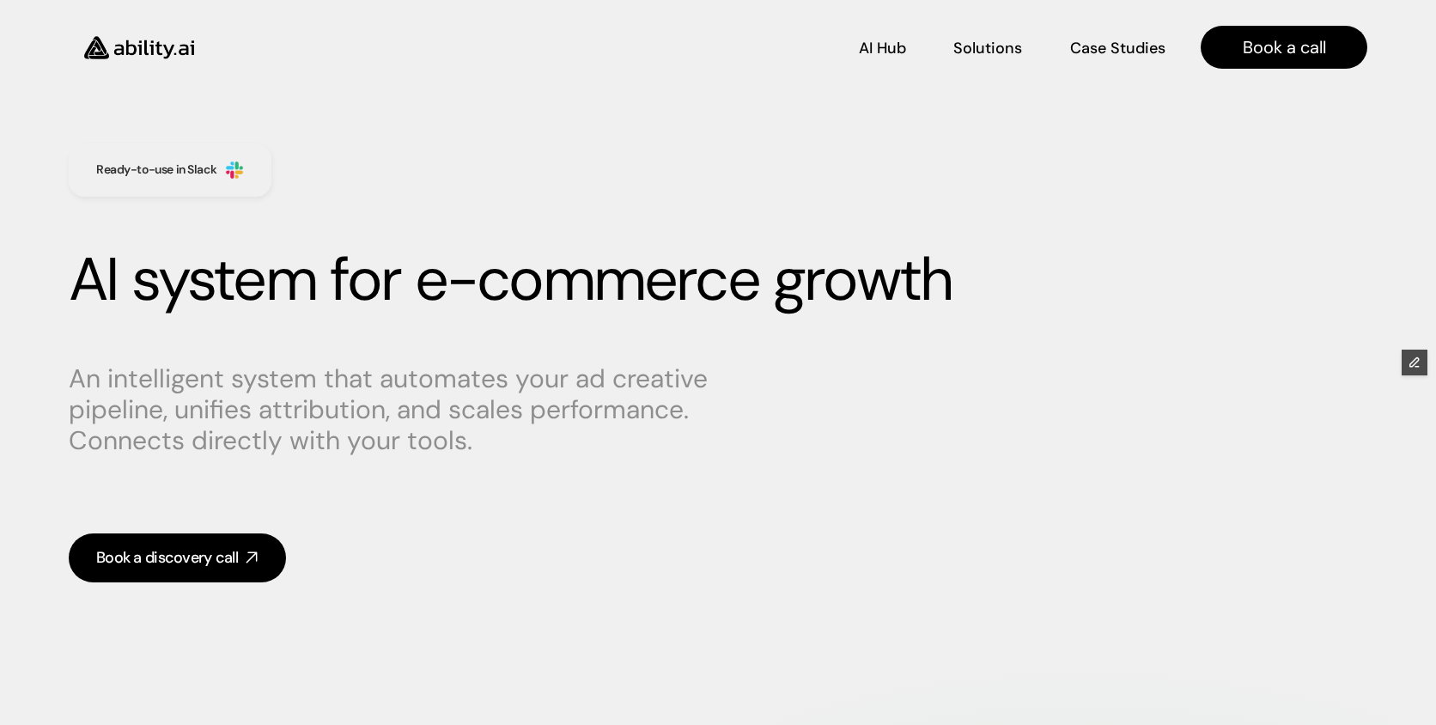
click at [114, 47] on img at bounding box center [139, 48] width 141 height 54
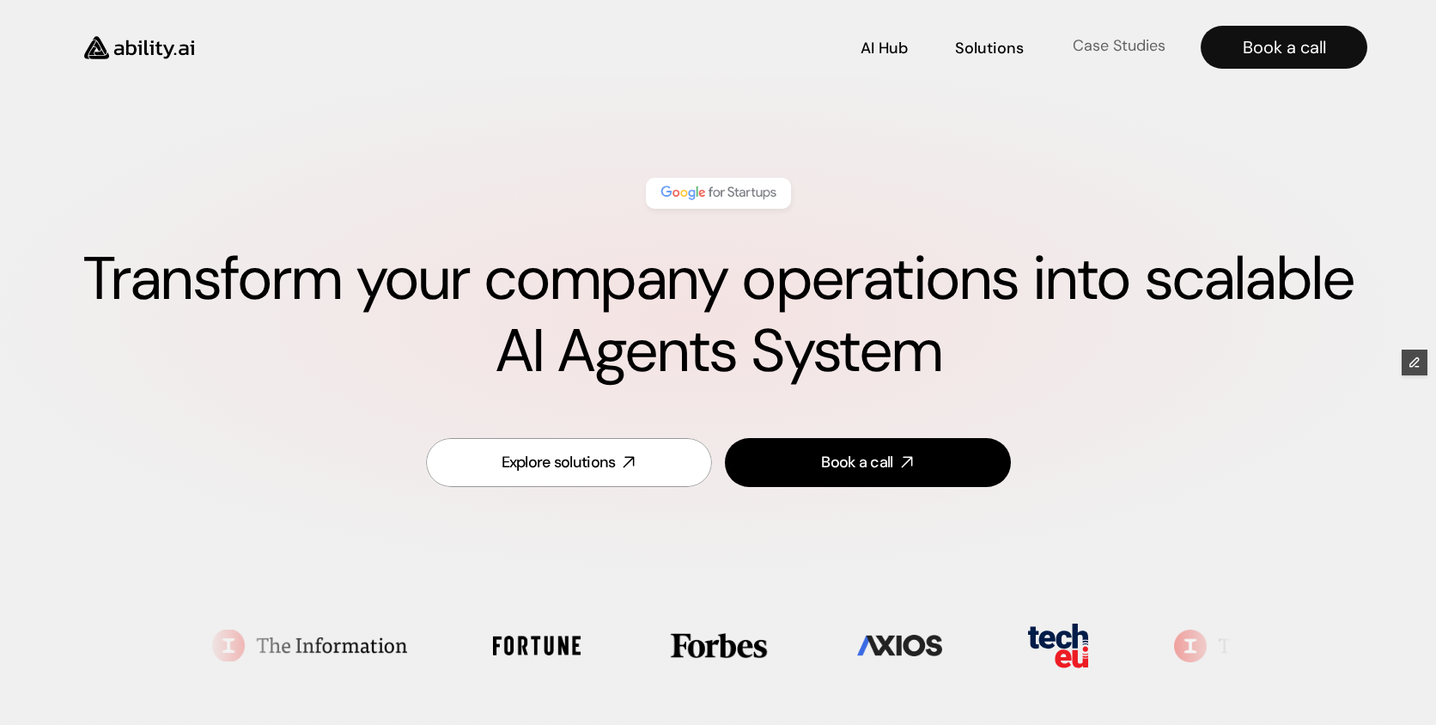
click at [1125, 48] on p "Case Studies" at bounding box center [1117, 45] width 93 height 21
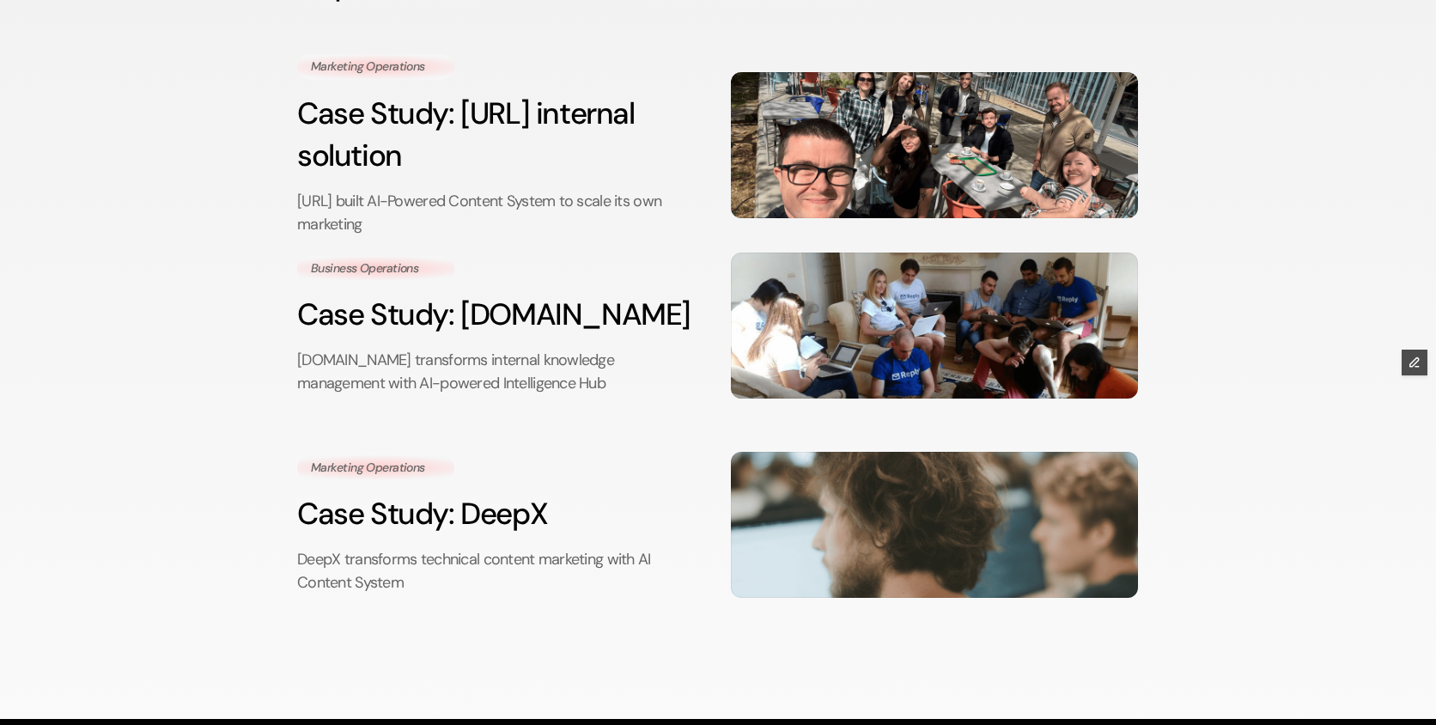
scroll to position [242, 0]
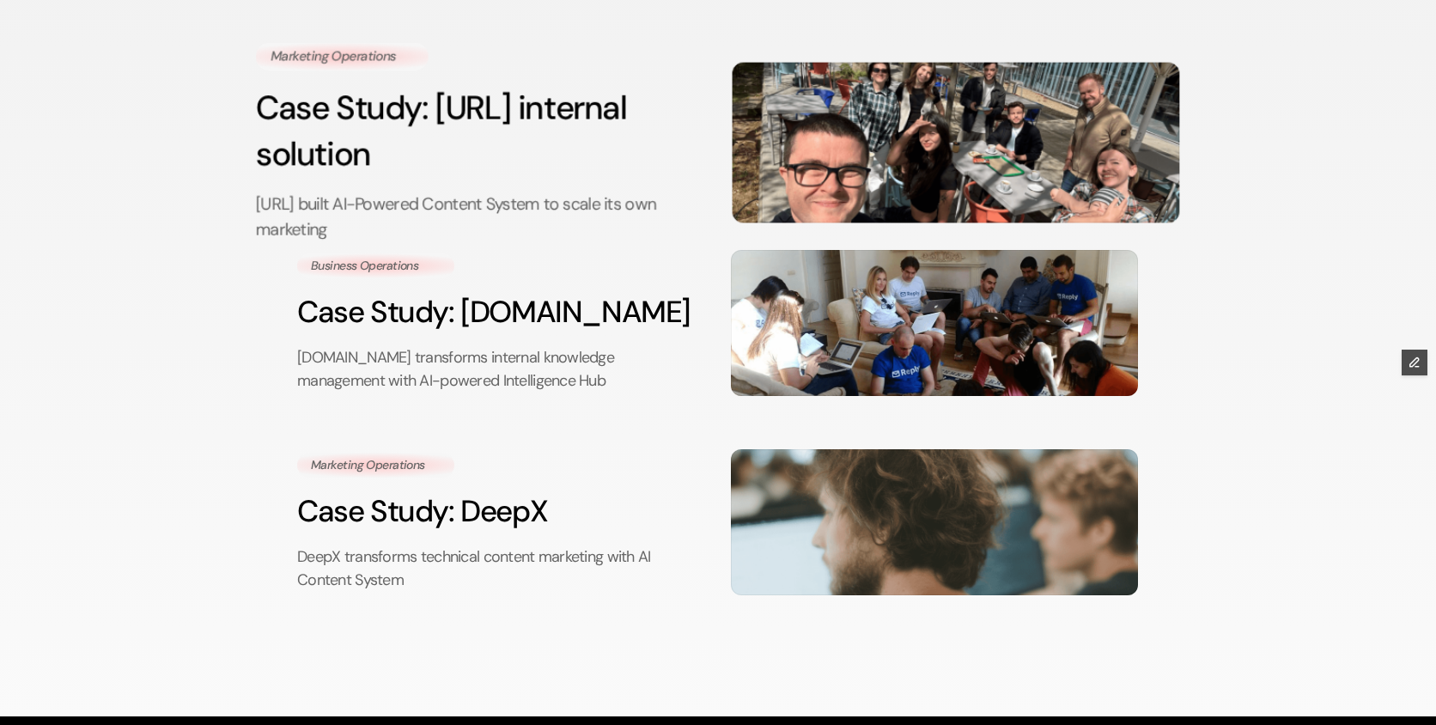
click at [464, 198] on p "[URL] built AI-Powered Content System to scale its own marketing" at bounding box center [479, 216] width 447 height 51
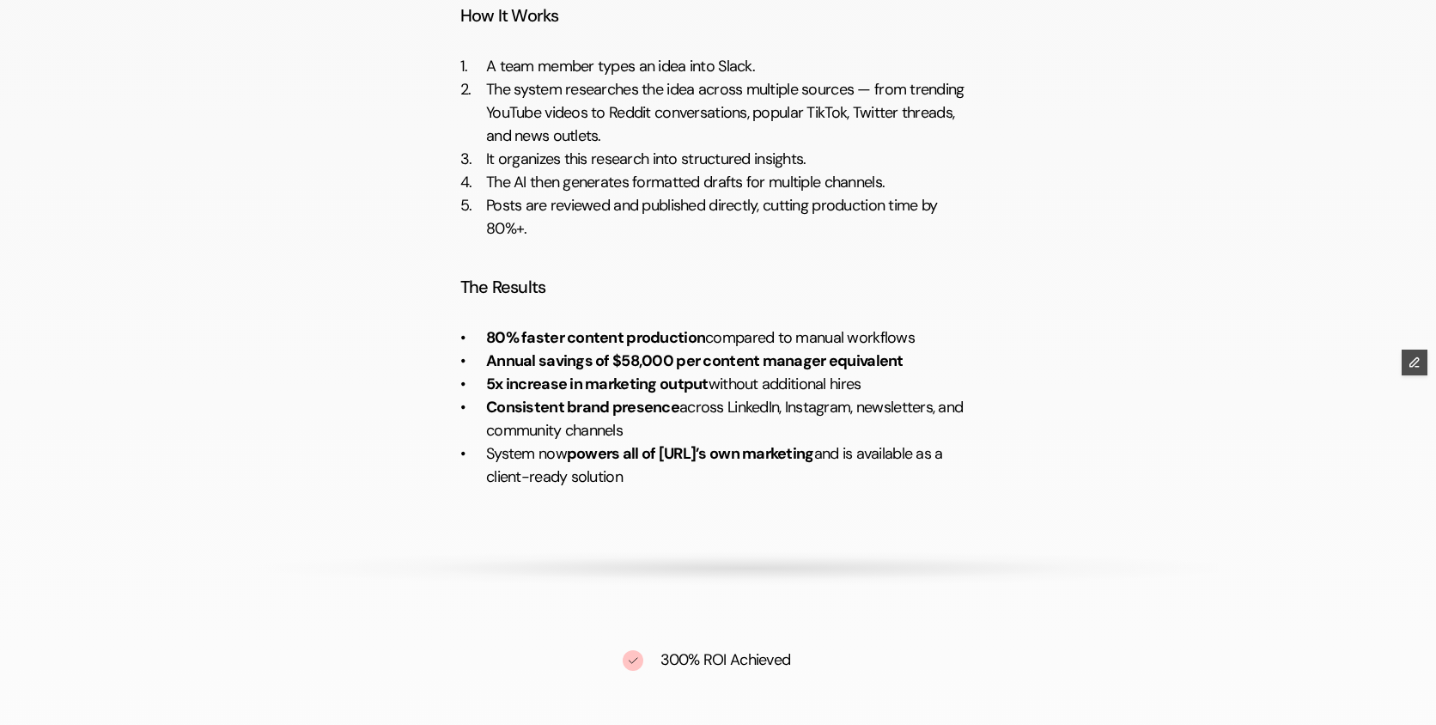
scroll to position [2164, 0]
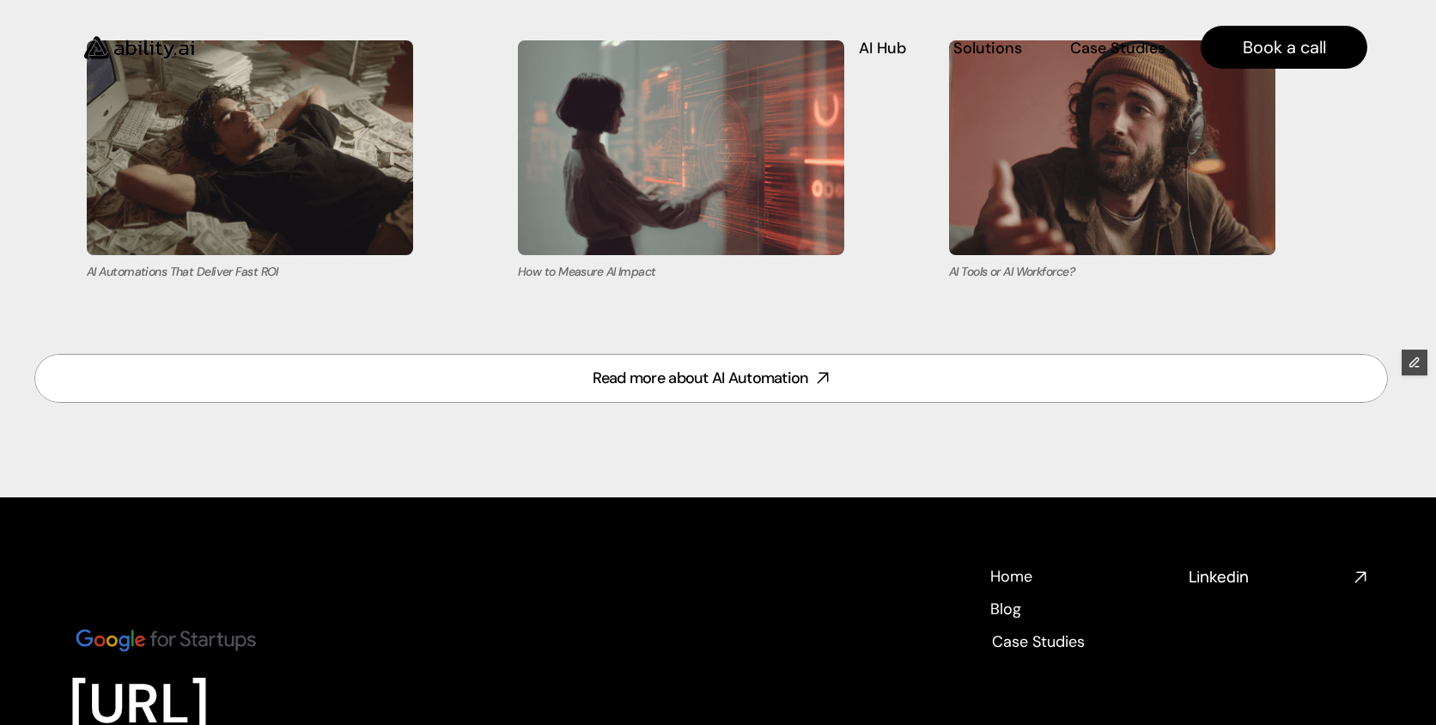
scroll to position [7340, 0]
click at [1005, 607] on h4 "Blog" at bounding box center [1004, 607] width 31 height 21
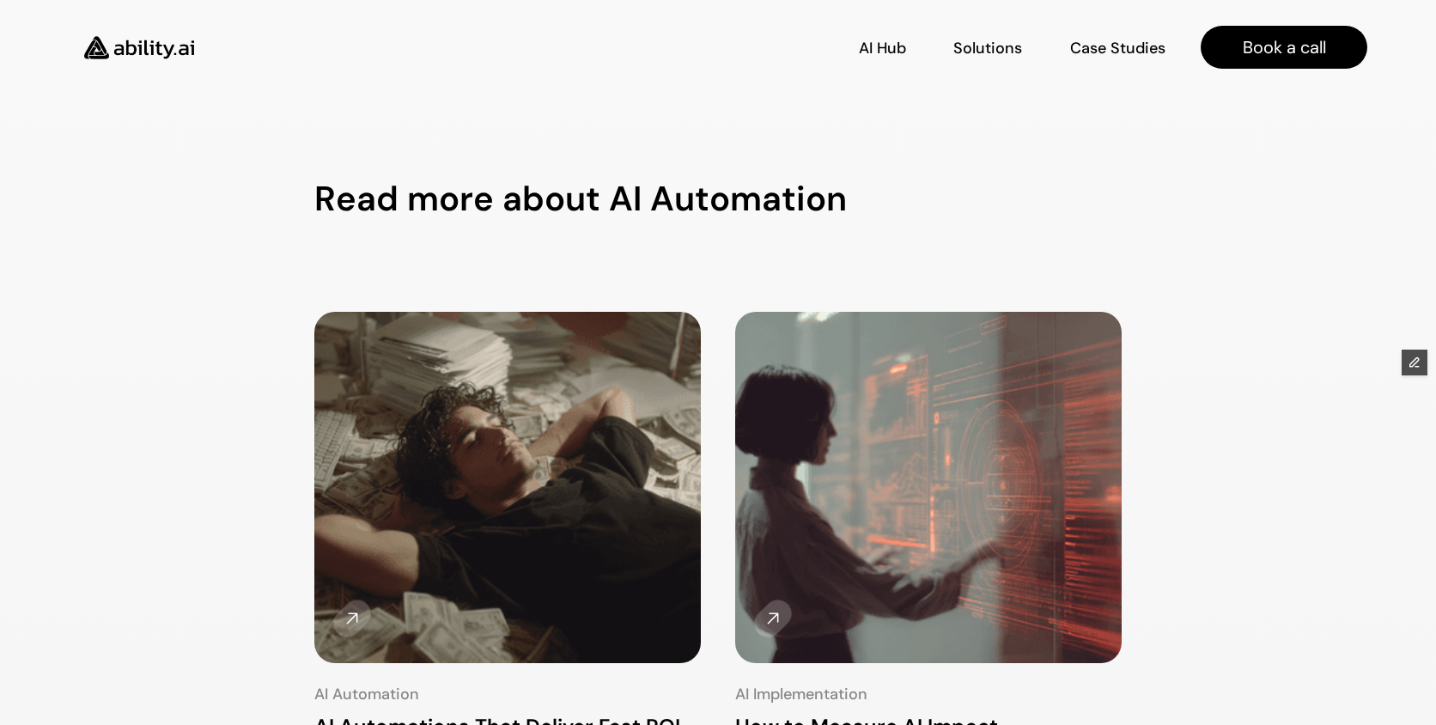
click at [127, 46] on img at bounding box center [139, 48] width 141 height 54
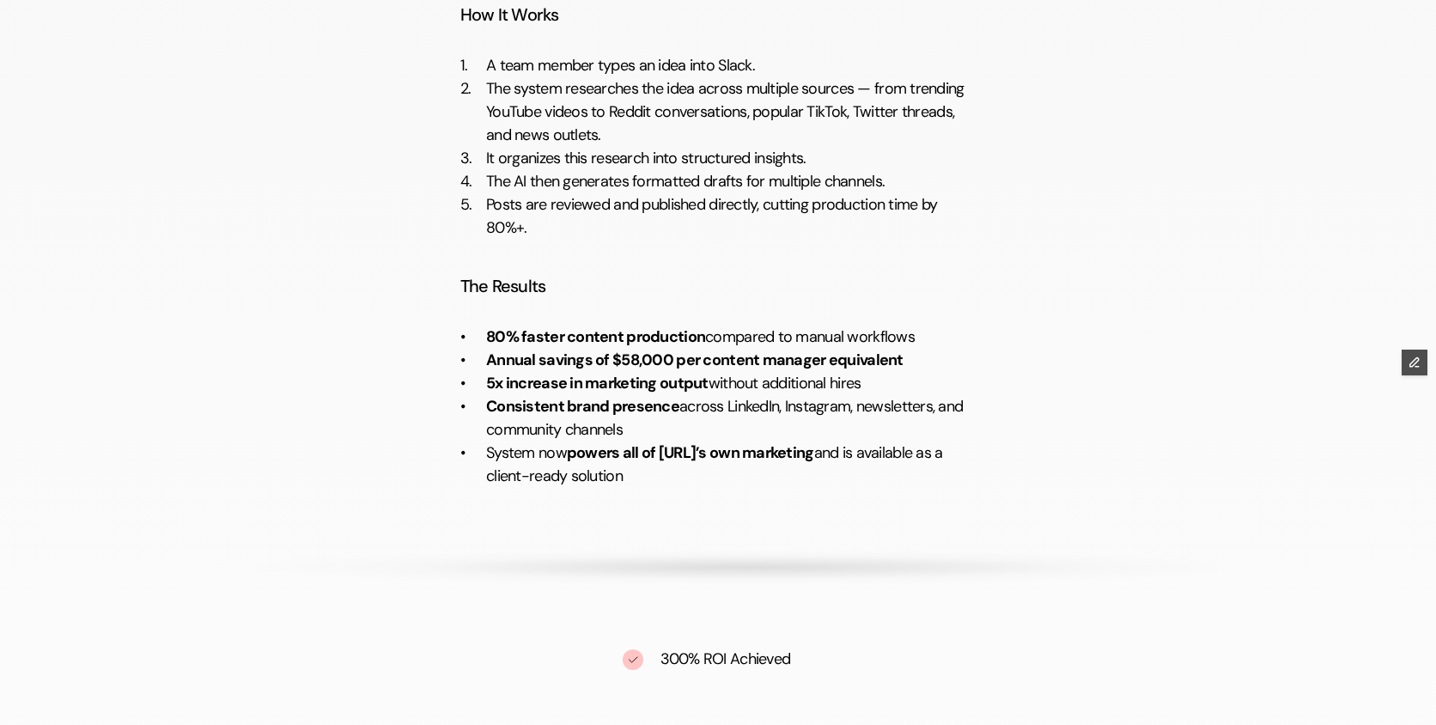
scroll to position [2341, 0]
